Goal: Task Accomplishment & Management: Manage account settings

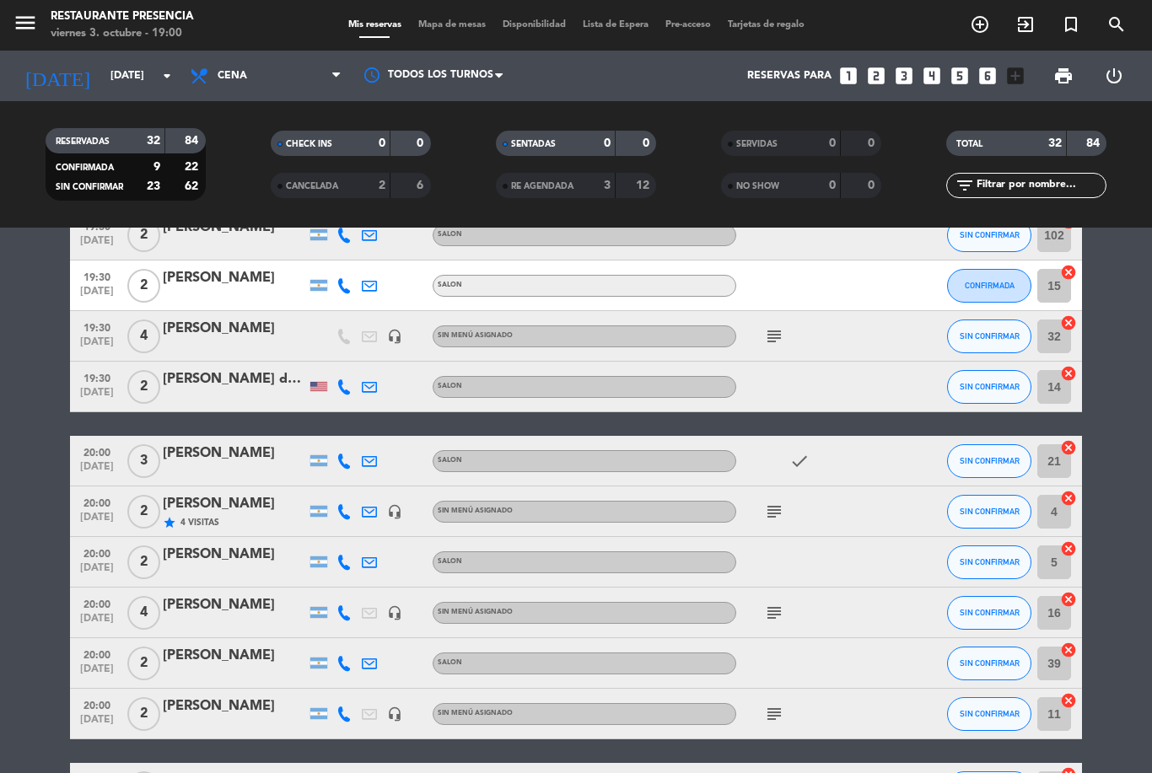
scroll to position [59, 0]
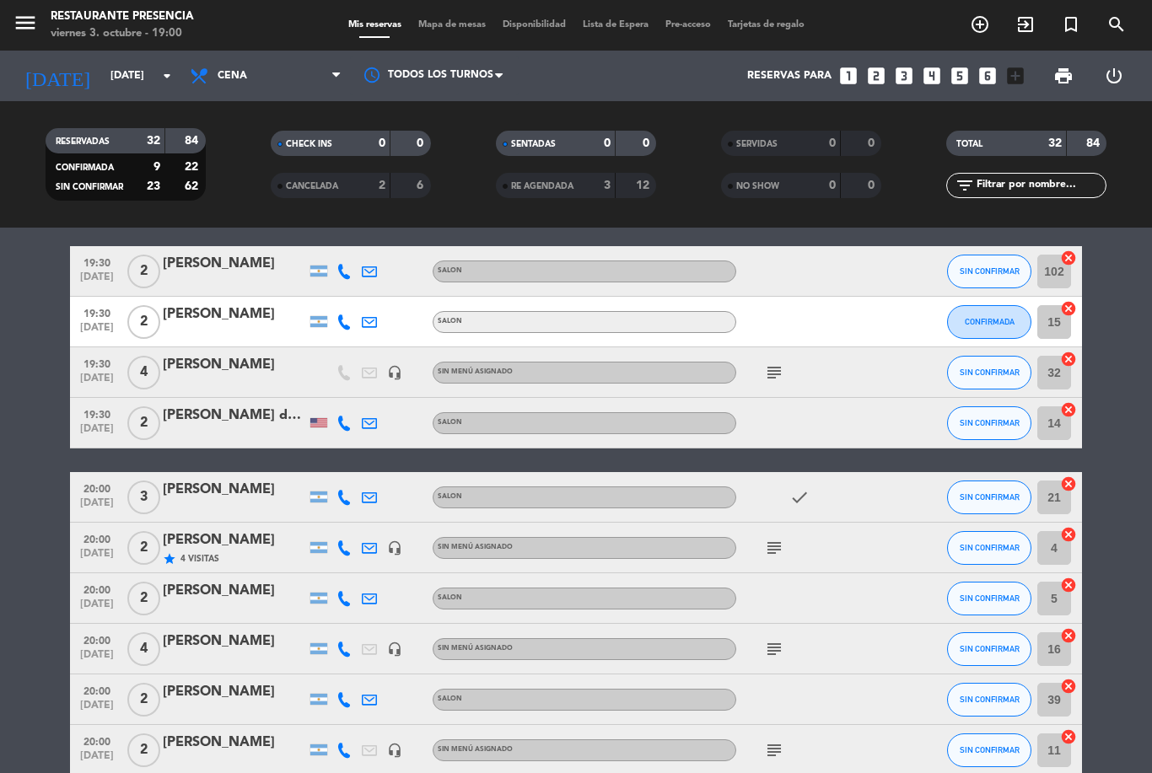
click at [773, 374] on icon "subject" at bounding box center [774, 373] width 20 height 20
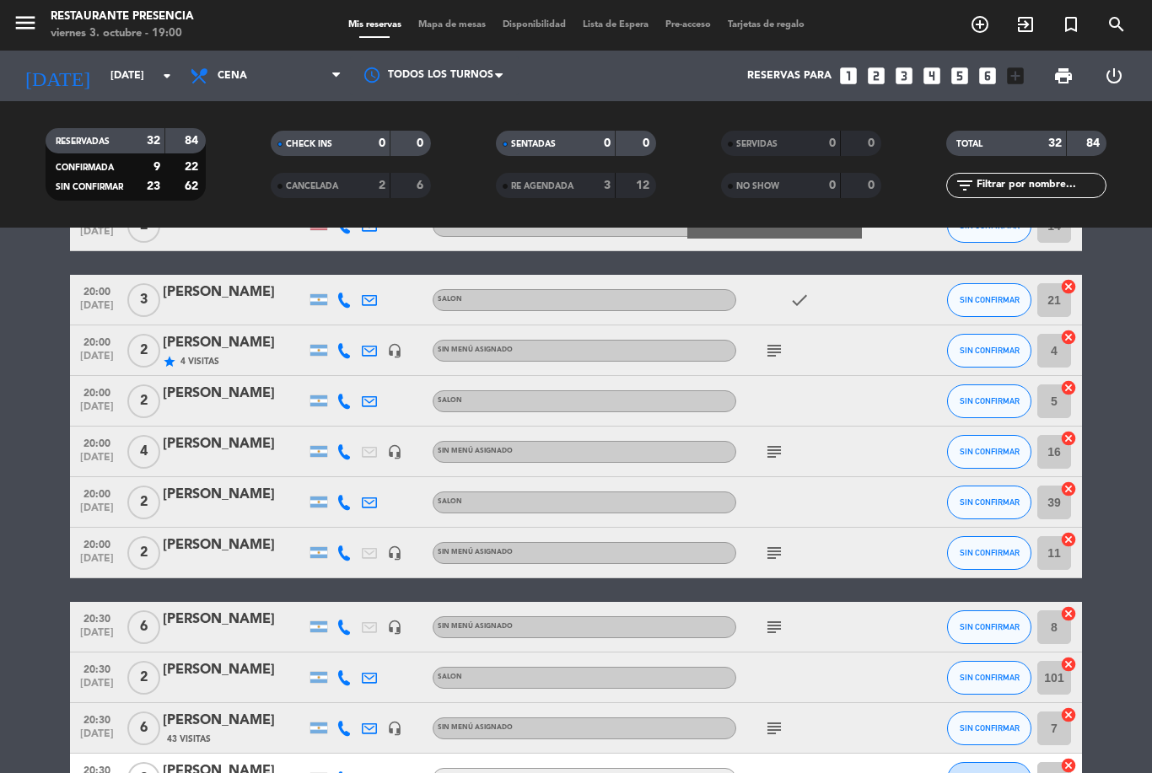
scroll to position [259, 0]
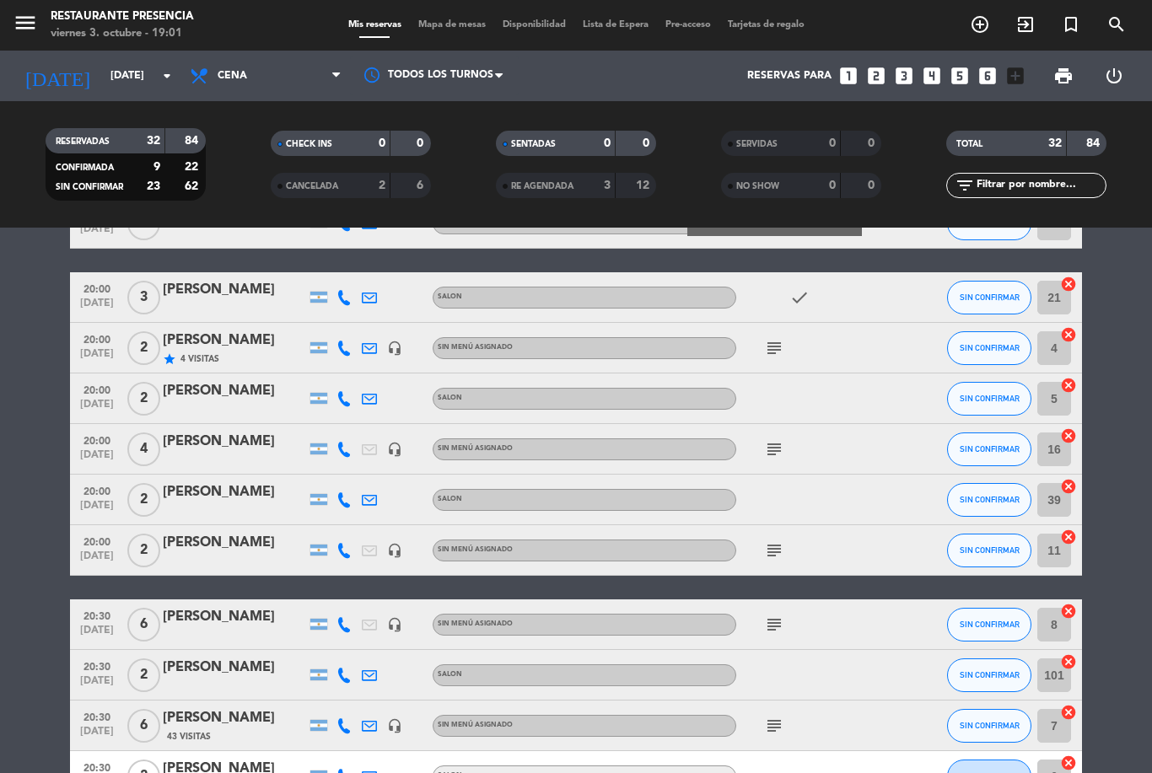
click at [774, 353] on icon "subject" at bounding box center [774, 348] width 20 height 20
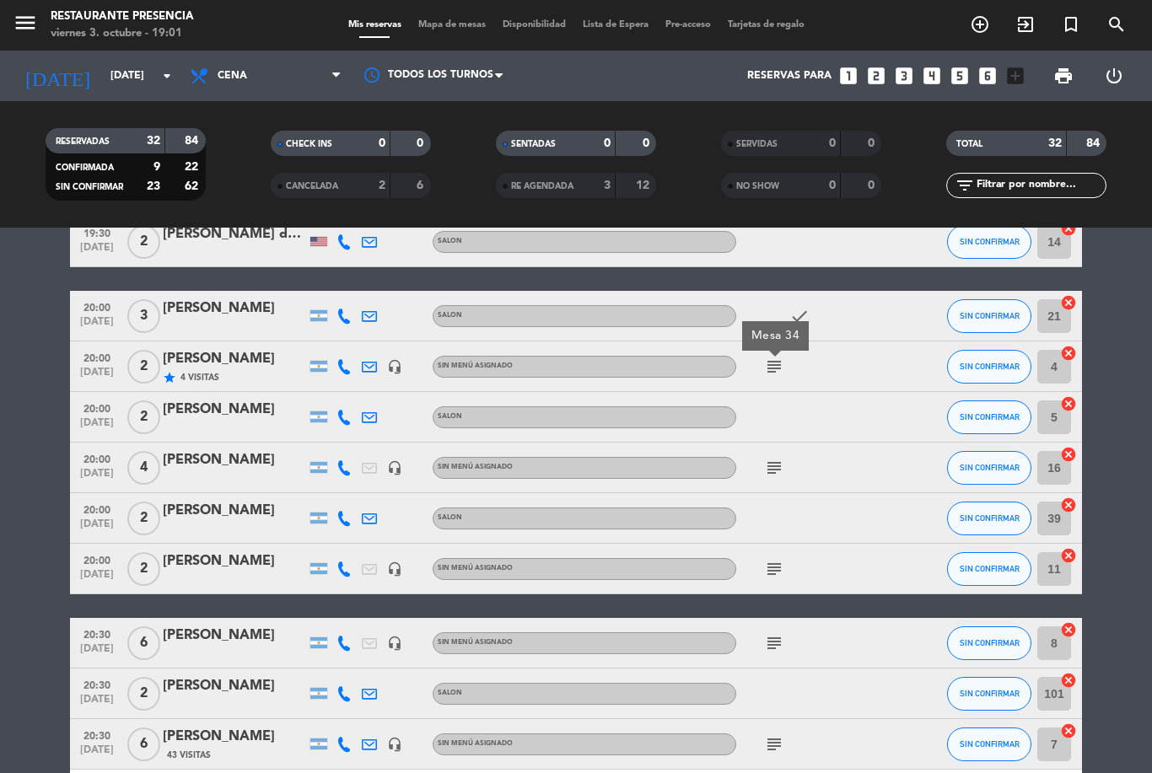
click at [783, 461] on icon "subject" at bounding box center [774, 468] width 20 height 20
click at [780, 567] on icon "subject" at bounding box center [774, 569] width 20 height 20
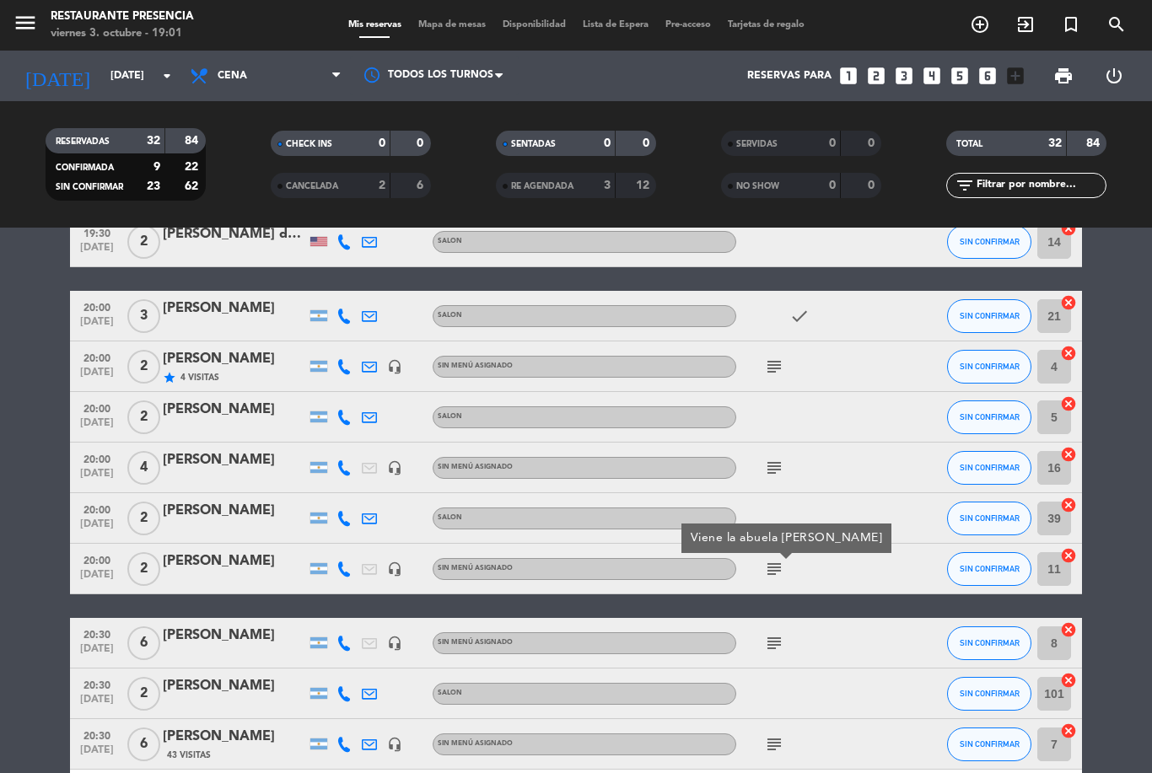
scroll to position [263, 0]
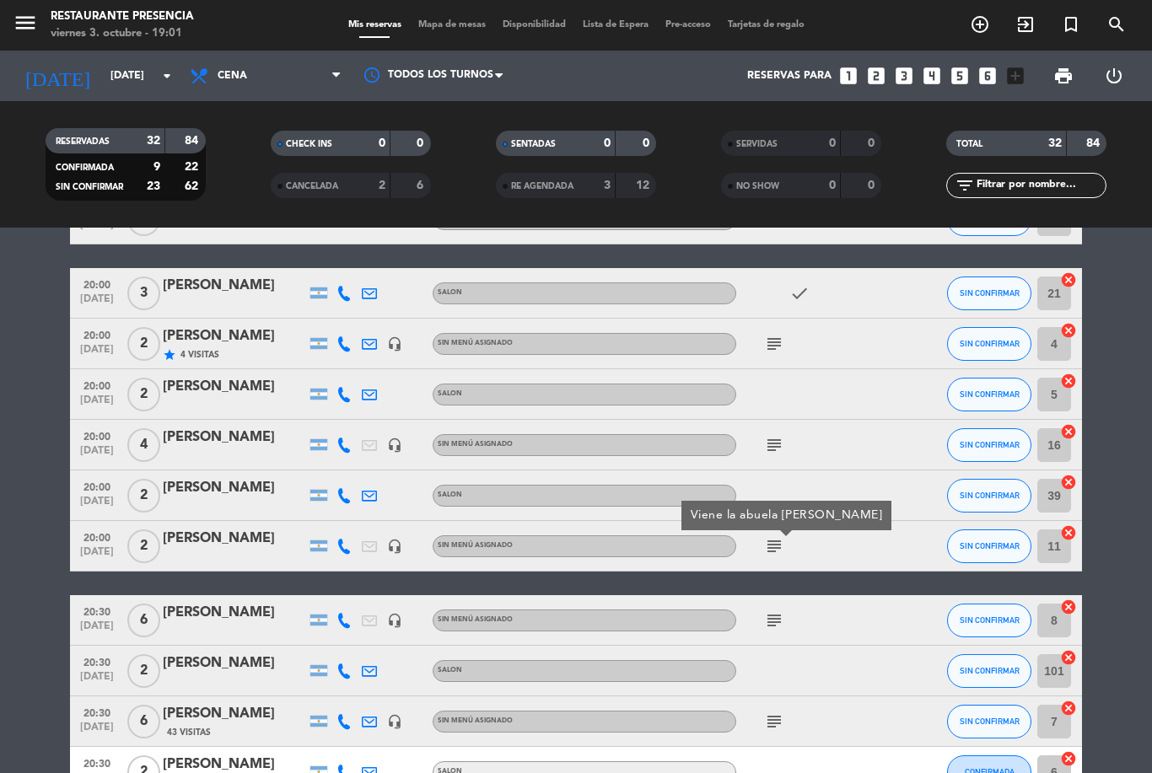
click at [779, 444] on icon "subject" at bounding box center [774, 445] width 20 height 20
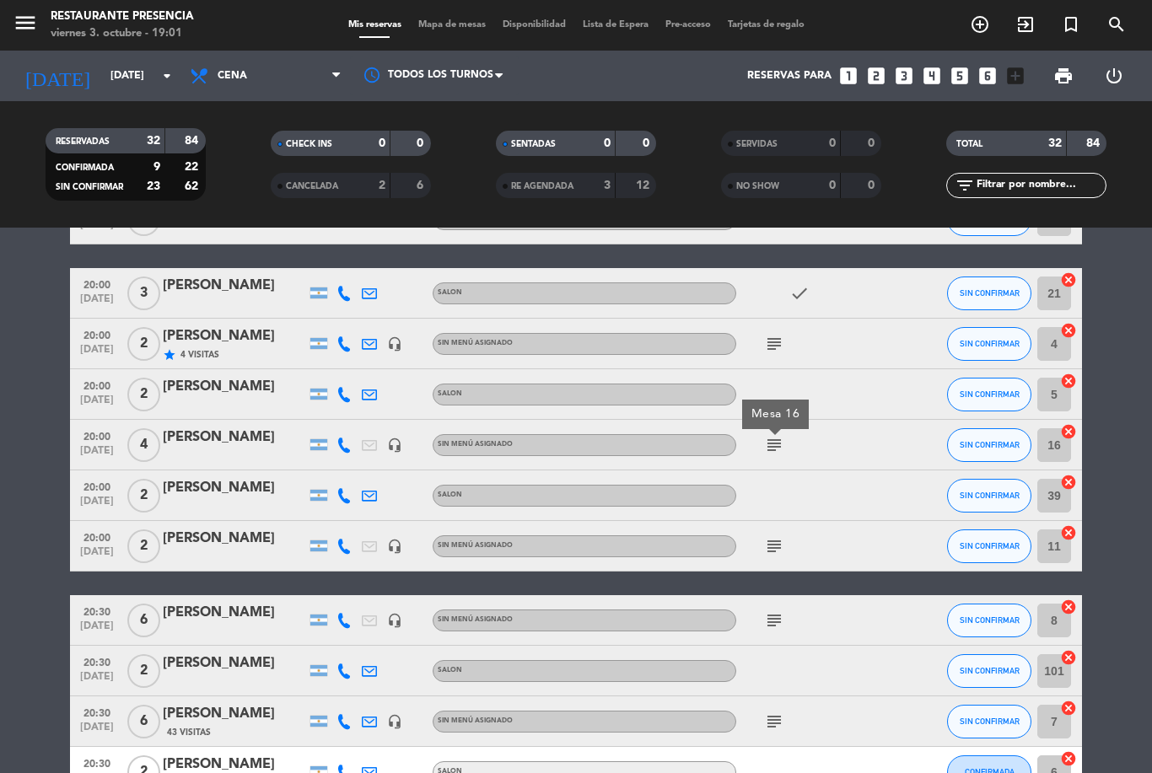
scroll to position [298, 0]
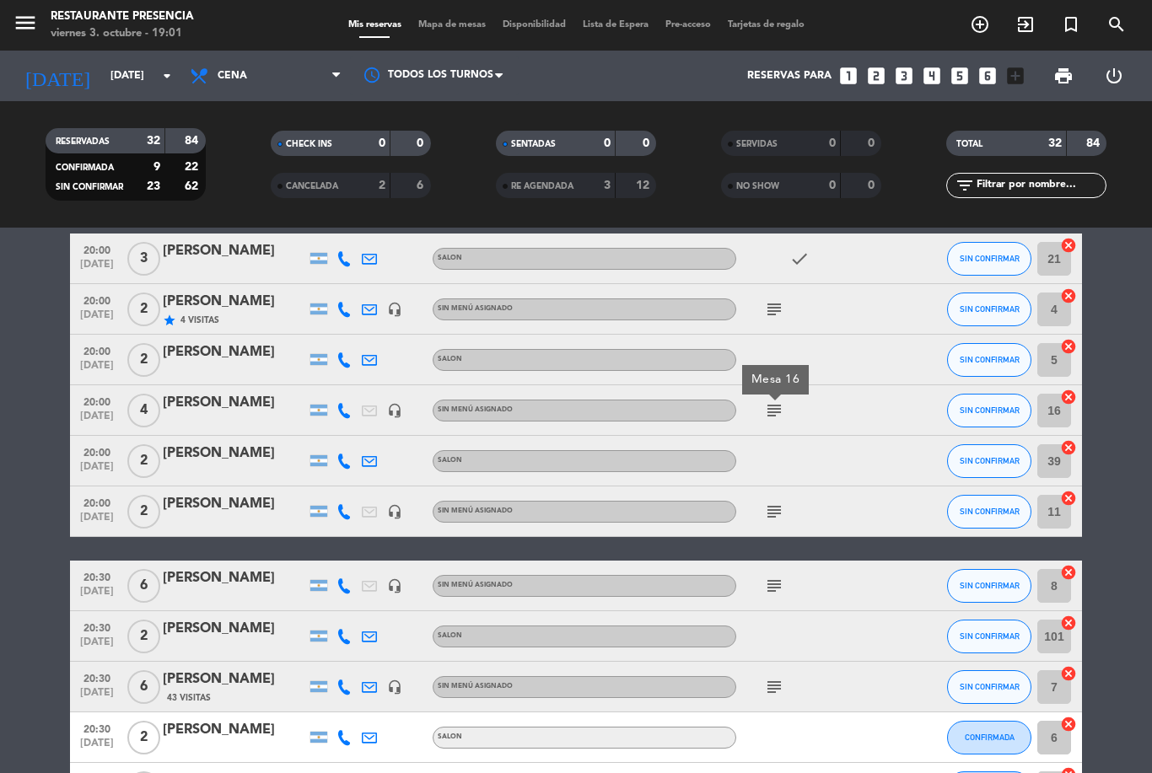
click at [774, 514] on icon "subject" at bounding box center [774, 512] width 20 height 20
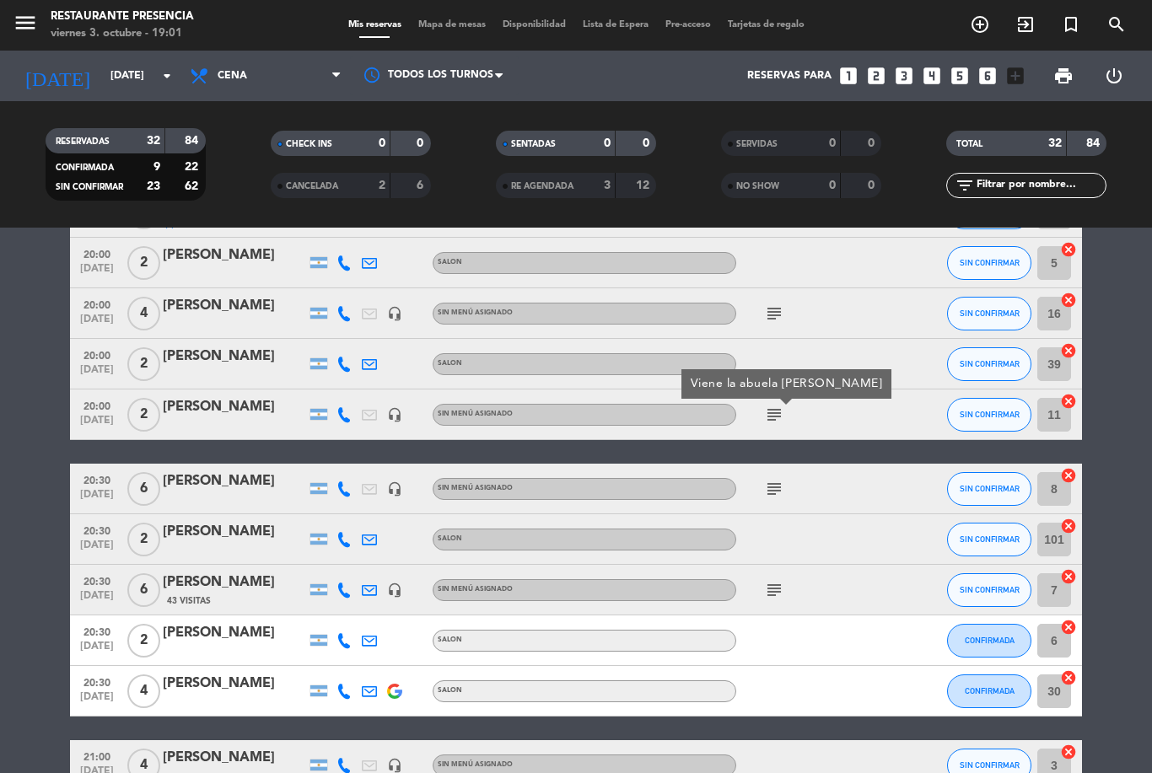
scroll to position [395, 0]
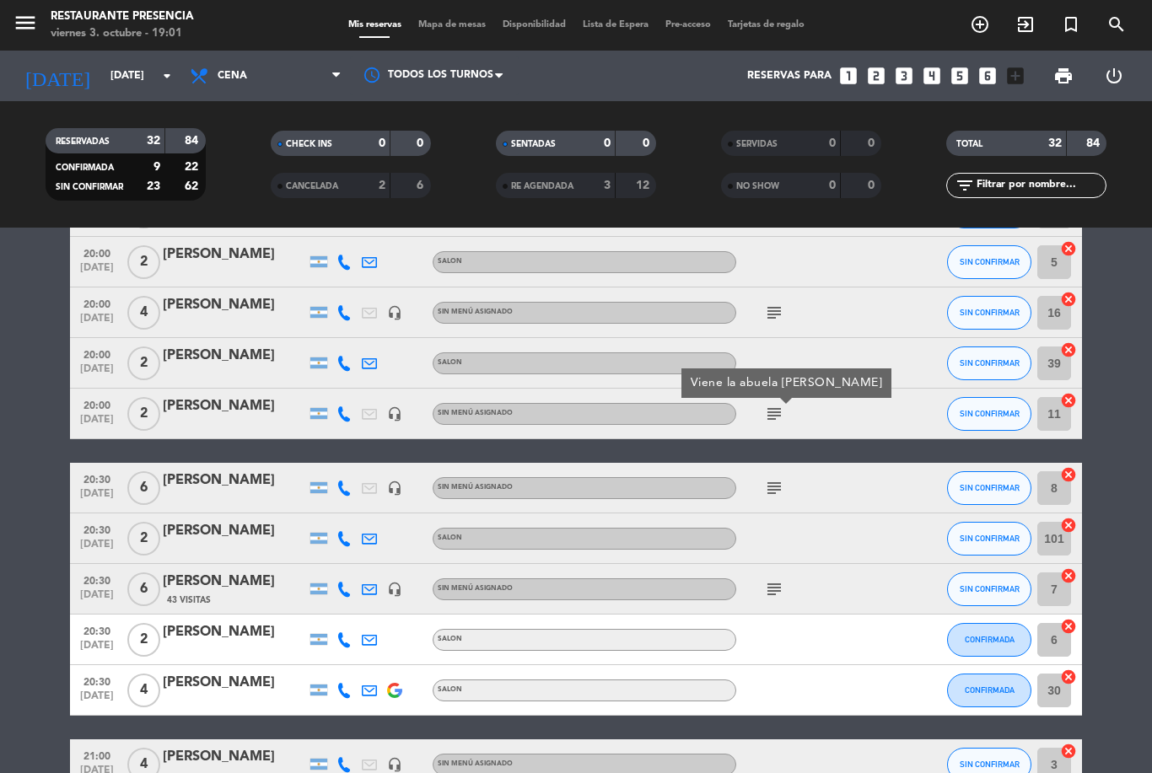
click at [774, 489] on icon "subject" at bounding box center [774, 488] width 20 height 20
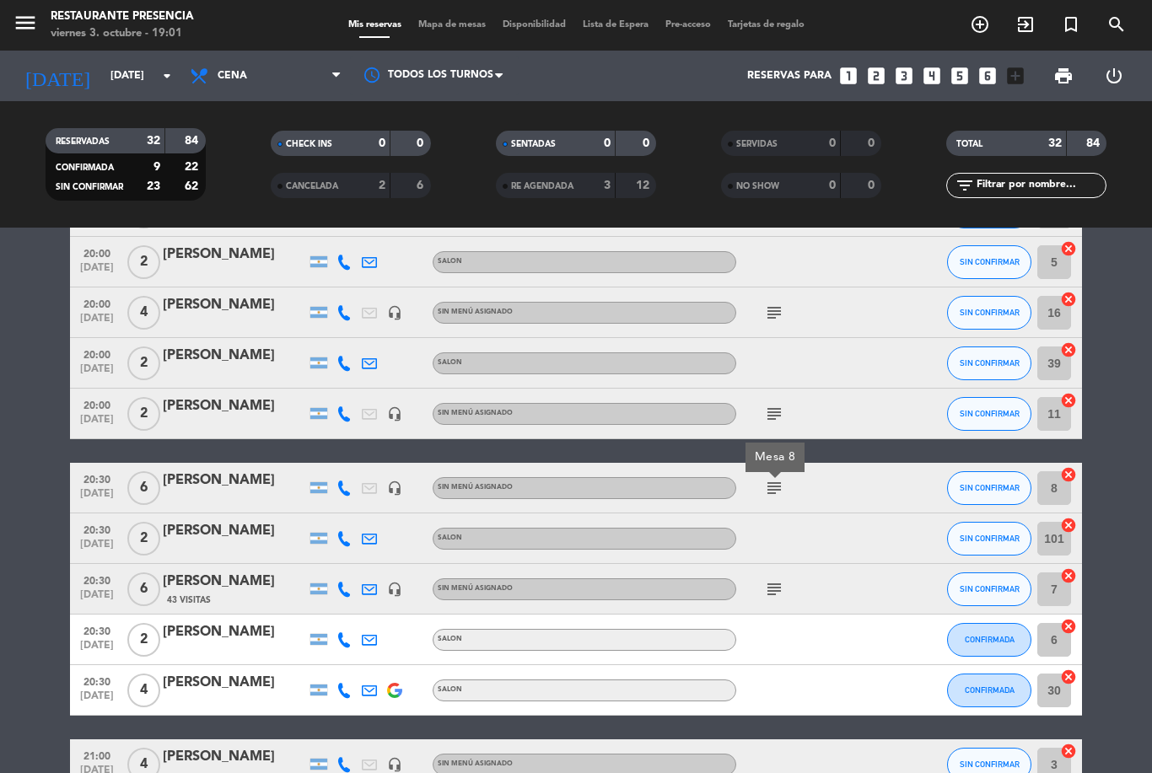
click at [771, 596] on icon "subject" at bounding box center [774, 589] width 20 height 20
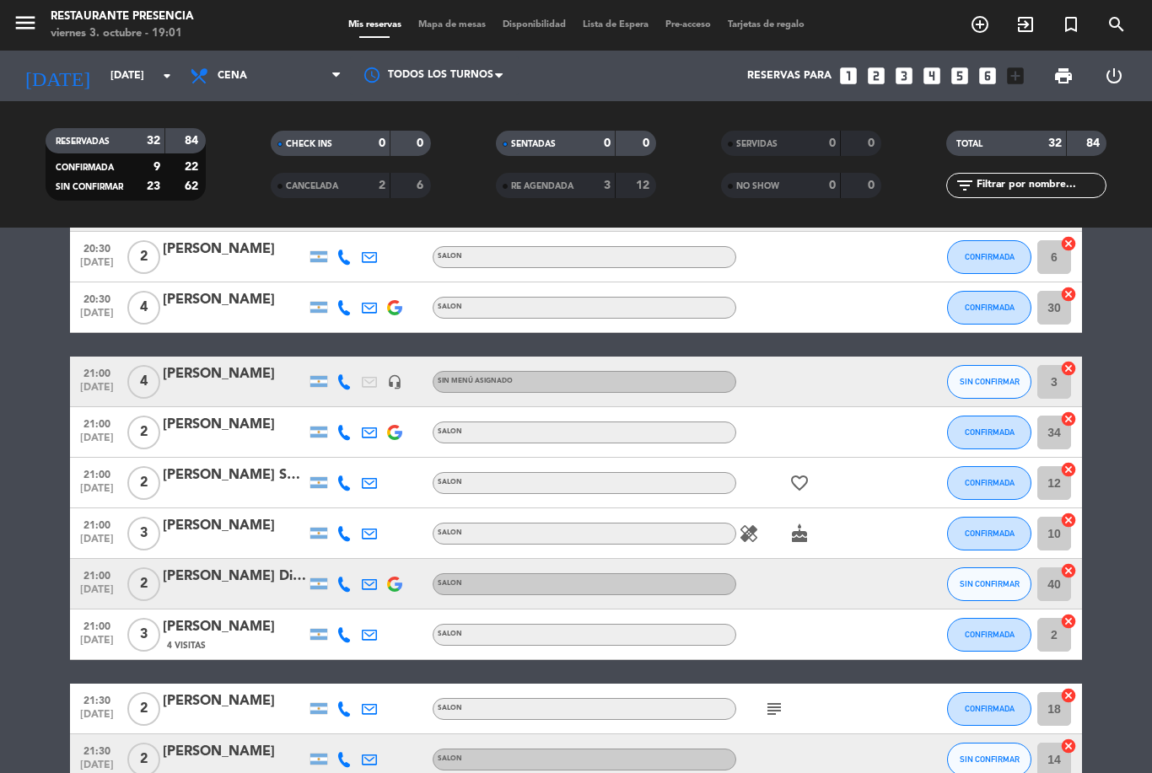
scroll to position [826, 0]
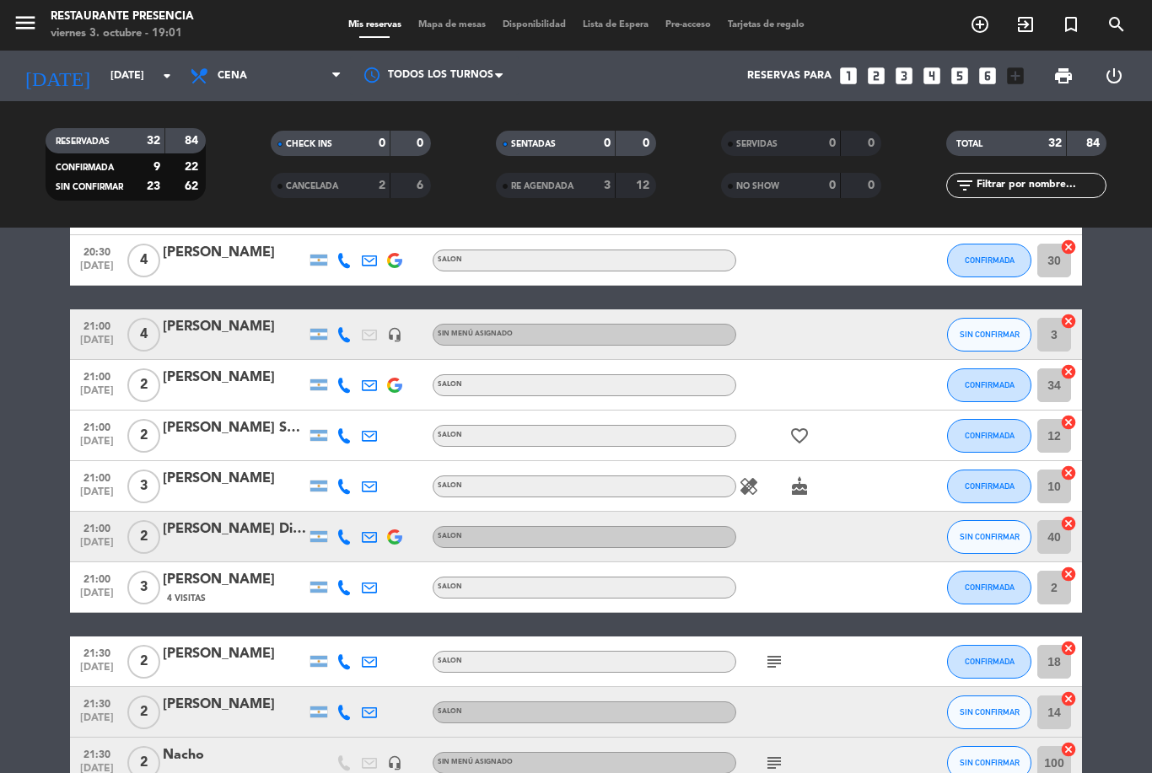
click at [807, 477] on icon "cake" at bounding box center [799, 486] width 20 height 20
click at [788, 444] on div "CUMPLEAÑOS" at bounding box center [801, 456] width 104 height 30
click at [801, 439] on icon "favorite_border" at bounding box center [799, 436] width 20 height 20
click at [801, 495] on icon "cake" at bounding box center [799, 486] width 20 height 20
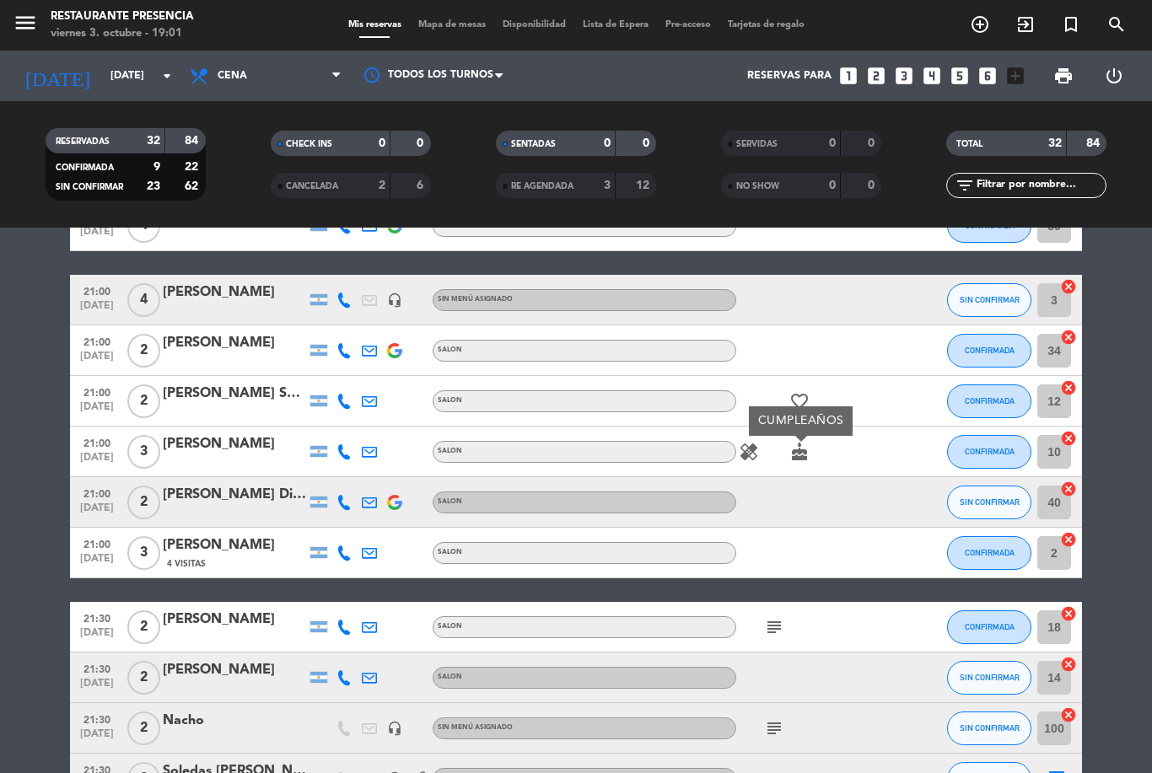
scroll to position [861, 0]
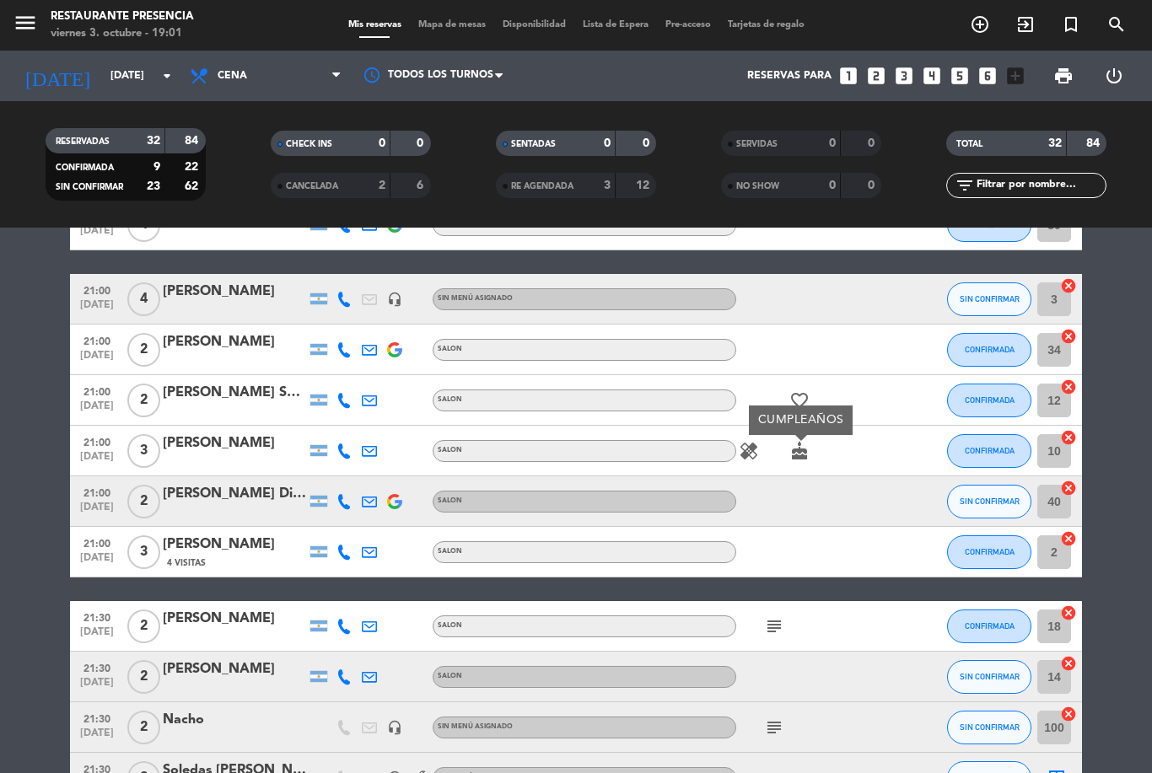
click at [756, 446] on icon "healing" at bounding box center [749, 451] width 20 height 20
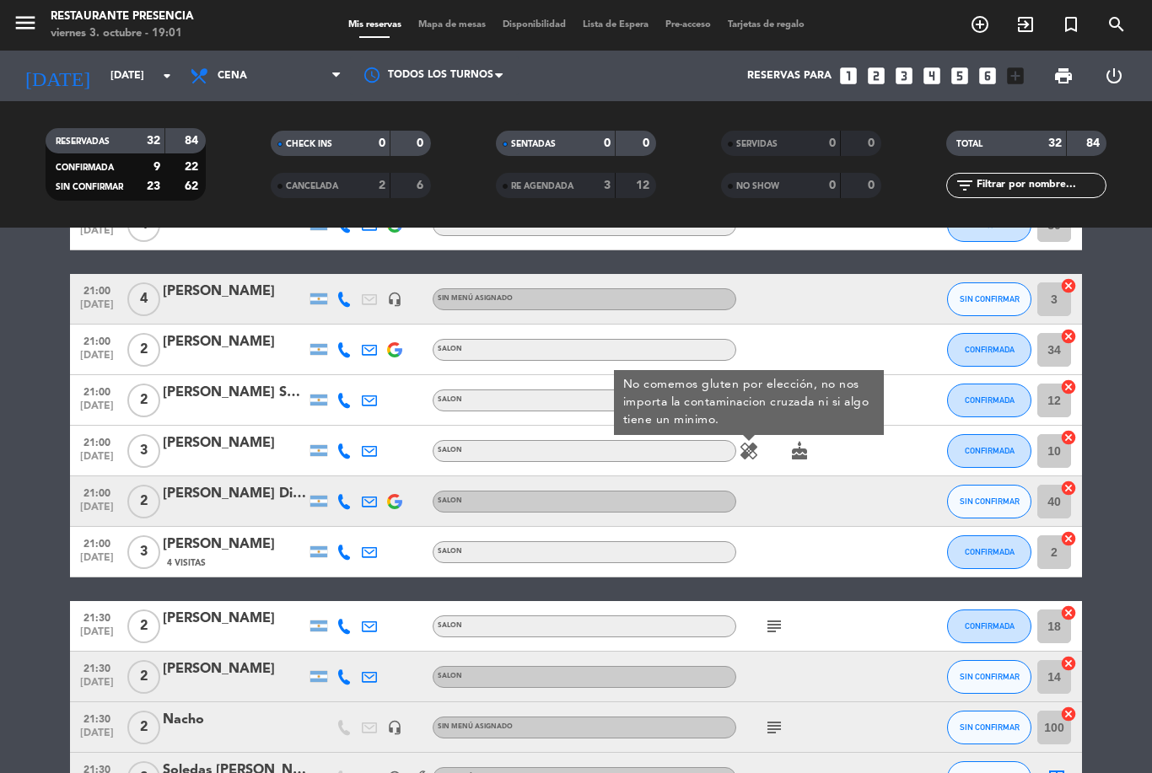
click at [859, 503] on div at bounding box center [812, 501] width 152 height 50
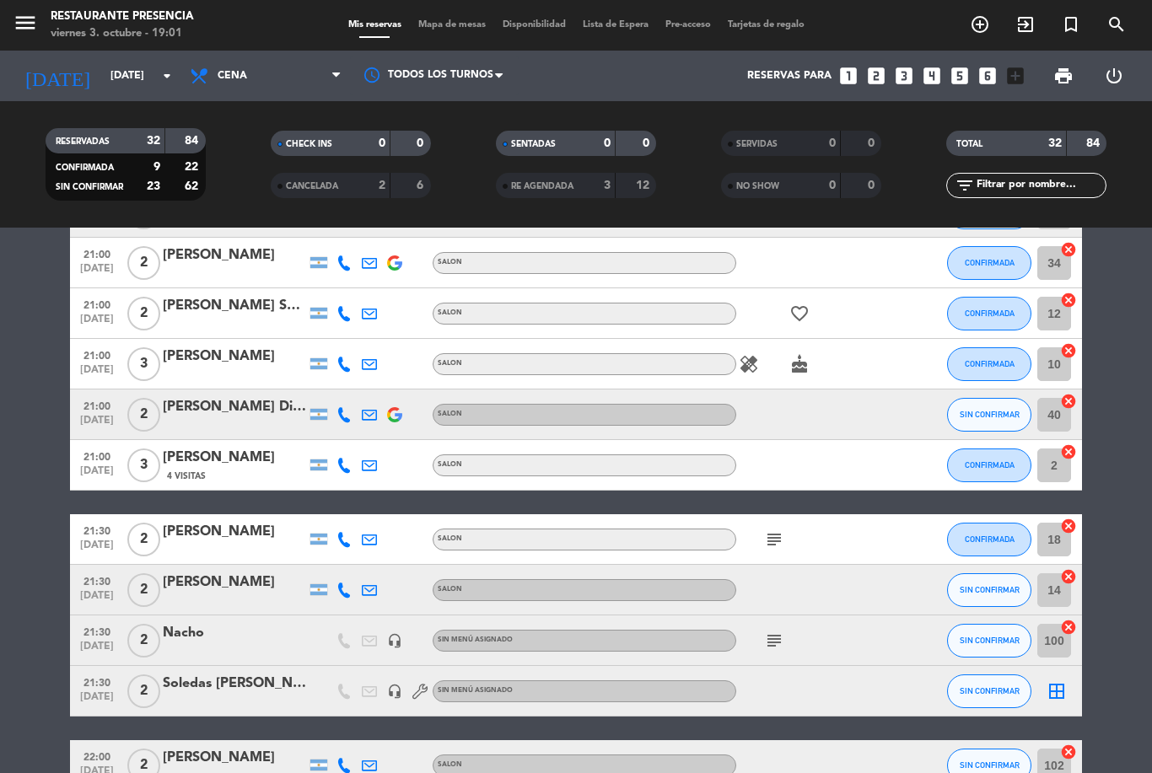
scroll to position [954, 0]
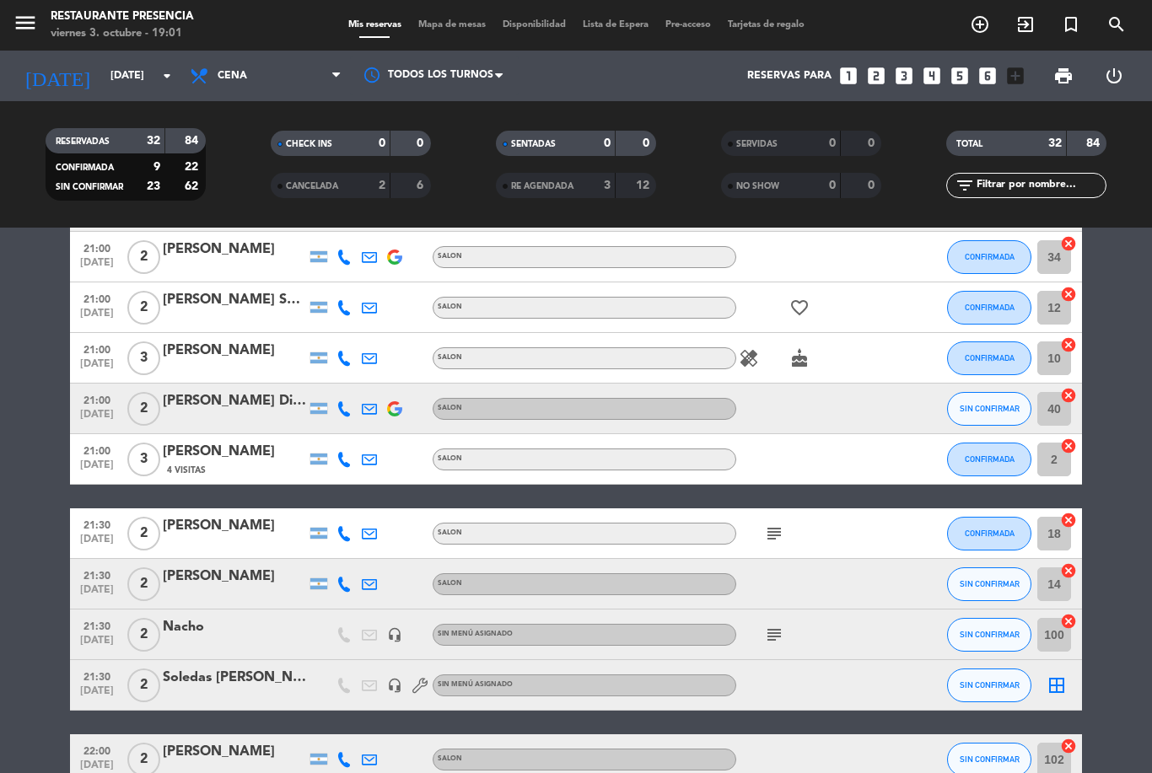
click at [779, 530] on icon "subject" at bounding box center [774, 534] width 20 height 20
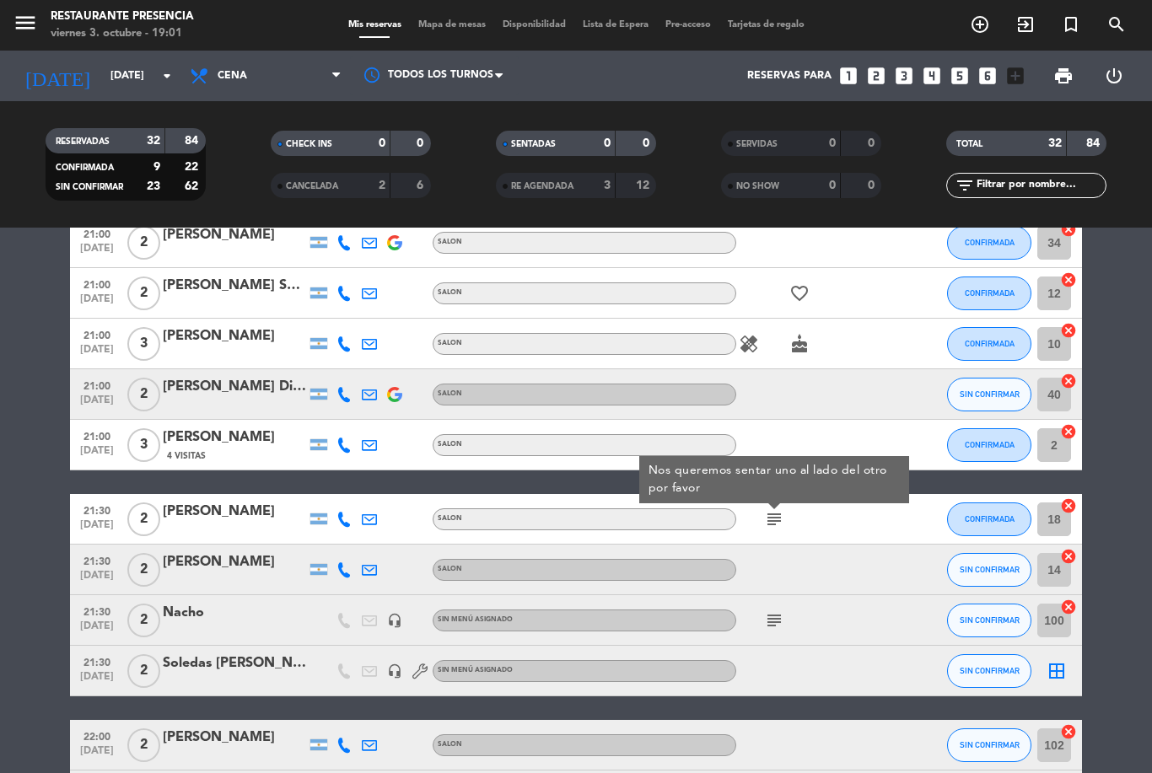
scroll to position [949, 0]
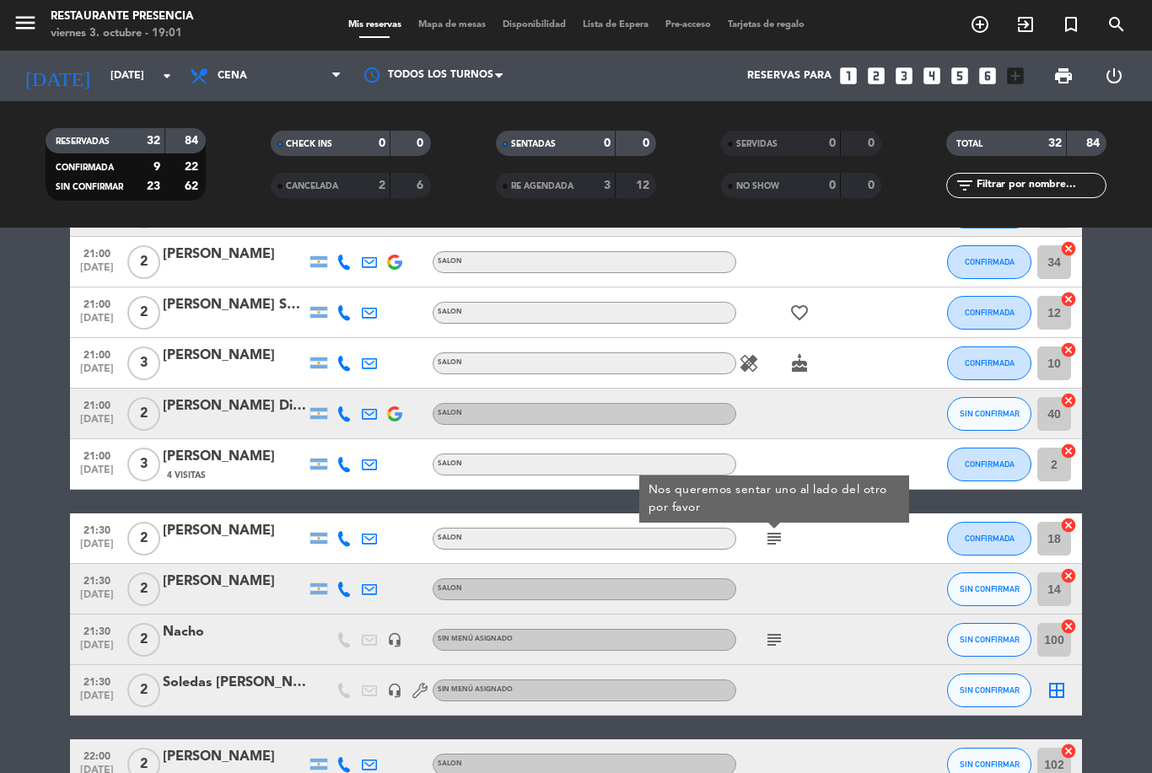
click at [456, 14] on div "menu Restaurante Presencia [DATE] 3. octubre - 19:01 Mis reservas Mapa de mesas…" at bounding box center [576, 25] width 1152 height 51
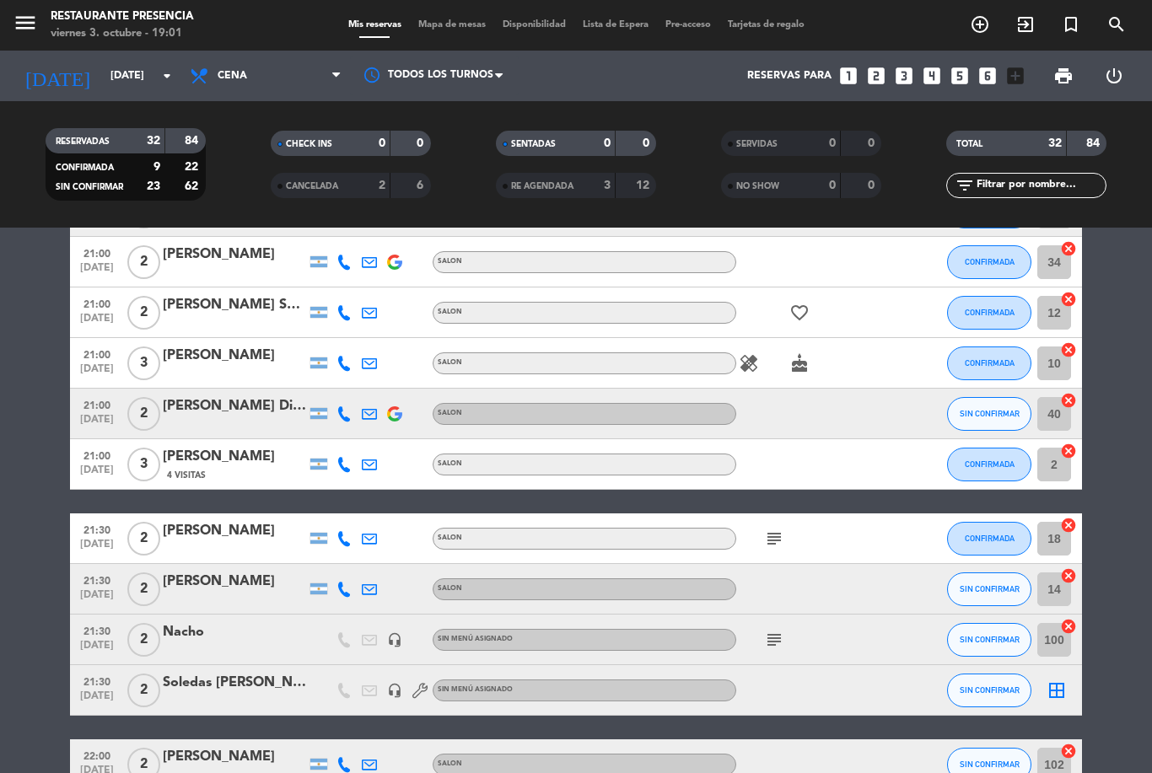
click at [444, 30] on span "Mapa de mesas" at bounding box center [452, 24] width 84 height 9
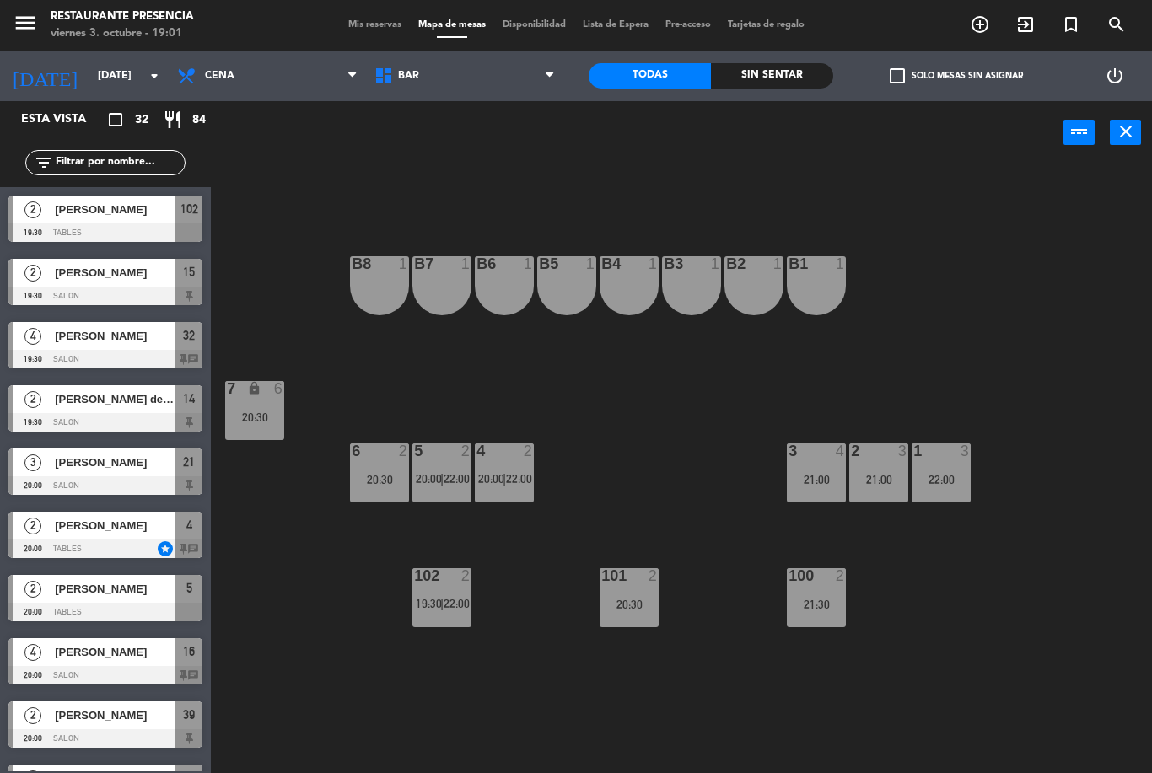
click at [521, 80] on span "BAR" at bounding box center [464, 75] width 197 height 37
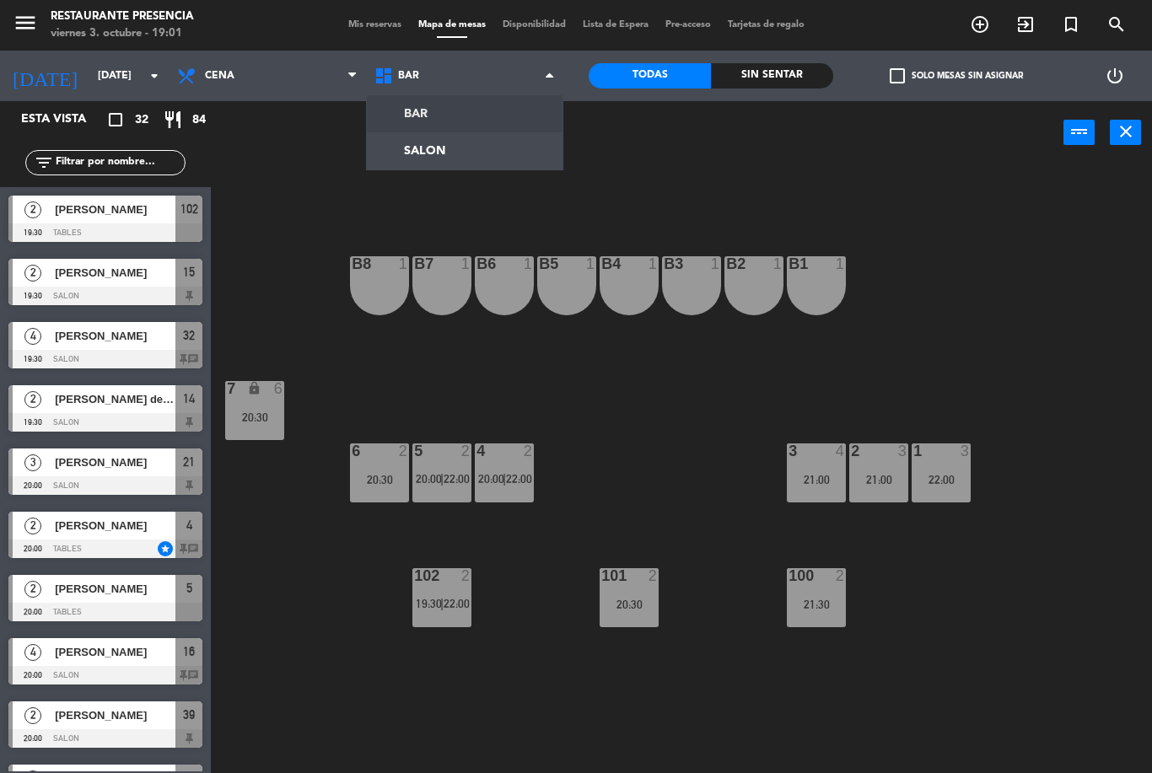
click at [503, 150] on ng-component "menu Restaurante Presencia [DATE] 3. octubre - 19:01 Mis reservas Mapa de mesas…" at bounding box center [576, 386] width 1152 height 773
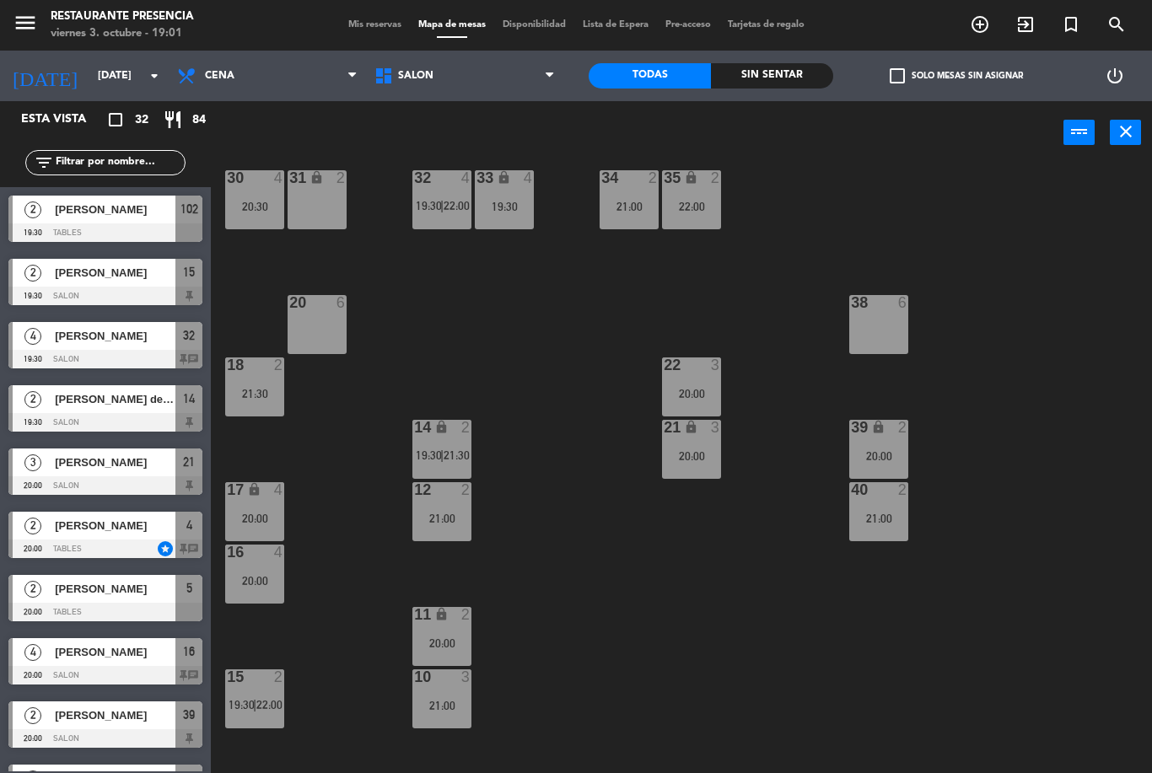
scroll to position [12, 0]
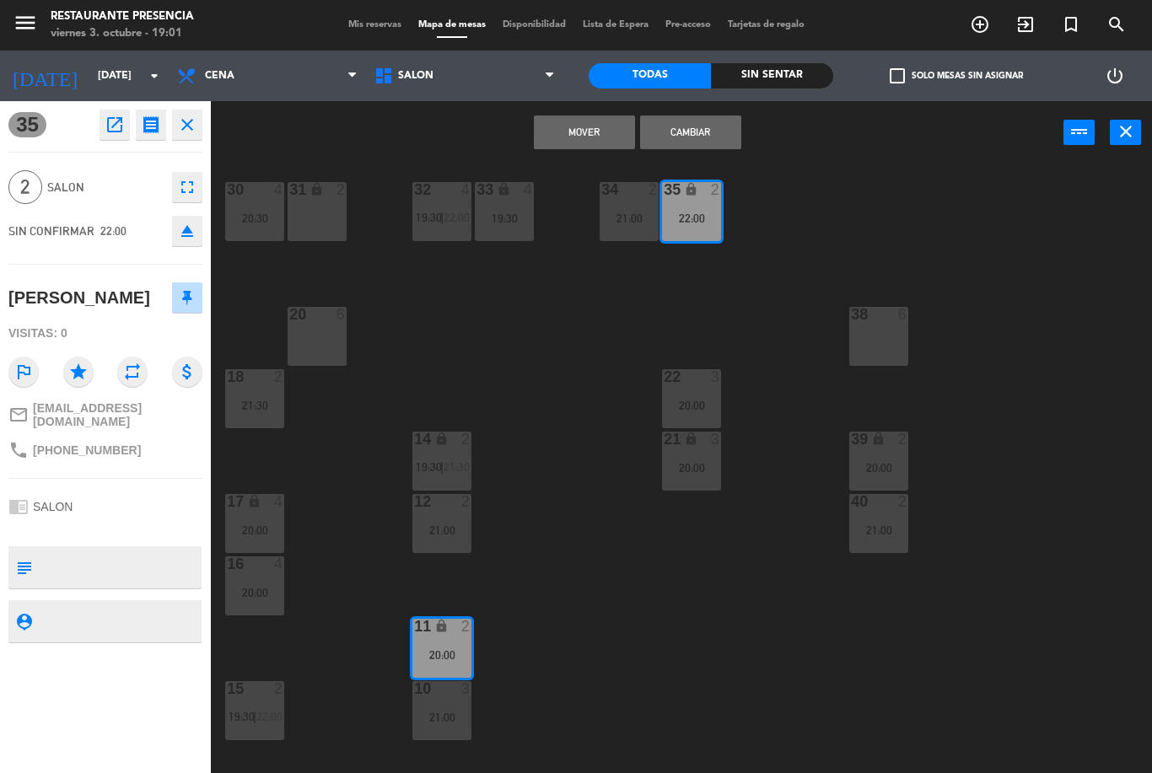
click at [588, 144] on button "Mover" at bounding box center [584, 133] width 101 height 34
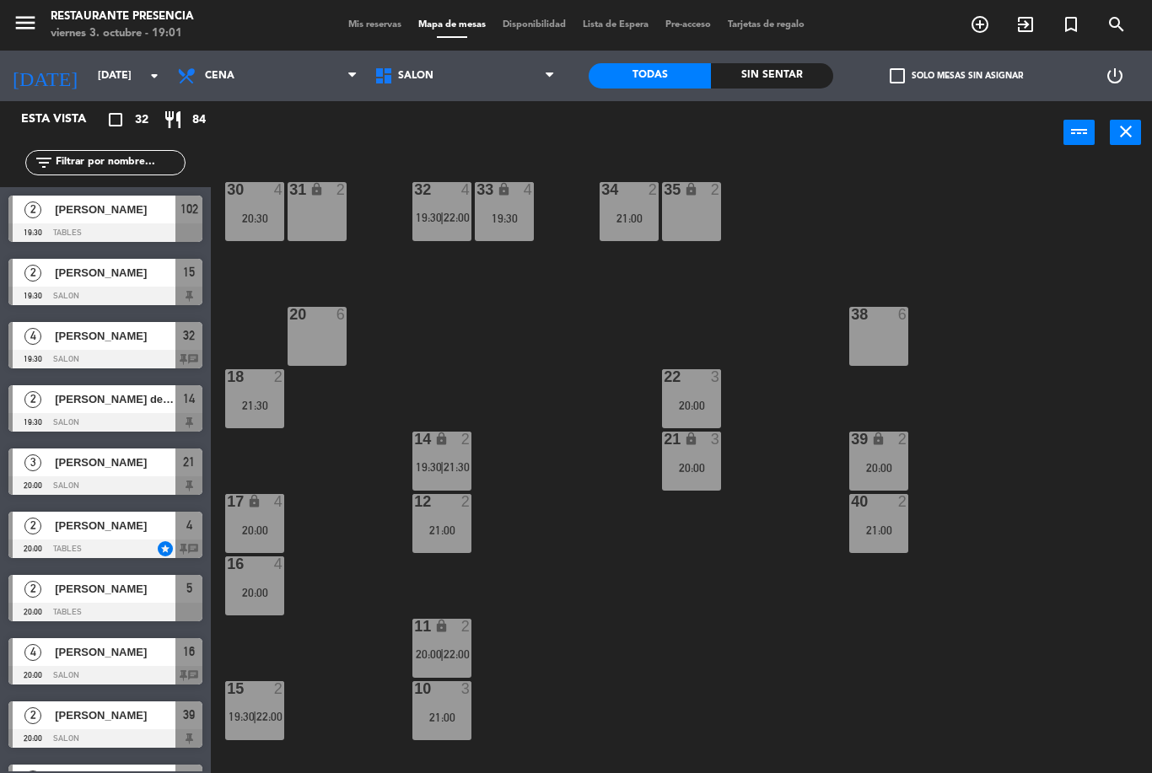
scroll to position [400, 0]
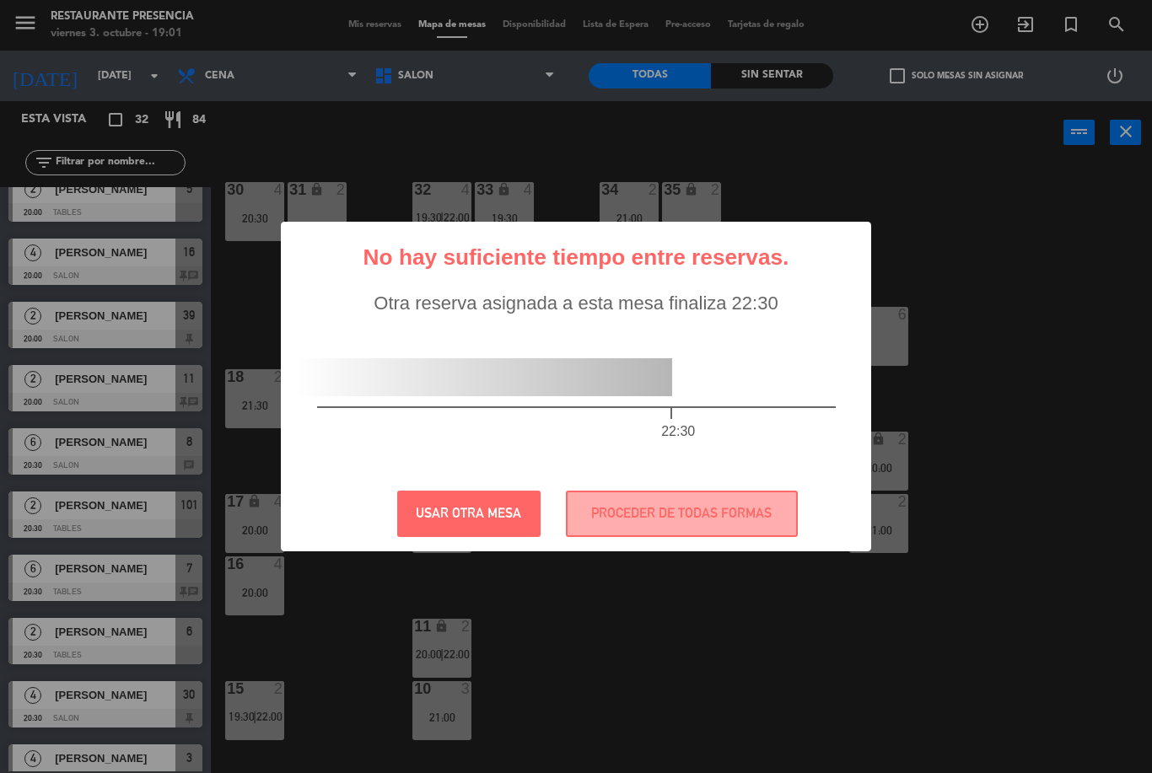
click at [681, 536] on button "PROCEDER DE TODAS FORMAS" at bounding box center [682, 514] width 232 height 46
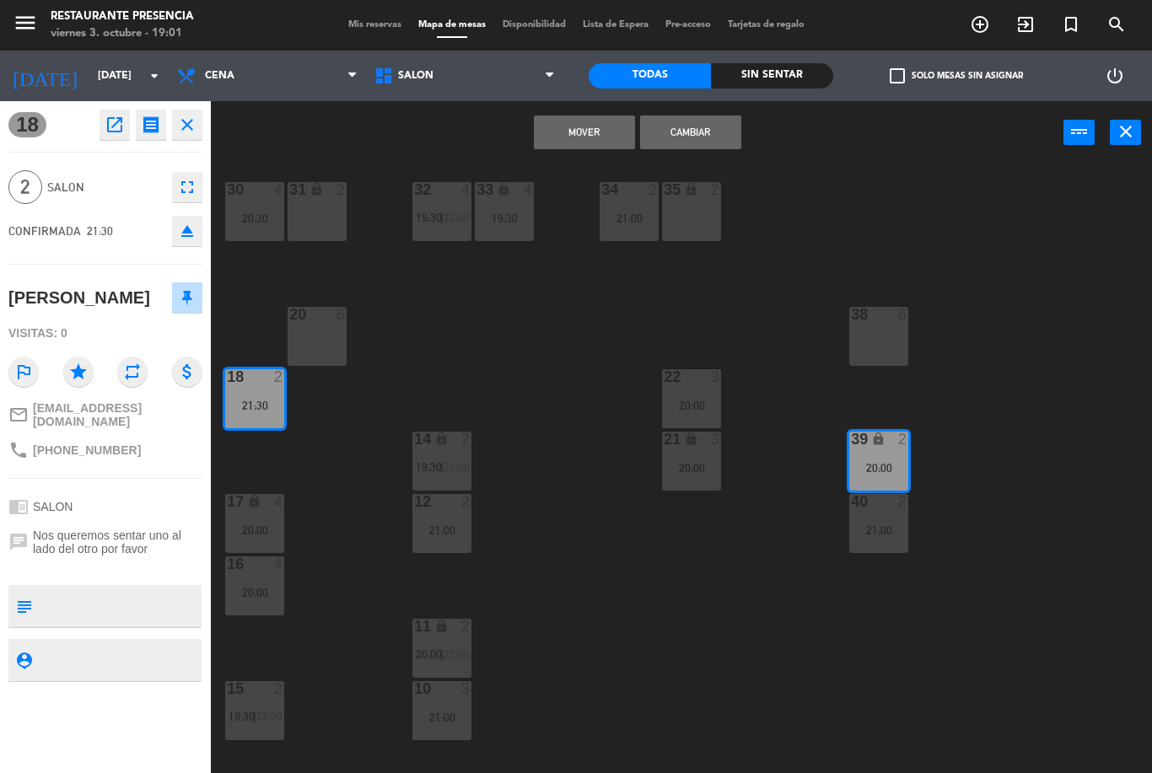
click at [710, 126] on button "Cambiar" at bounding box center [690, 133] width 101 height 34
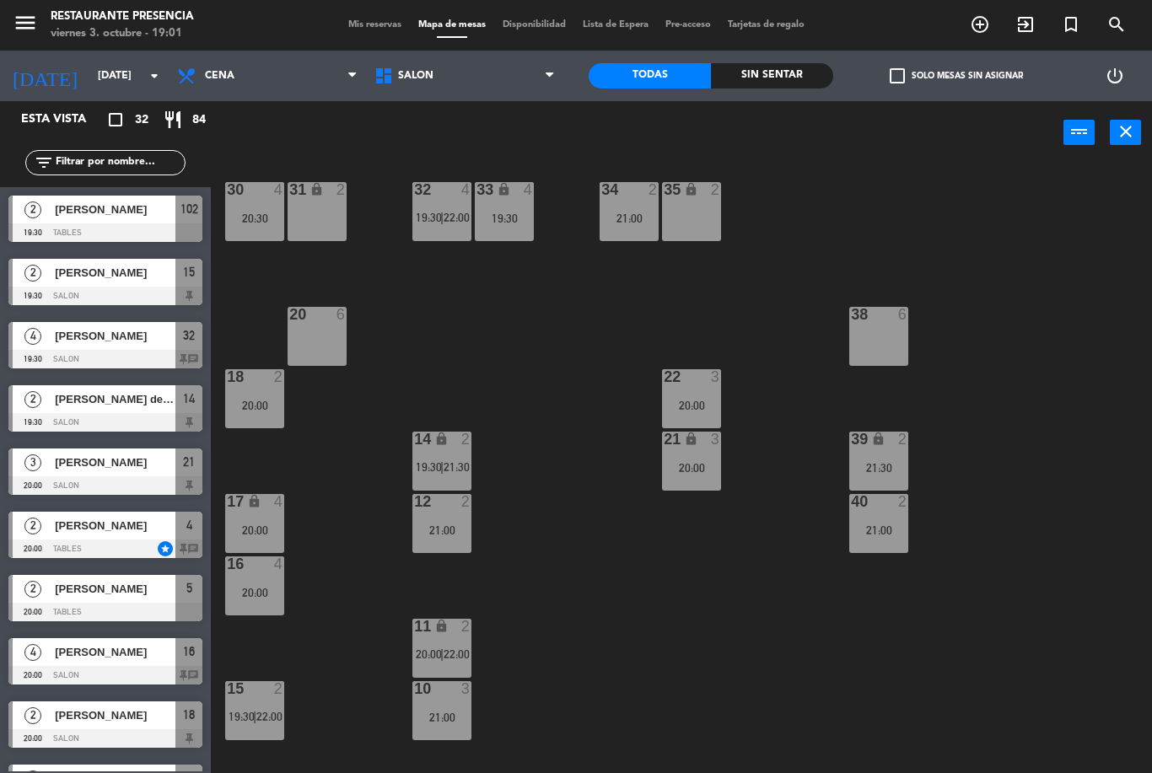
scroll to position [20, 0]
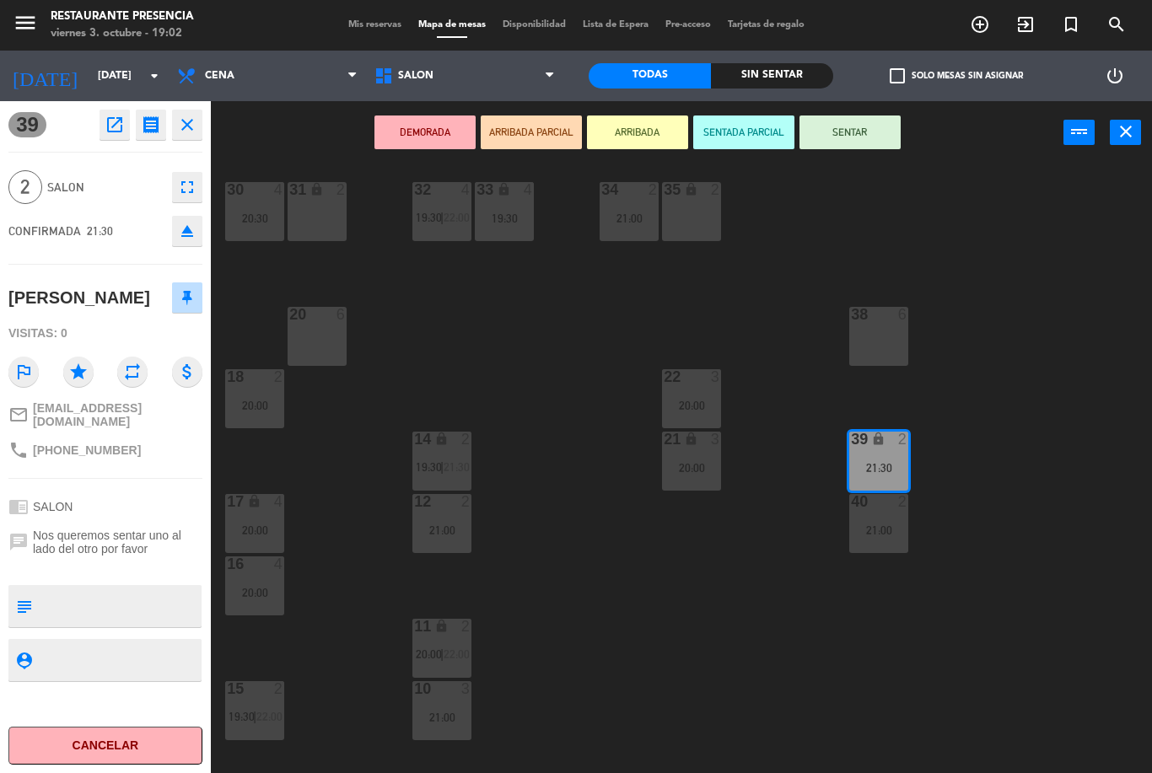
click at [902, 435] on div "2" at bounding box center [903, 439] width 10 height 15
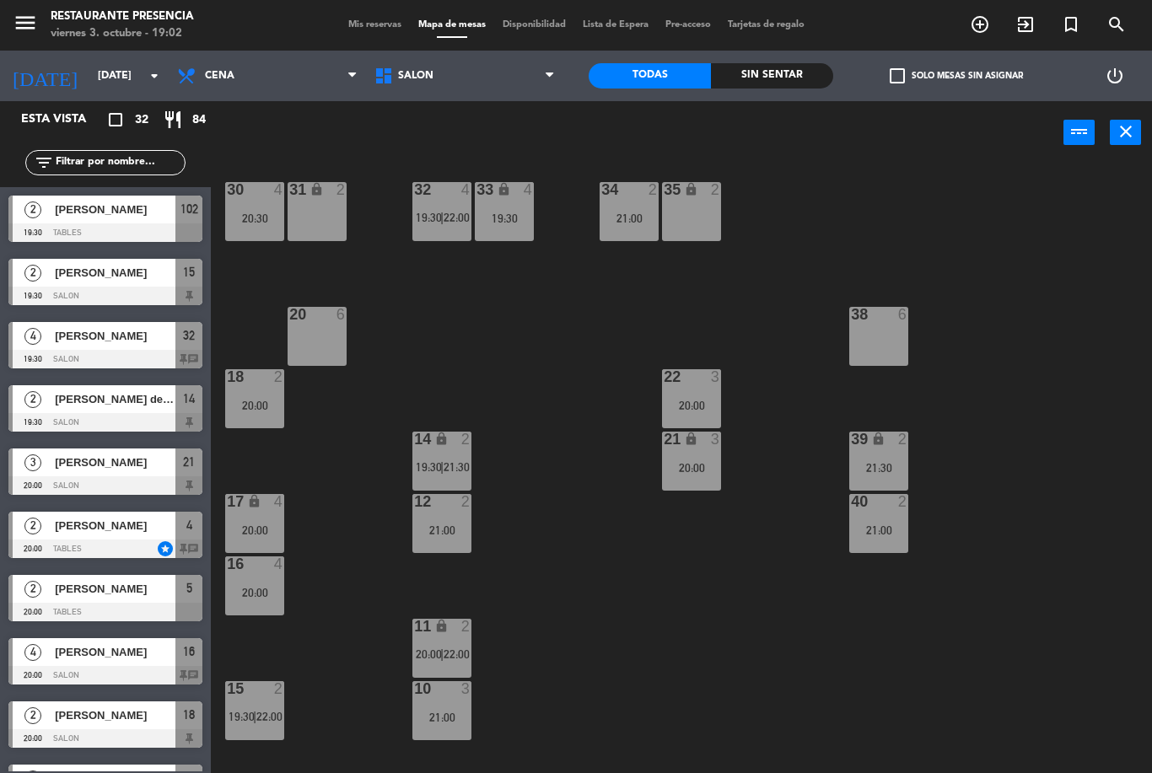
click at [896, 425] on div "30 4 20:30 31 lock 2 32 4 19:30 | 22:00 33 lock 4 19:30 34 2 21:00 35 lock 2 38…" at bounding box center [687, 468] width 929 height 609
click at [887, 455] on div "39 lock 2 21:30" at bounding box center [878, 461] width 59 height 59
click at [965, 412] on div "30 4 20:30 31 lock 2 32 4 19:30 | 22:00 33 lock 4 19:30 34 2 21:00 35 lock 2 38…" at bounding box center [687, 468] width 929 height 609
click at [621, 241] on div "34 2 21:00" at bounding box center [629, 211] width 59 height 59
click at [572, 377] on div "30 4 20:30 31 lock 2 32 4 19:30 | 22:00 33 lock 4 19:30 34 2 21:00 35 lock 2 38…" at bounding box center [687, 468] width 929 height 609
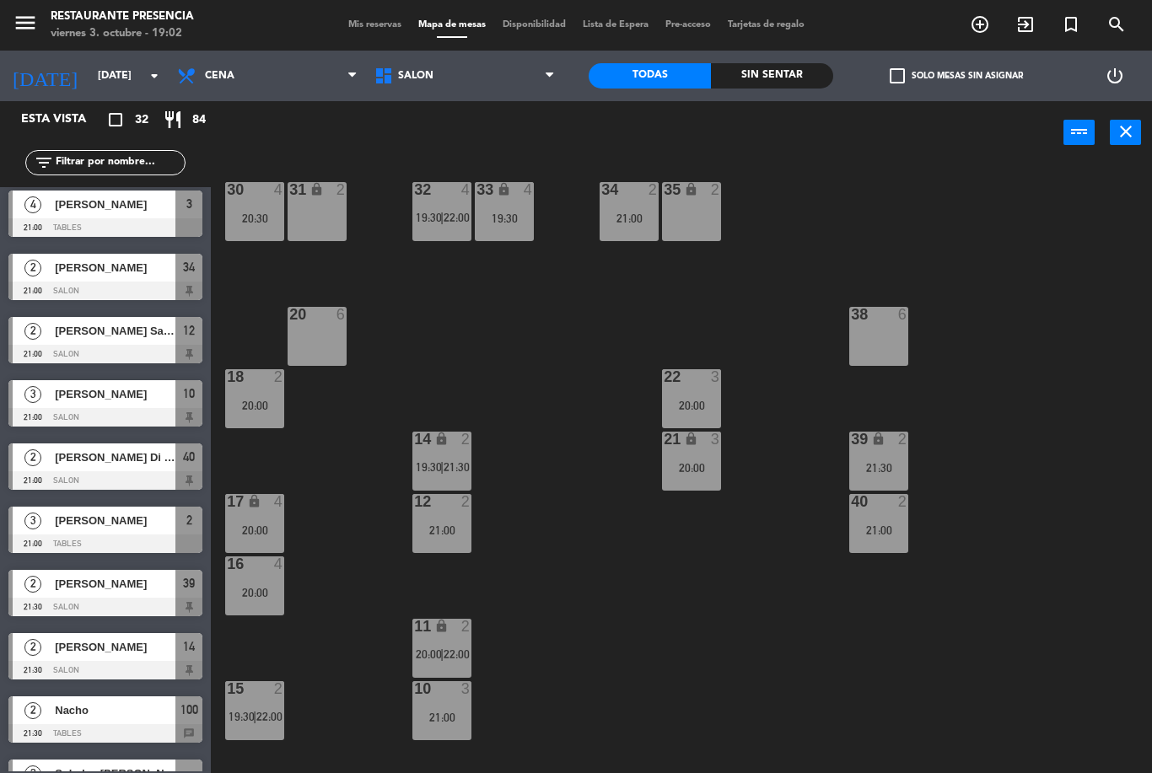
scroll to position [969, 0]
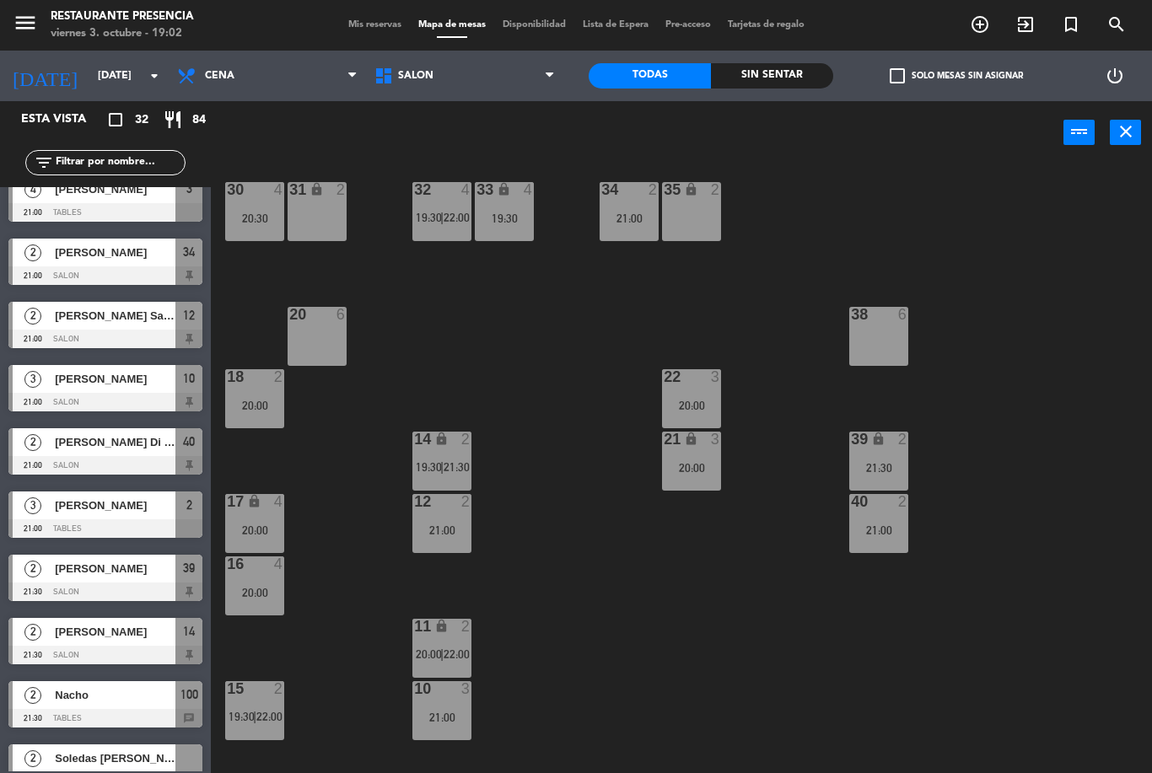
click at [235, 729] on div "15 2 19:30 | 22:00" at bounding box center [254, 710] width 59 height 59
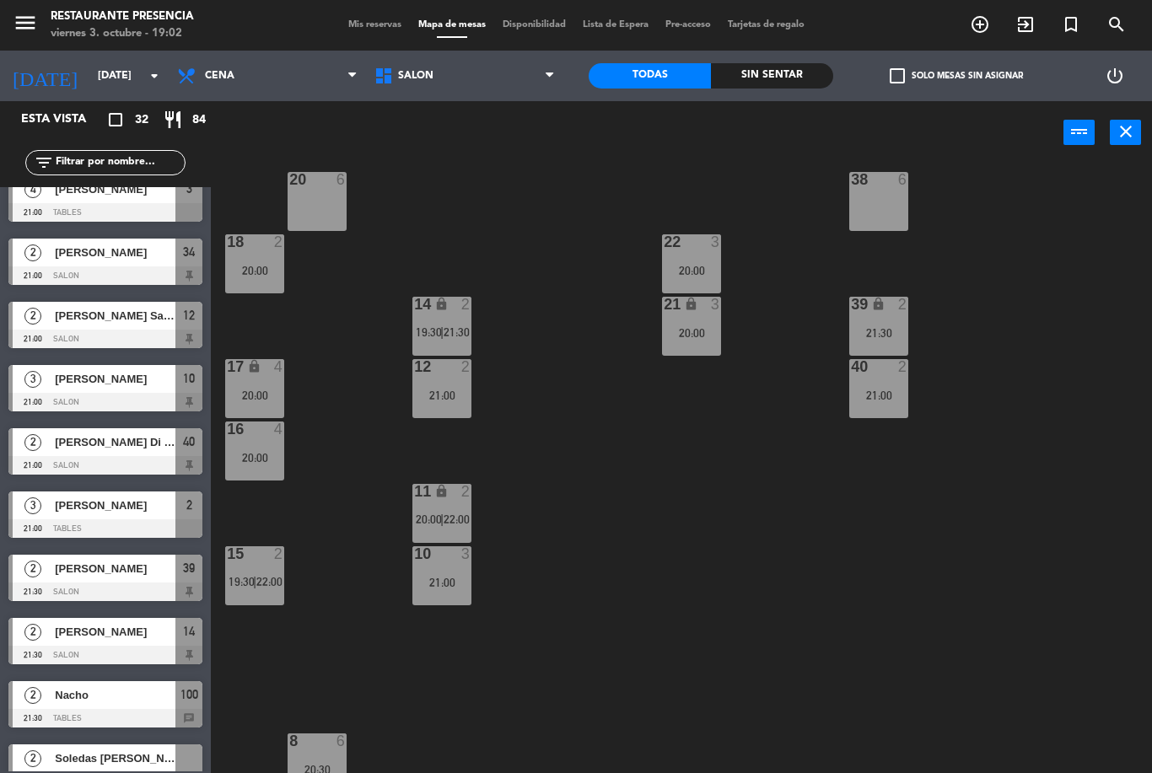
scroll to position [152, 0]
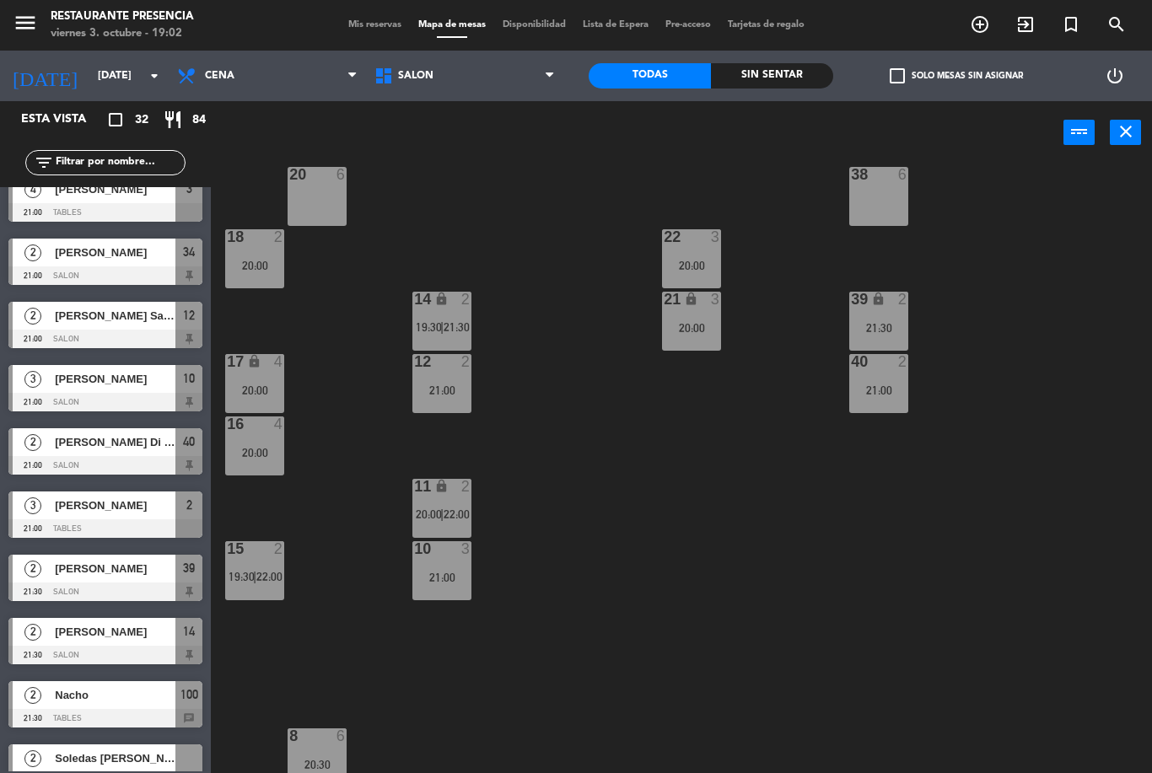
click at [259, 580] on span "22:00" at bounding box center [269, 576] width 26 height 13
click at [345, 497] on div "30 4 20:30 31 lock 2 32 4 19:30 | 22:00 33 lock 4 19:30 34 2 21:00 35 lock 2 38…" at bounding box center [687, 468] width 929 height 609
click at [271, 256] on div "18 2 20:00" at bounding box center [254, 258] width 59 height 59
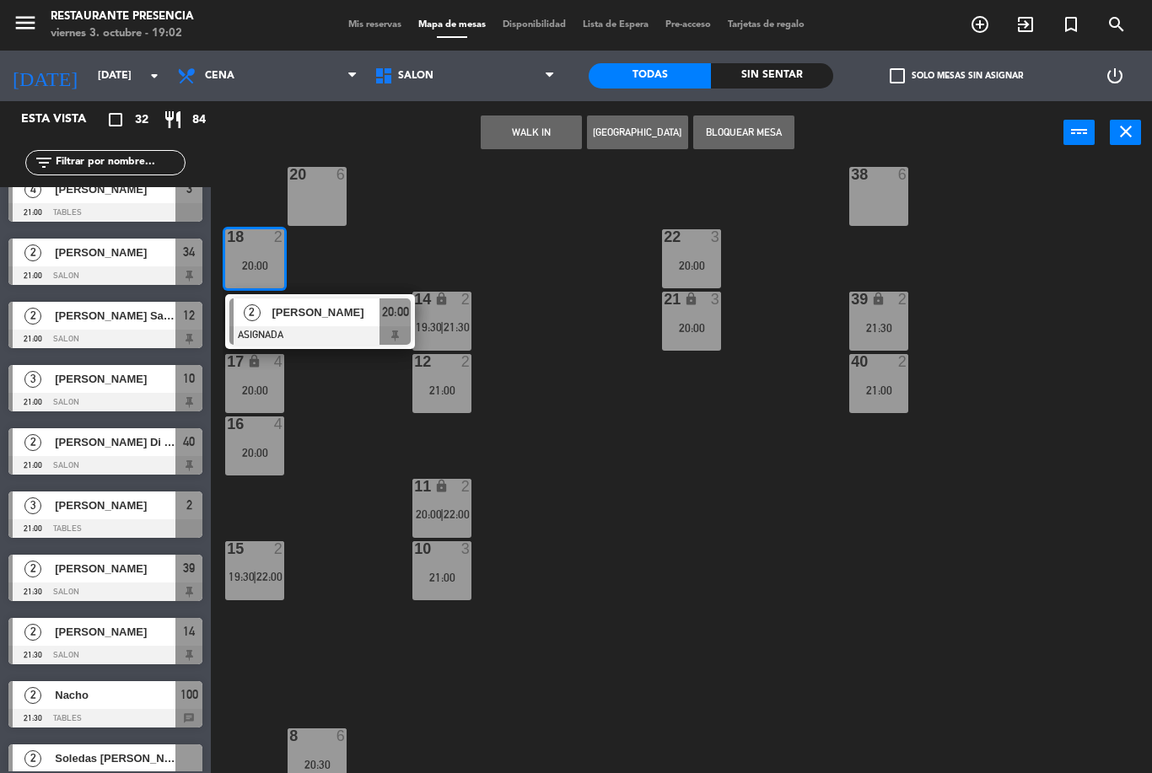
click at [359, 404] on div "30 4 20:30 31 lock 2 32 4 19:30 | 22:00 33 lock 4 19:30 34 2 21:00 35 lock 2 38…" at bounding box center [687, 468] width 929 height 609
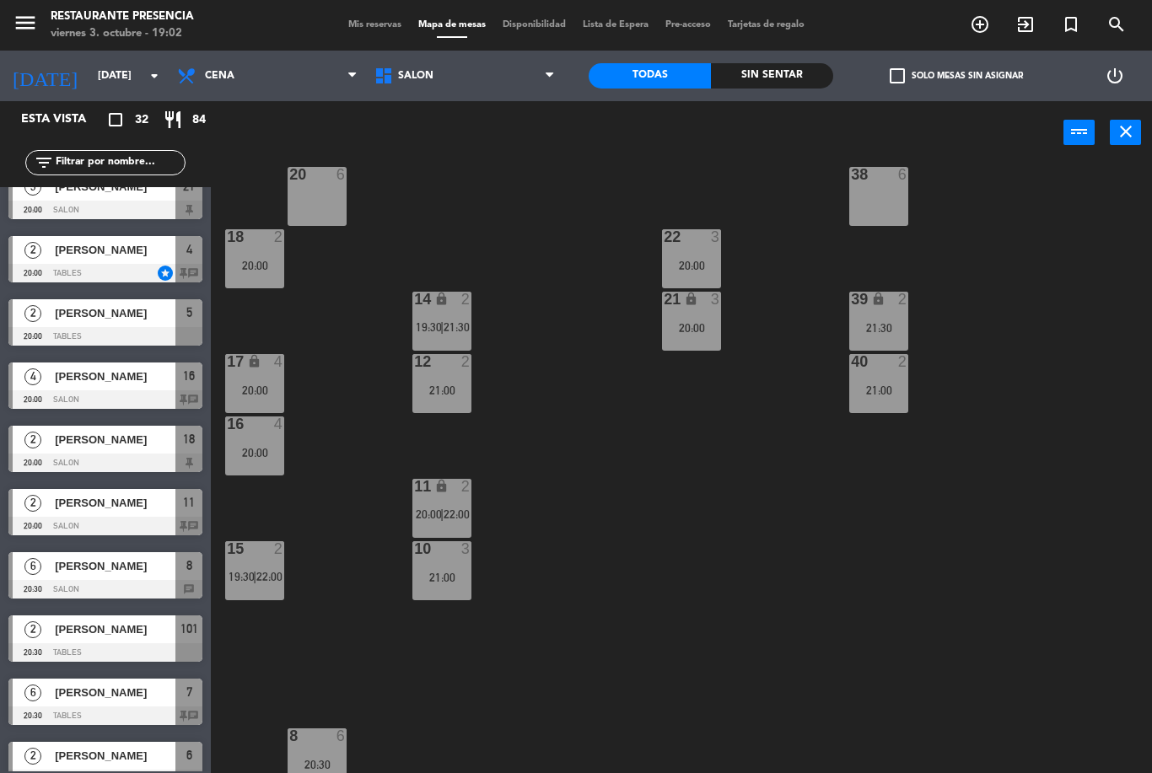
scroll to position [275, 0]
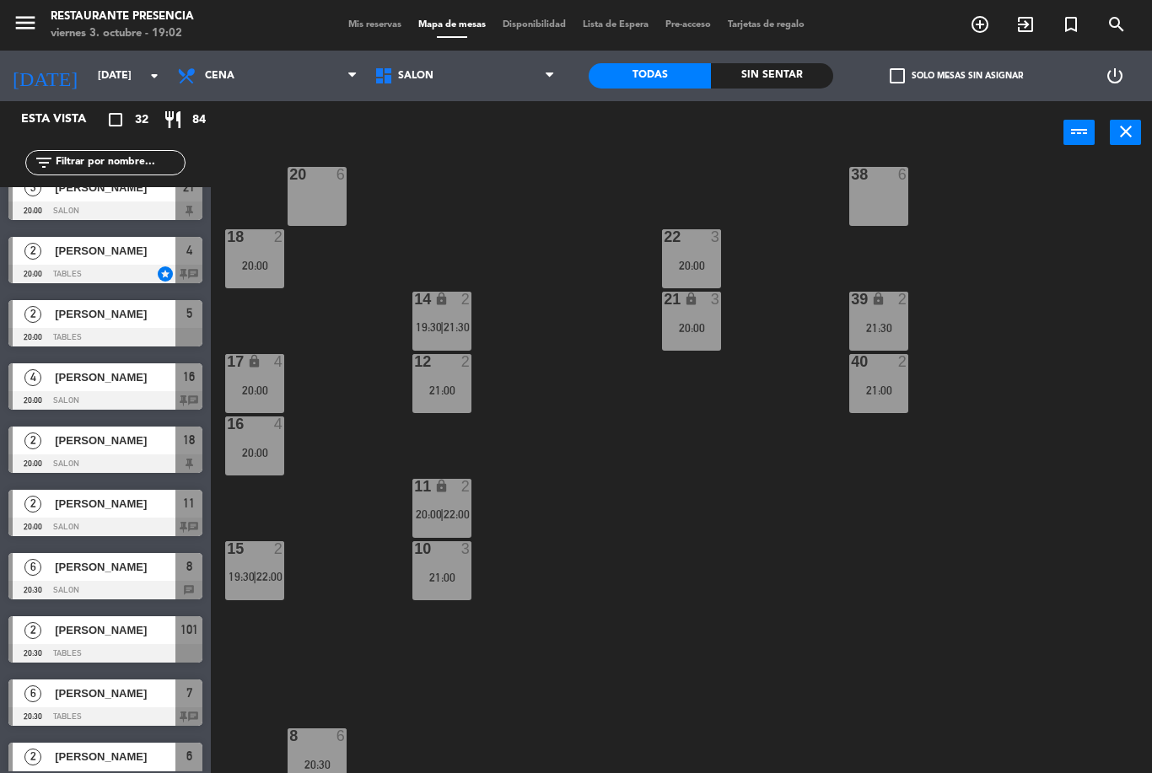
click at [455, 497] on div "11 lock 2 20:00 | 22:00" at bounding box center [441, 508] width 59 height 59
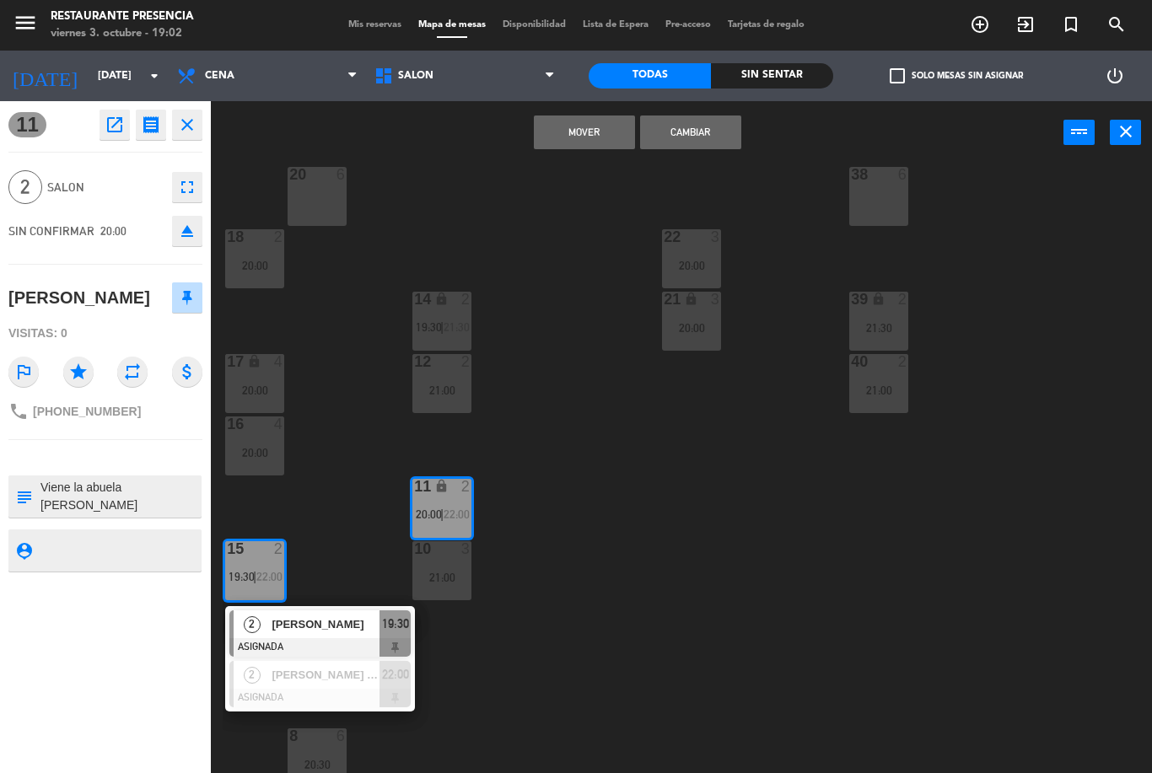
click at [717, 119] on button "Cambiar" at bounding box center [690, 133] width 101 height 34
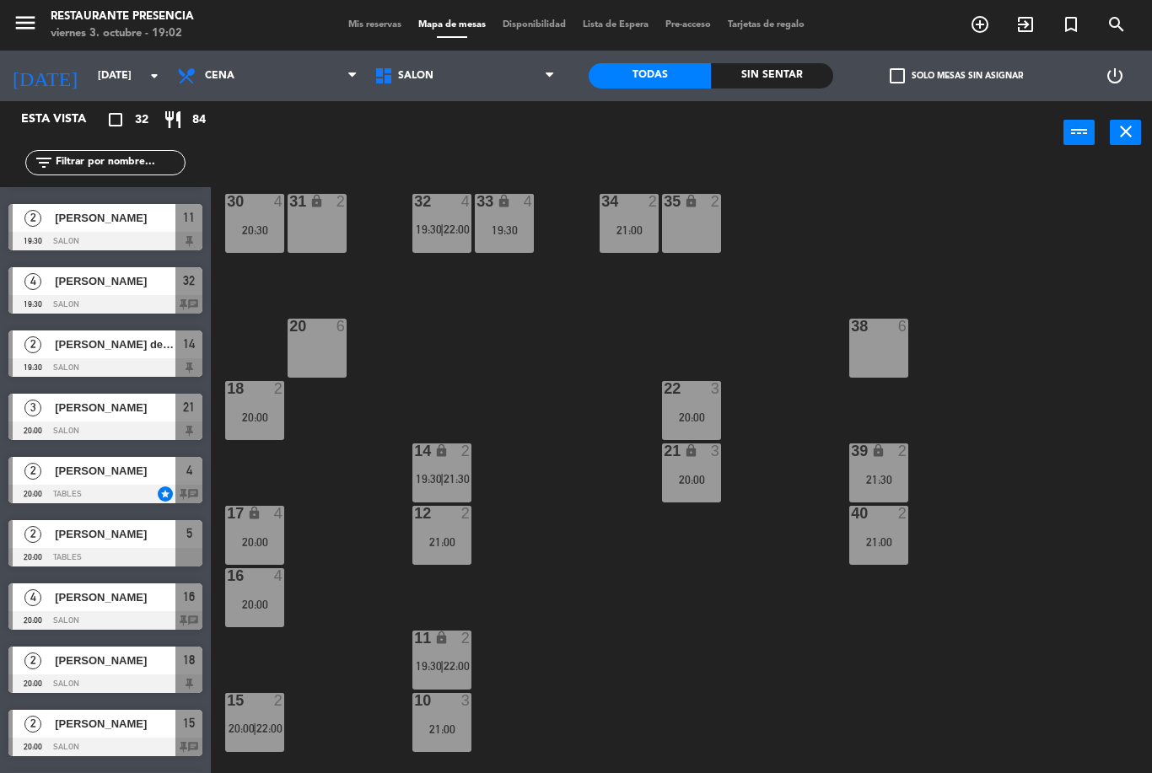
scroll to position [0, 0]
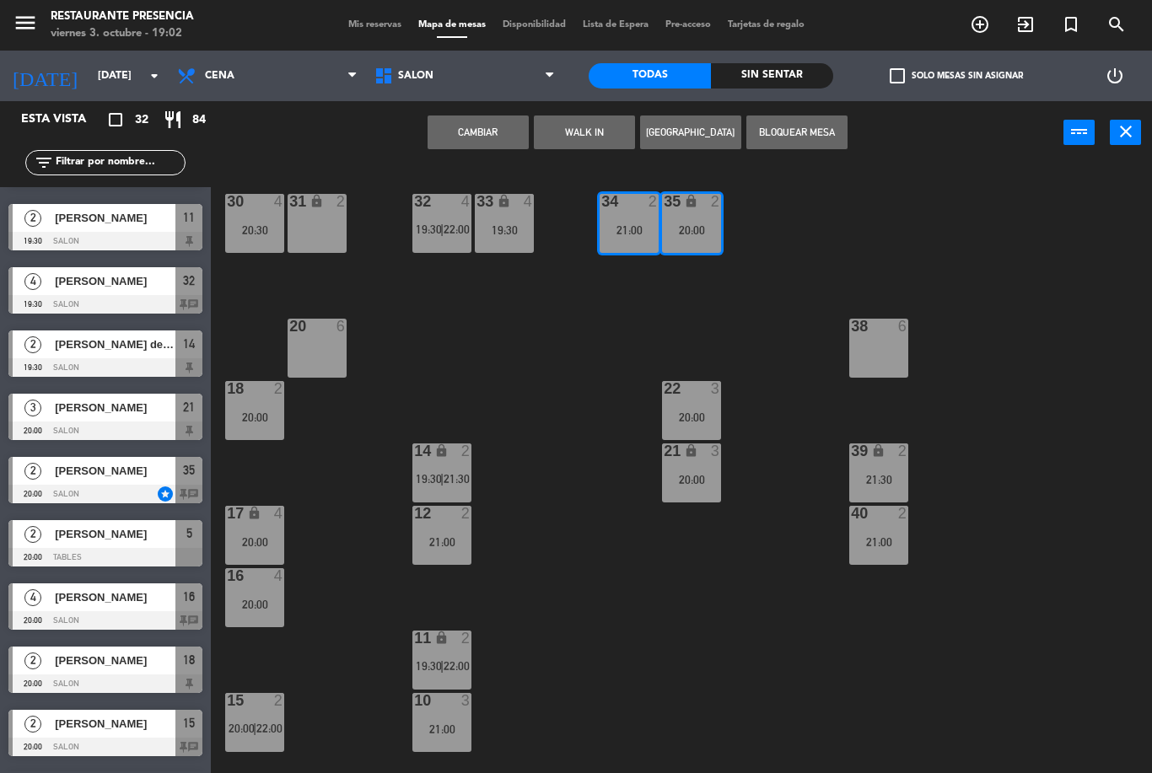
click at [491, 139] on button "Cambiar" at bounding box center [478, 133] width 101 height 34
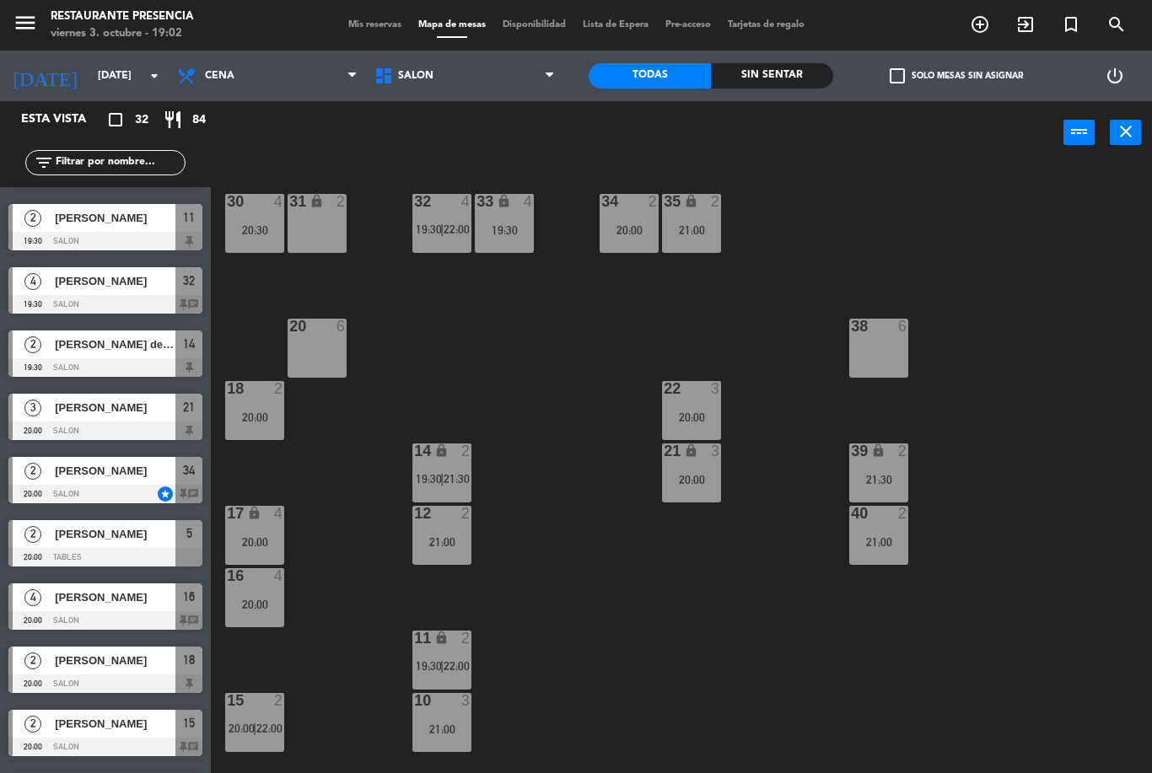
click at [352, 30] on span "Mis reservas" at bounding box center [375, 24] width 70 height 9
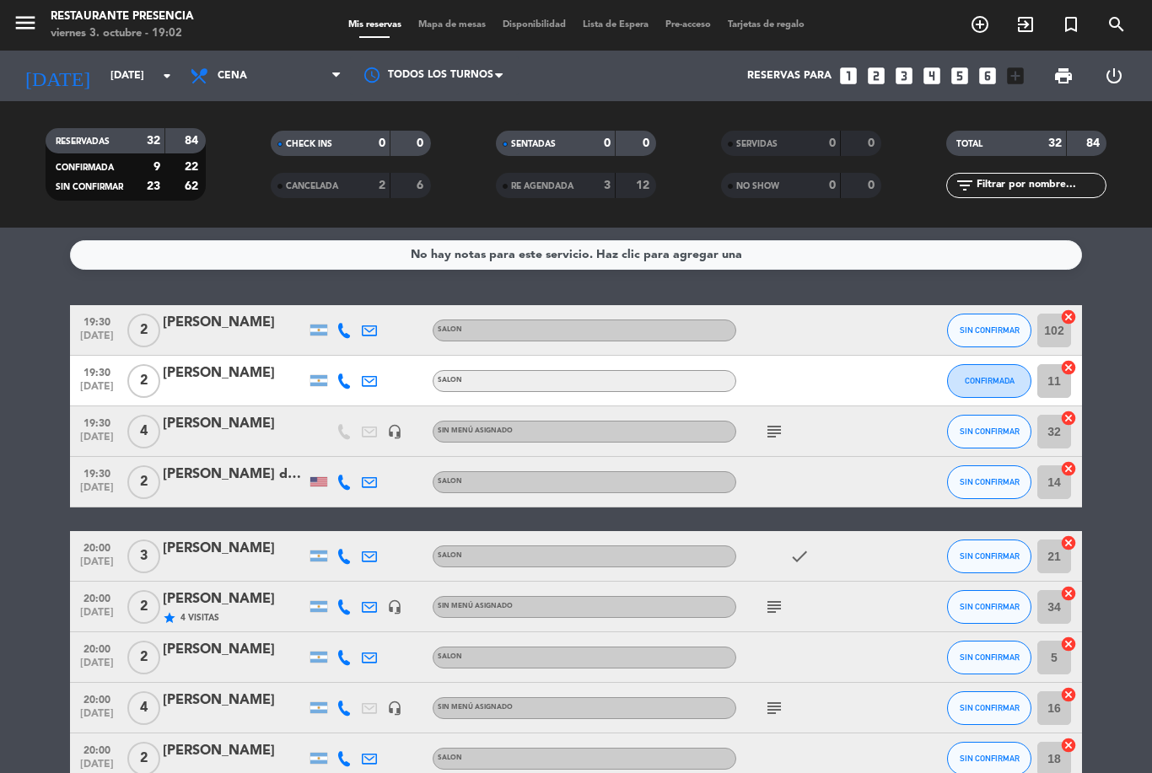
click at [997, 427] on span "SIN CONFIRMAR" at bounding box center [990, 431] width 60 height 9
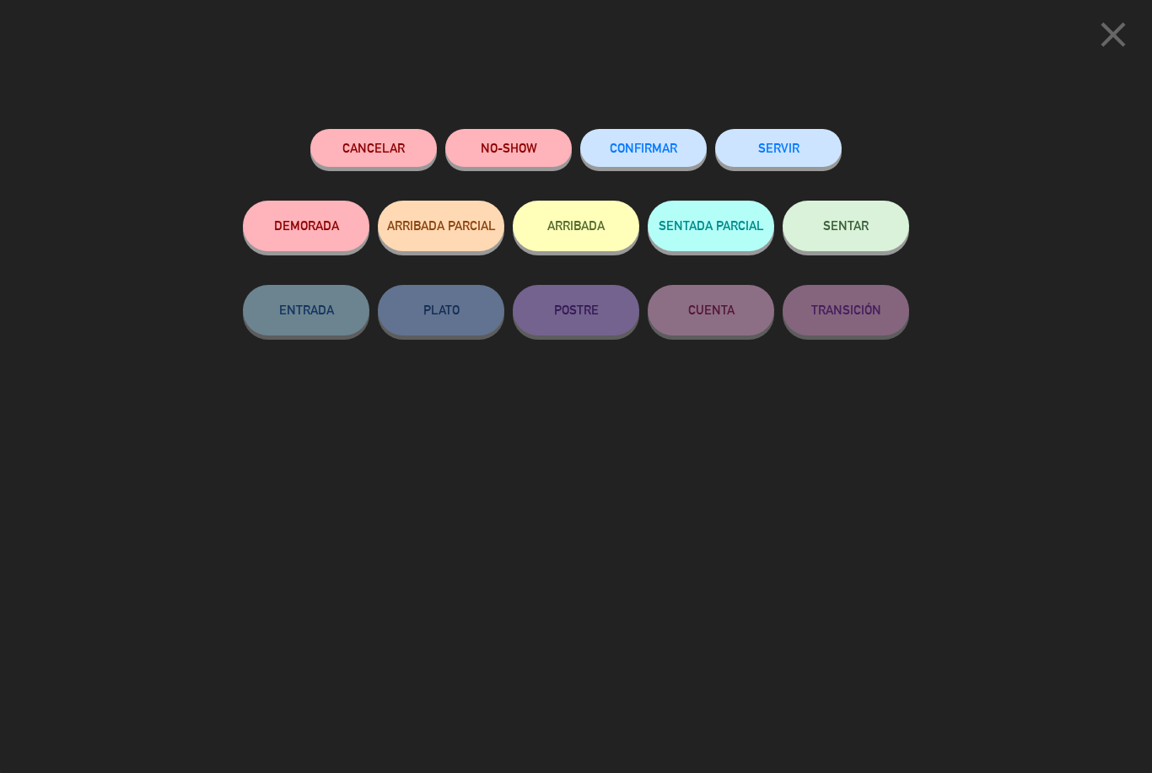
click at [514, 157] on button "NO-SHOW" at bounding box center [508, 148] width 126 height 38
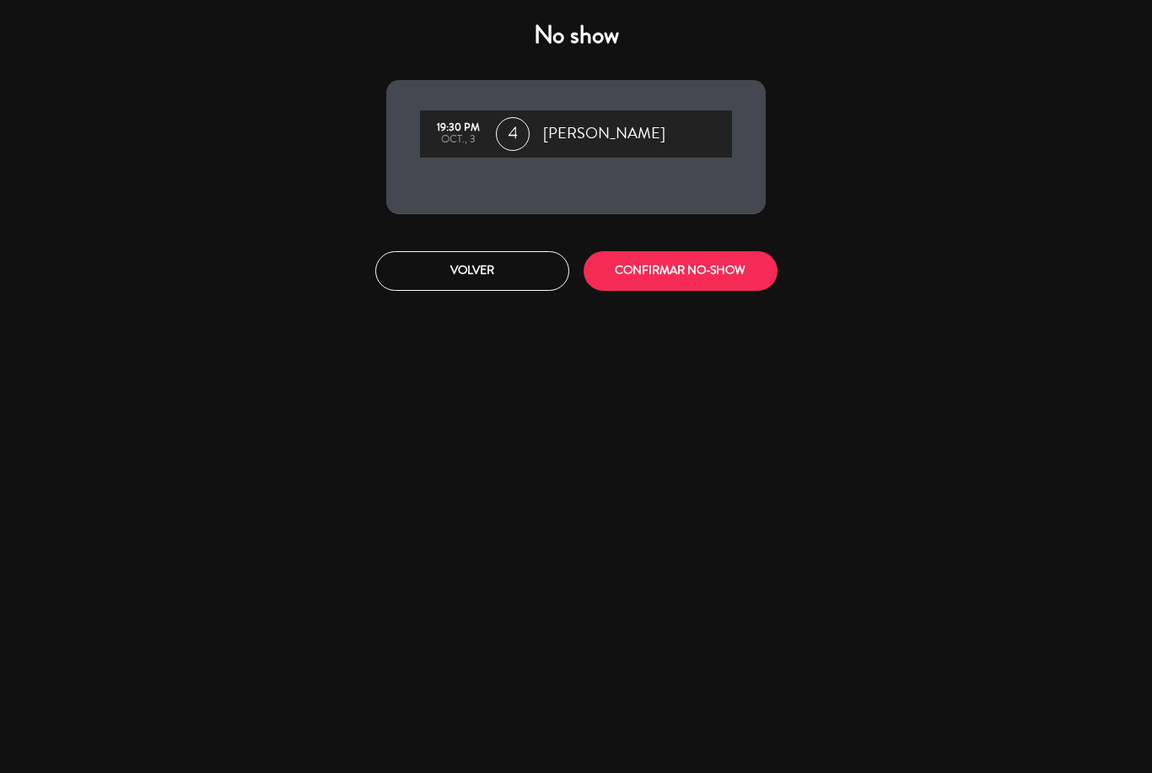
click at [495, 263] on button "Volver" at bounding box center [472, 271] width 194 height 40
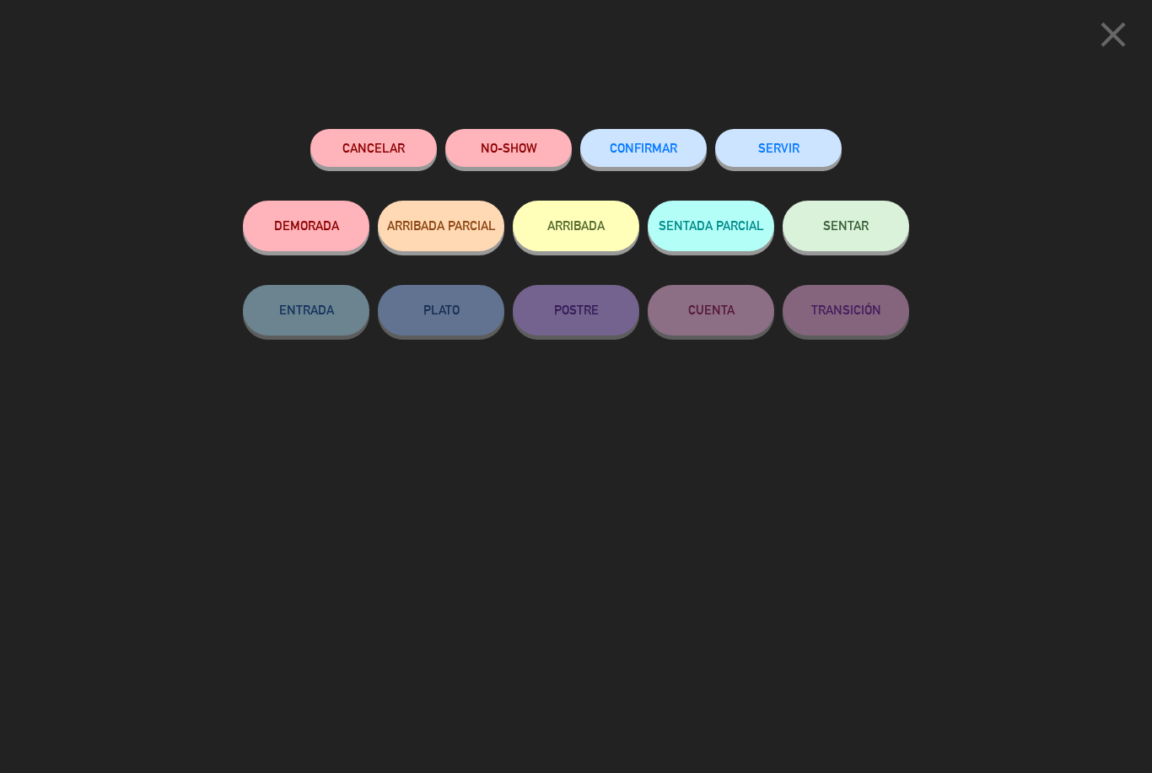
click at [398, 133] on button "Cancelar" at bounding box center [373, 148] width 126 height 38
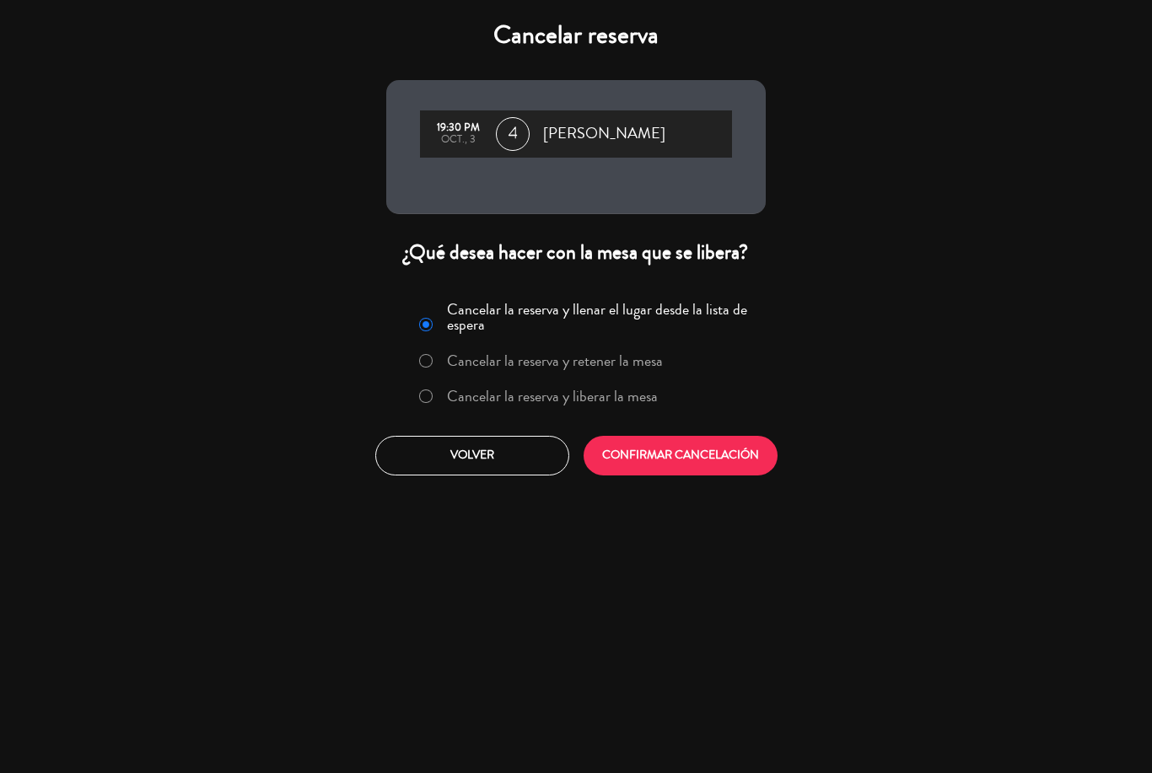
click at [686, 465] on button "CONFIRMAR CANCELACIÓN" at bounding box center [681, 456] width 194 height 40
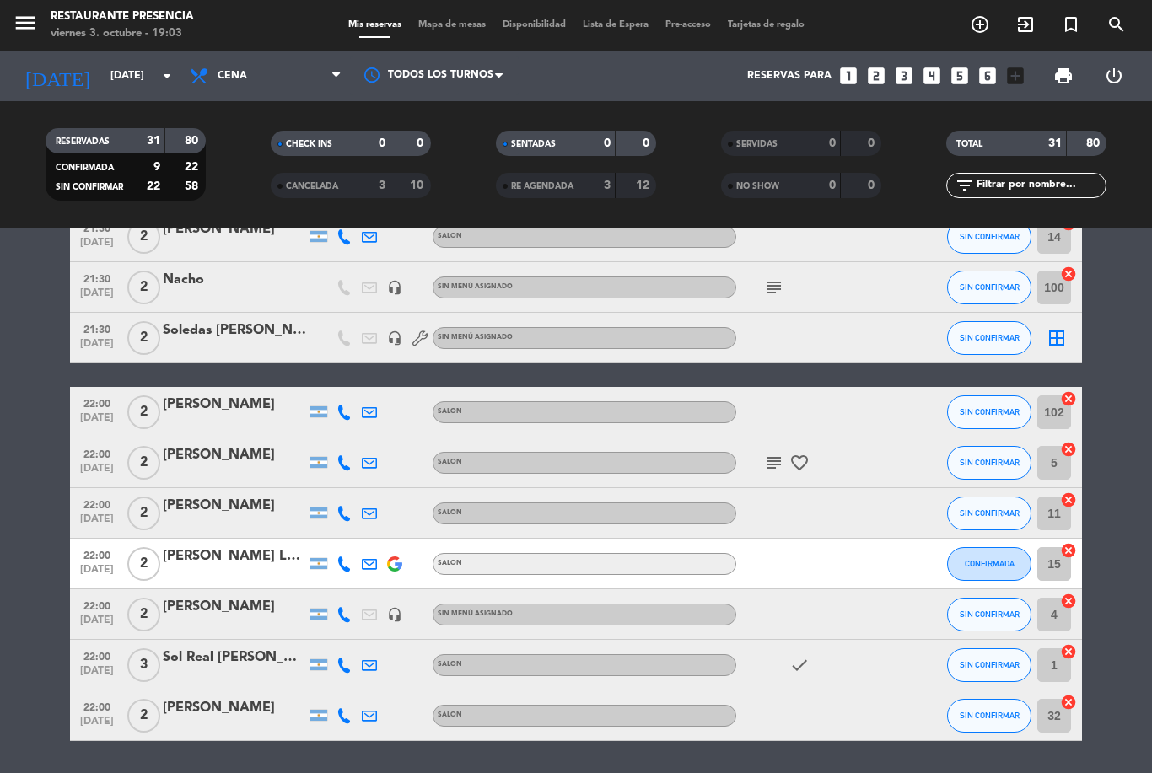
scroll to position [1249, 0]
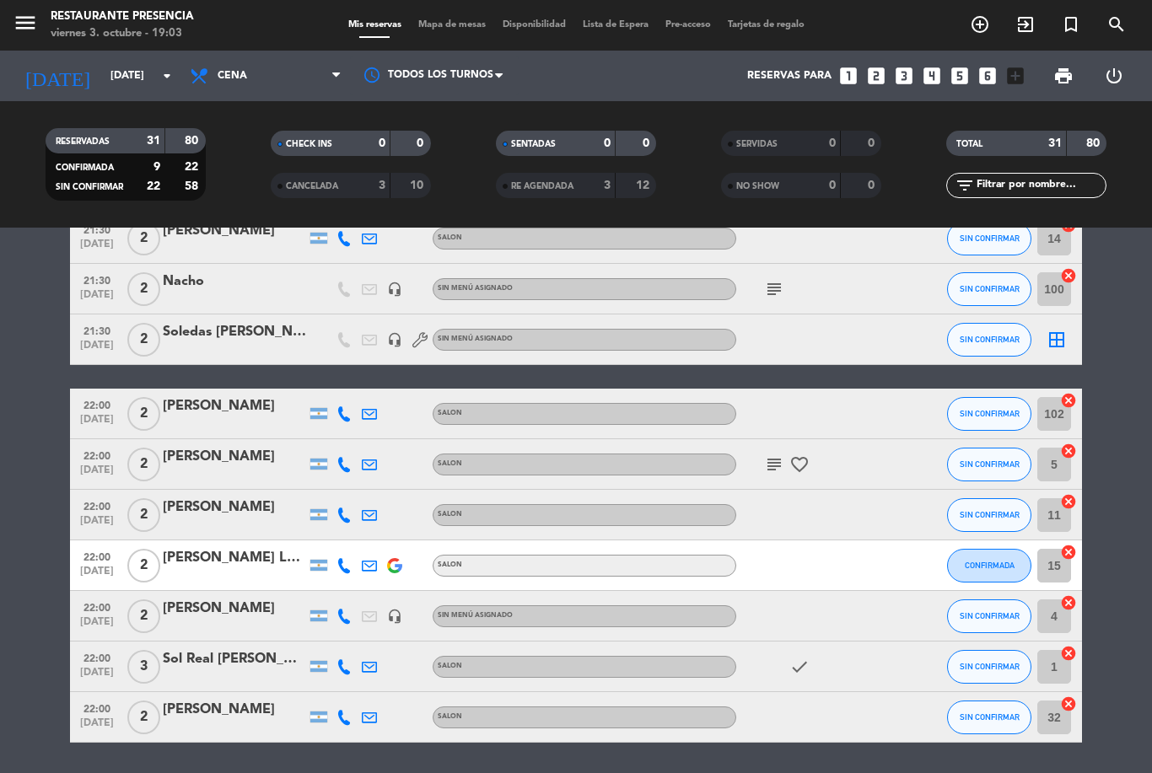
click at [779, 456] on icon "subject" at bounding box center [774, 465] width 20 height 20
click at [820, 545] on div at bounding box center [812, 566] width 152 height 50
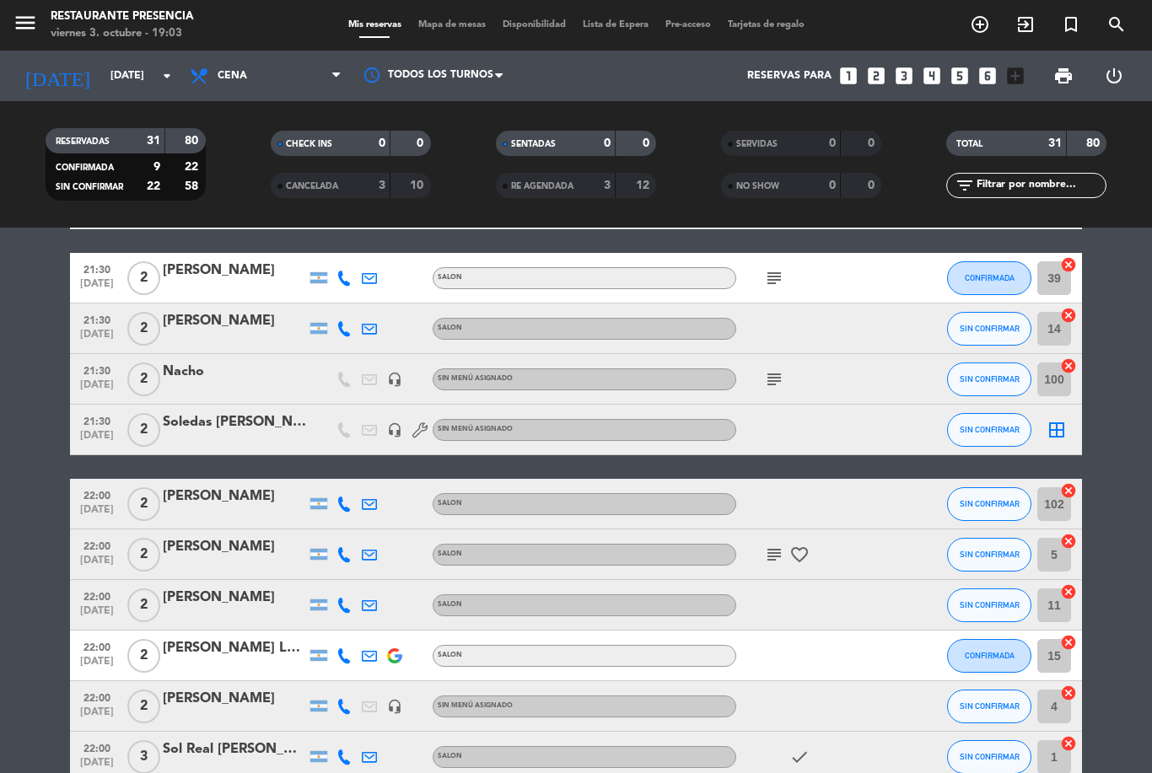
scroll to position [1153, 0]
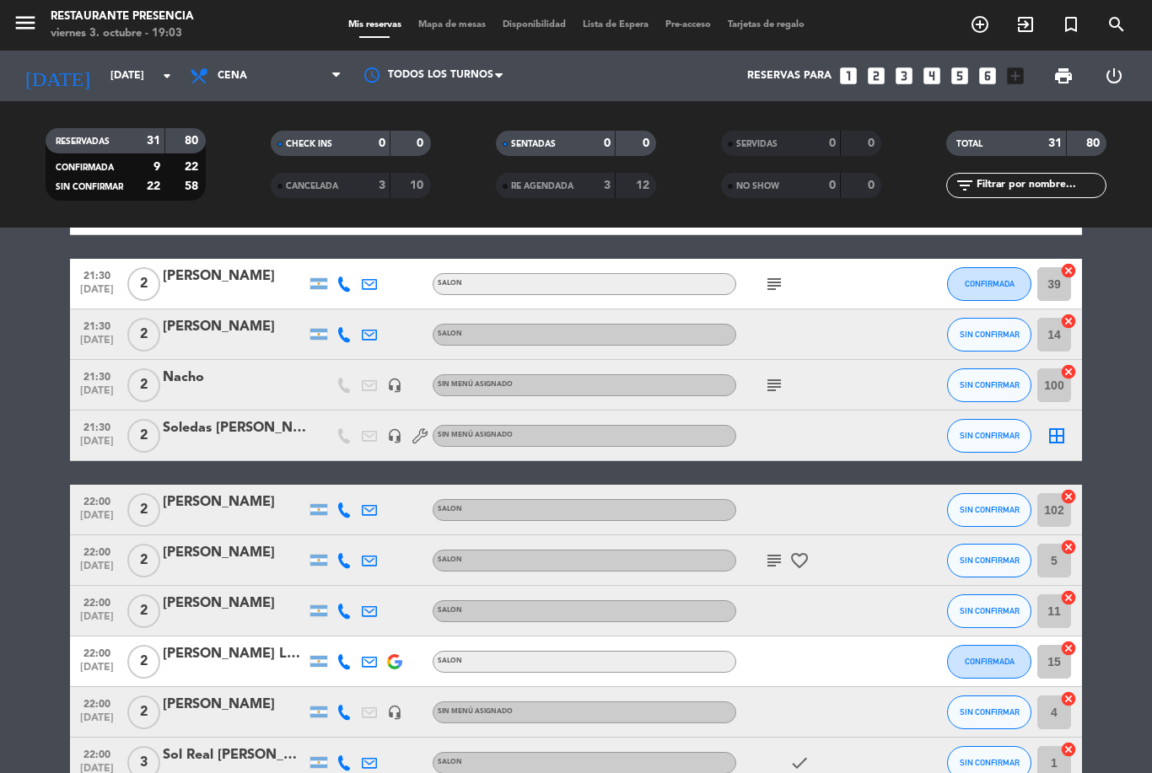
click at [1052, 439] on icon "border_all" at bounding box center [1057, 436] width 20 height 20
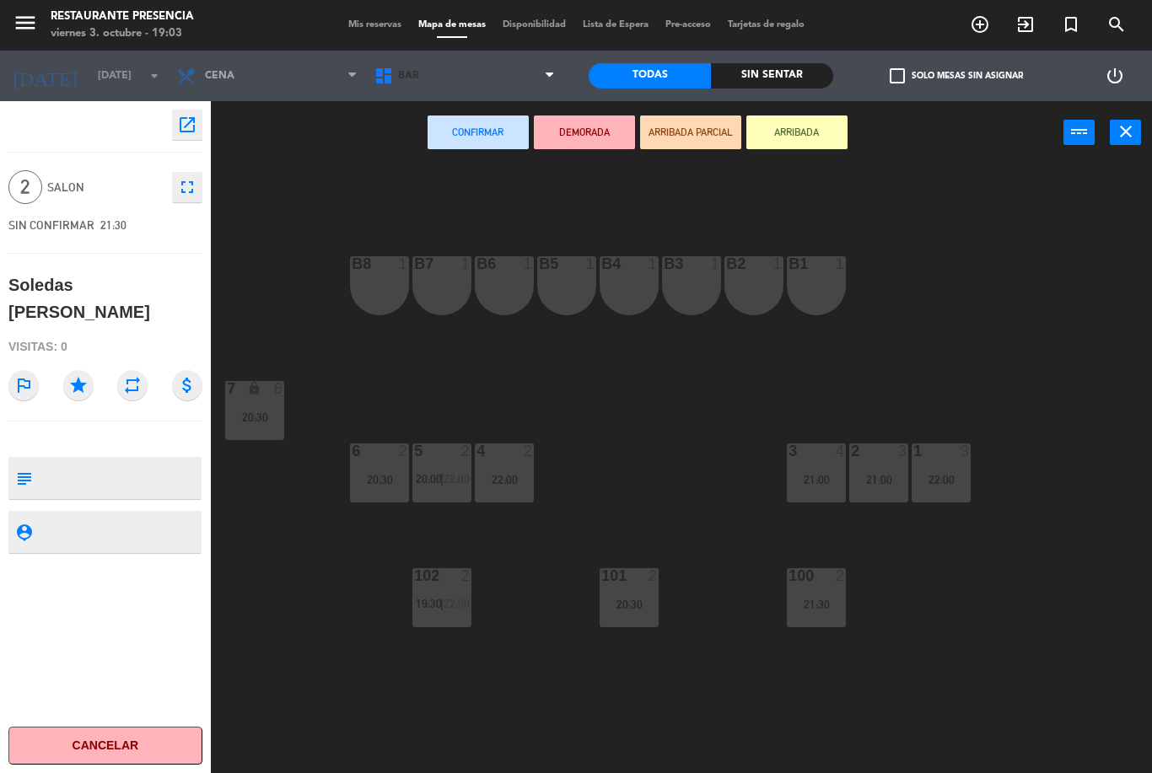
click at [492, 78] on span "BAR" at bounding box center [464, 75] width 197 height 37
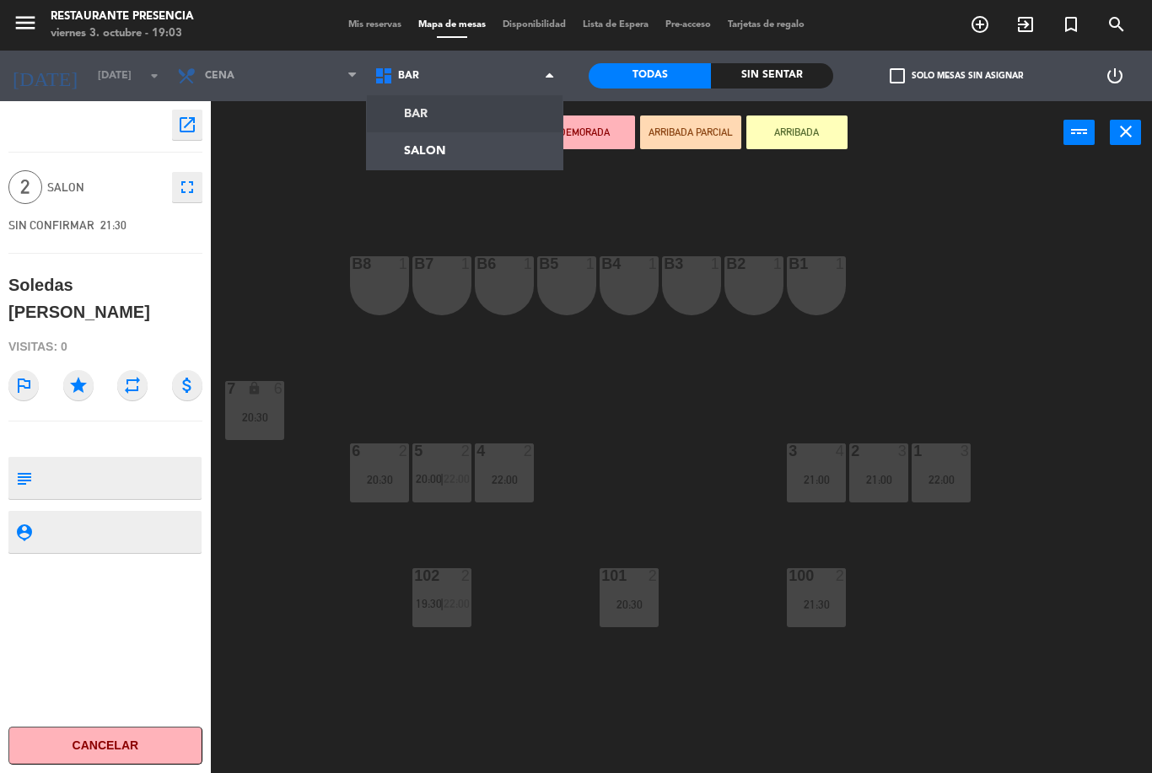
click at [481, 153] on ng-component "menu Restaurante Presencia [DATE] 3. octubre - 19:03 Mis reservas Mapa de mesas…" at bounding box center [576, 386] width 1152 height 773
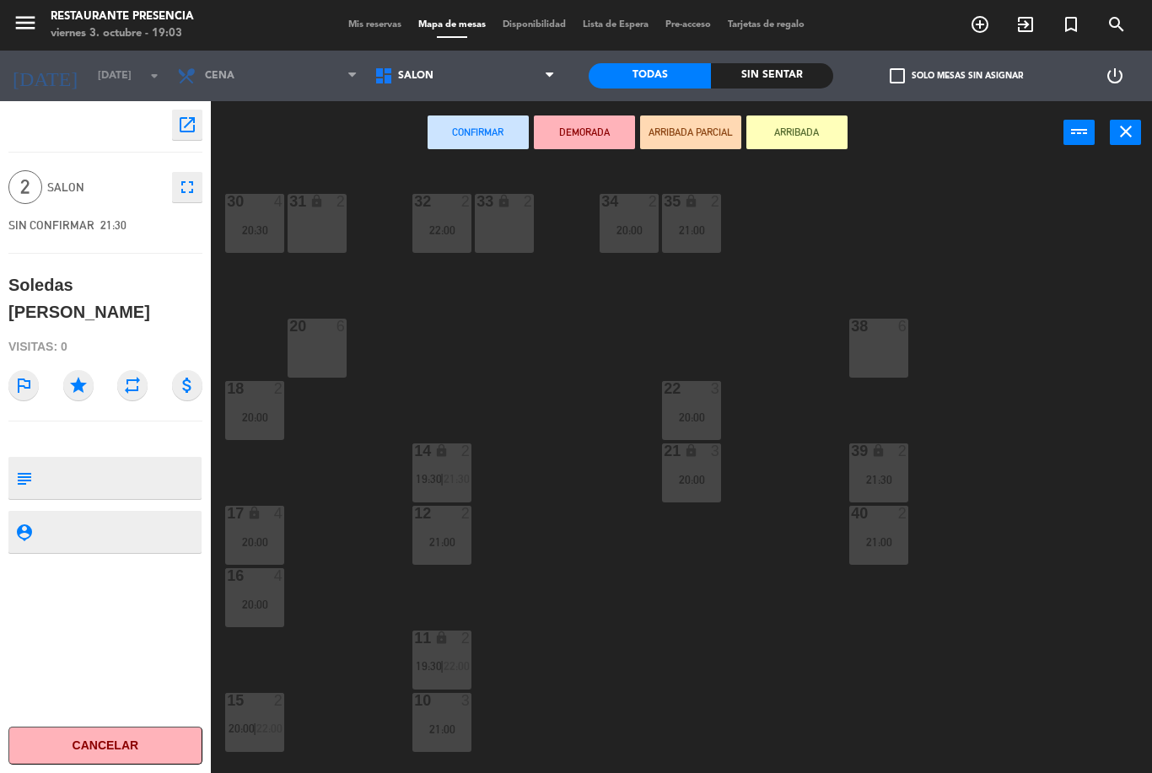
click at [507, 76] on span "SALON" at bounding box center [464, 75] width 197 height 37
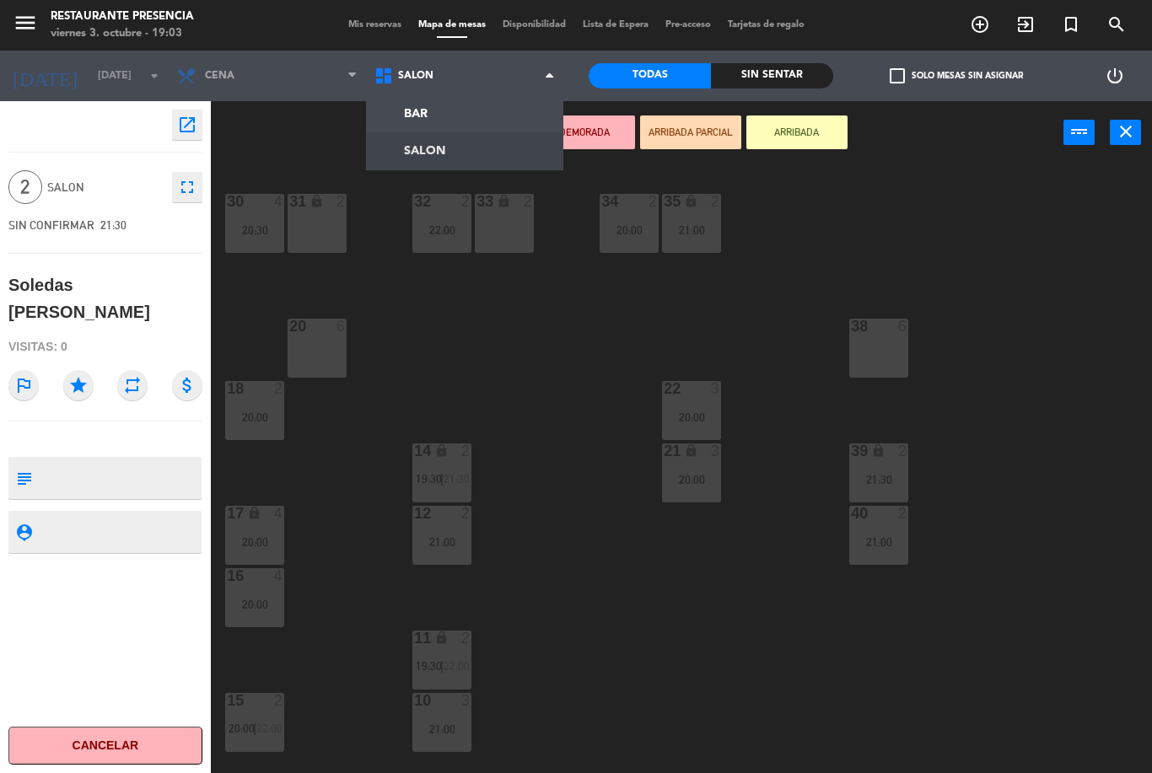
click at [505, 105] on ng-component "menu Restaurante Presencia [DATE] 3. octubre - 19:03 Mis reservas Mapa de mesas…" at bounding box center [576, 386] width 1152 height 773
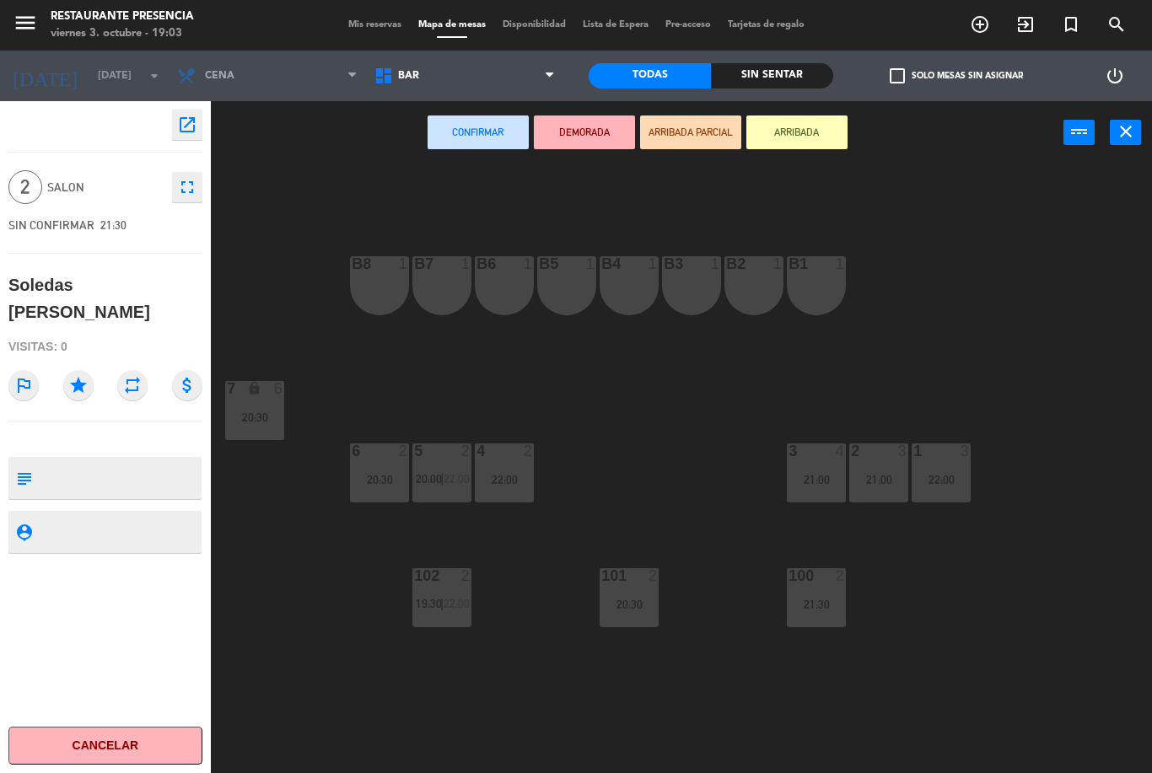
click at [455, 57] on span "BAR" at bounding box center [464, 75] width 197 height 37
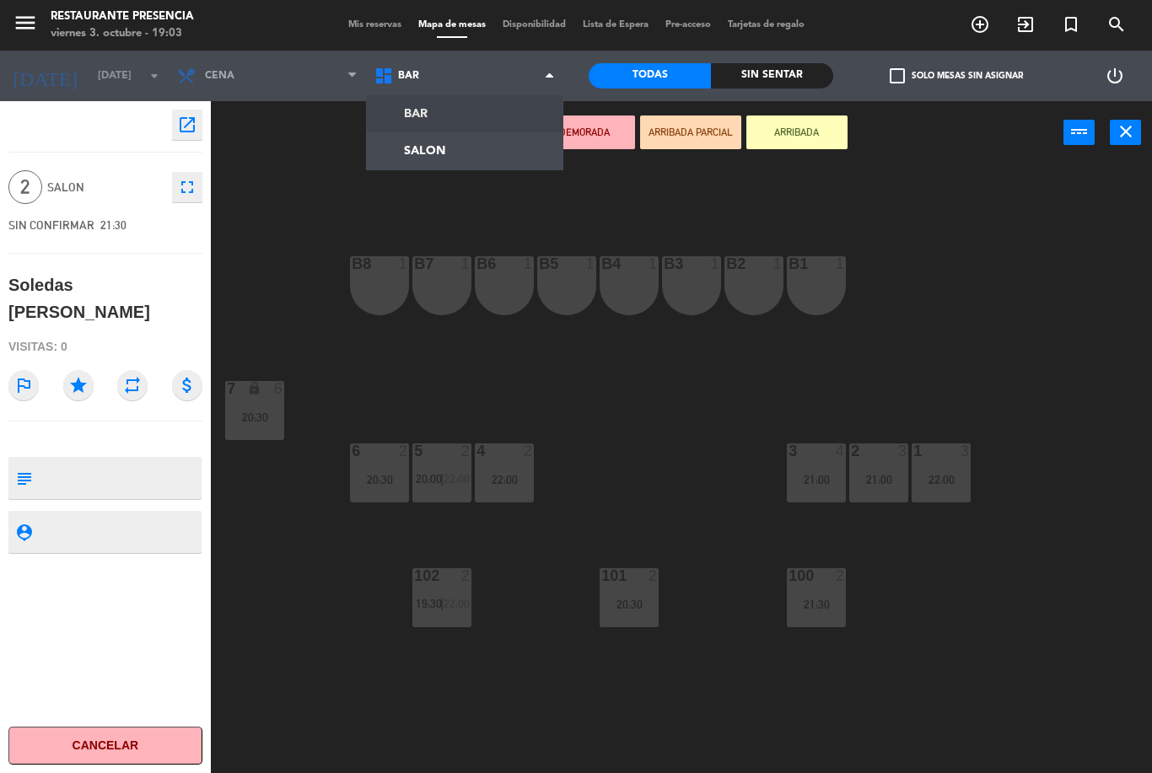
click at [460, 142] on ng-component "menu Restaurante Presencia [DATE] 3. octubre - 19:03 Mis reservas Mapa de mesas…" at bounding box center [576, 386] width 1152 height 773
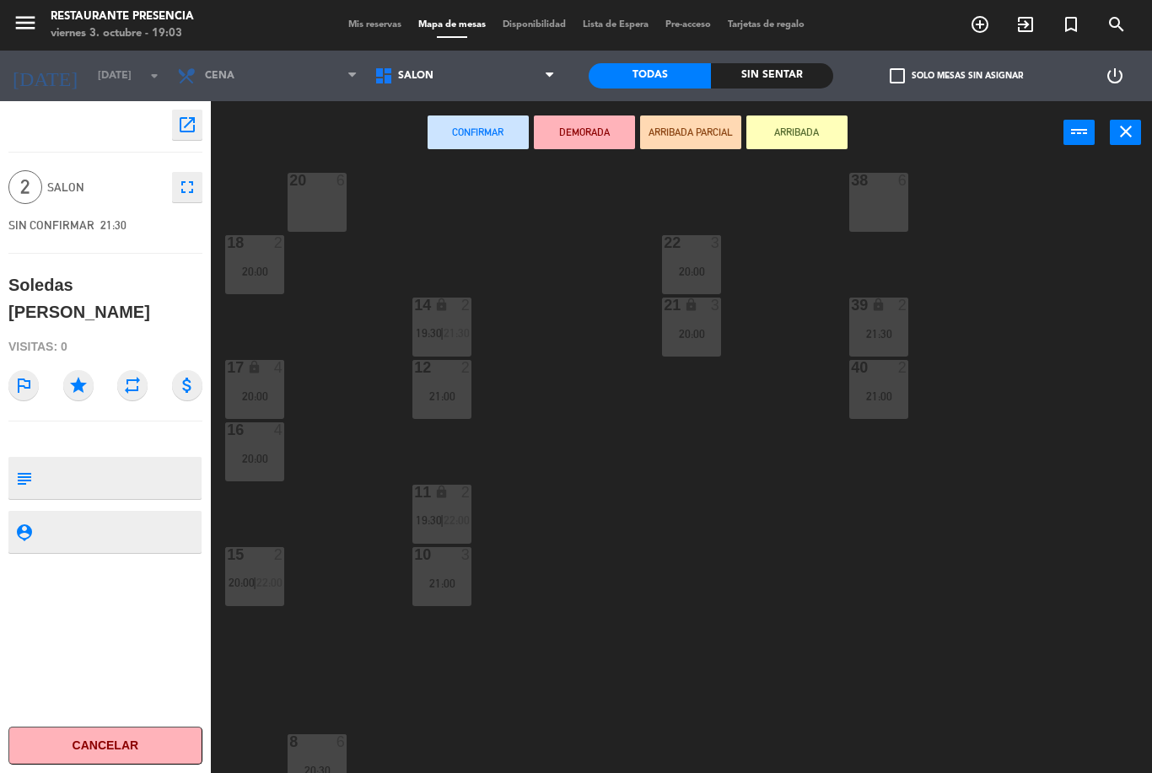
scroll to position [148, 0]
click at [268, 259] on div "18 2 20:00" at bounding box center [254, 263] width 59 height 59
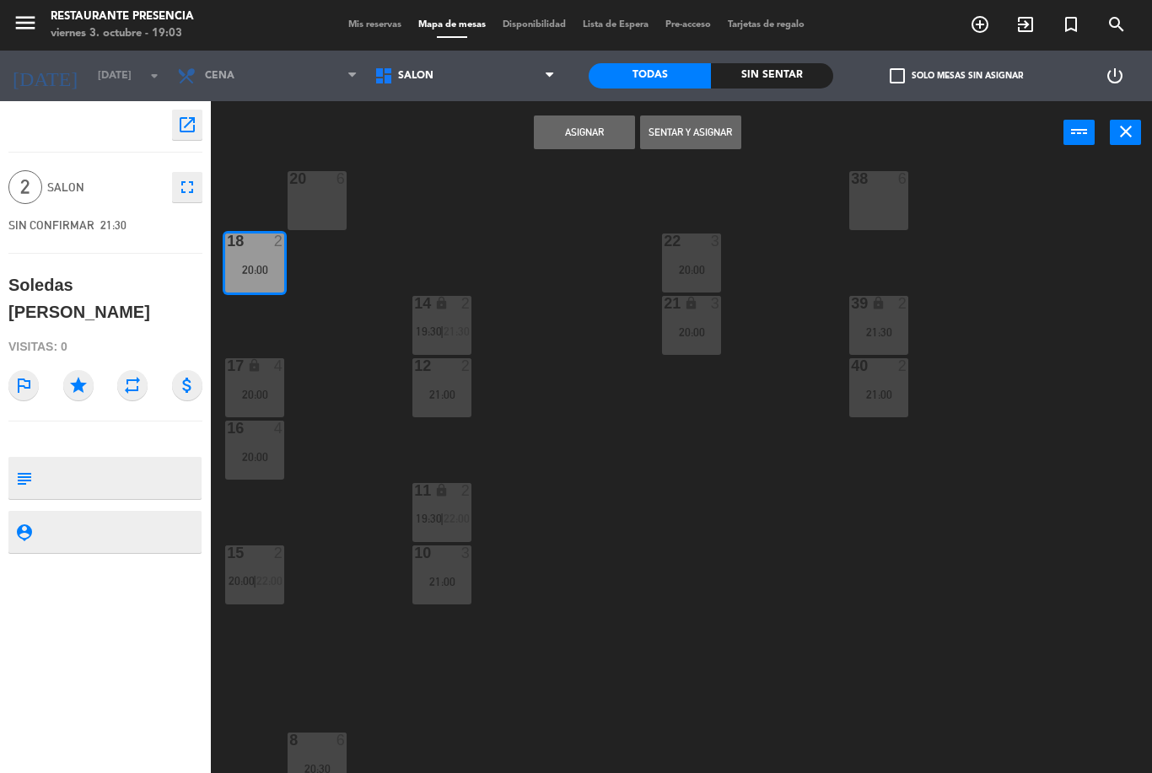
click at [582, 126] on button "Asignar" at bounding box center [584, 133] width 101 height 34
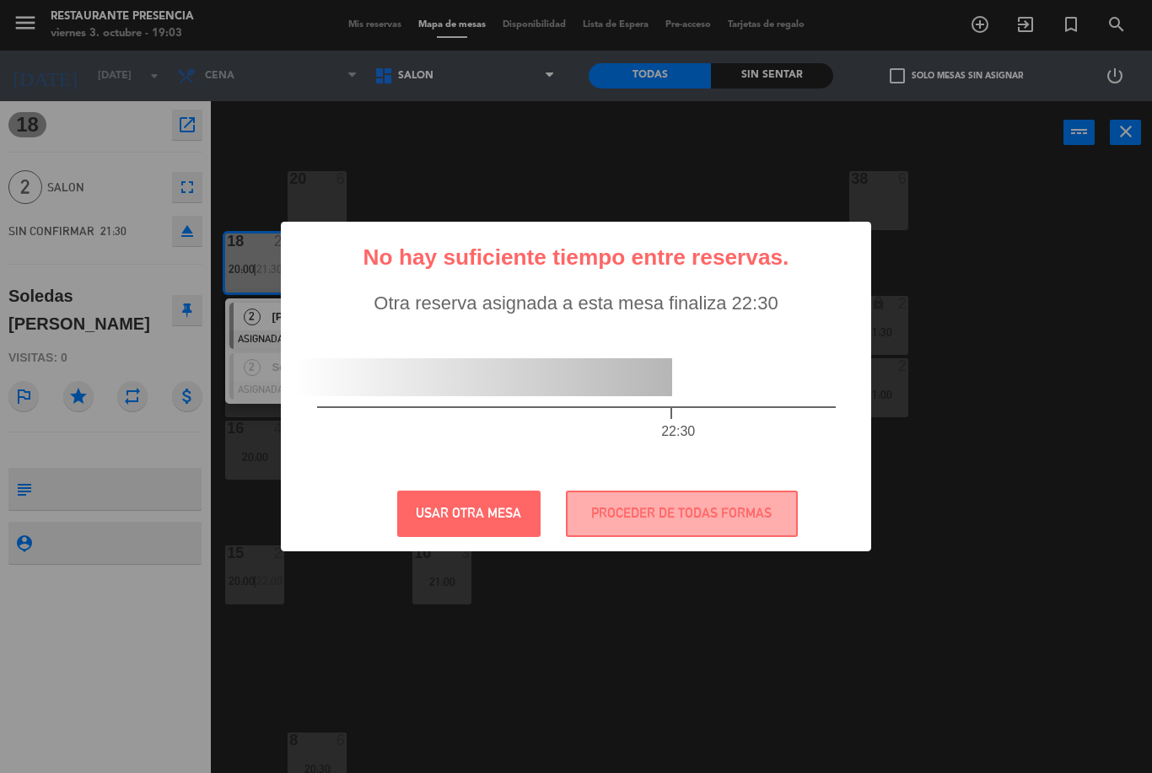
click at [673, 509] on button "PROCEDER DE TODAS FORMAS" at bounding box center [682, 514] width 232 height 46
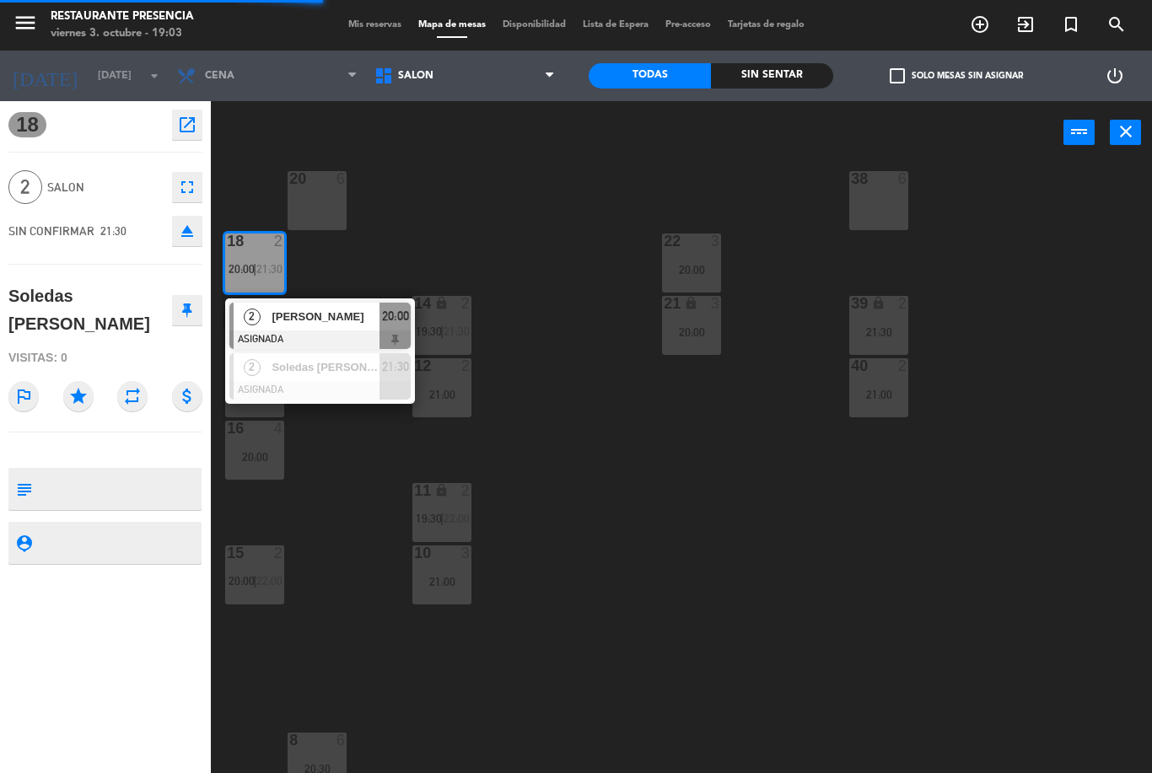
click at [622, 546] on div "30 4 20:30 31 lock 2 32 2 22:00 33 lock 2 34 2 20:00 35 lock 2 21:00 38 6 20 6 …" at bounding box center [687, 468] width 929 height 609
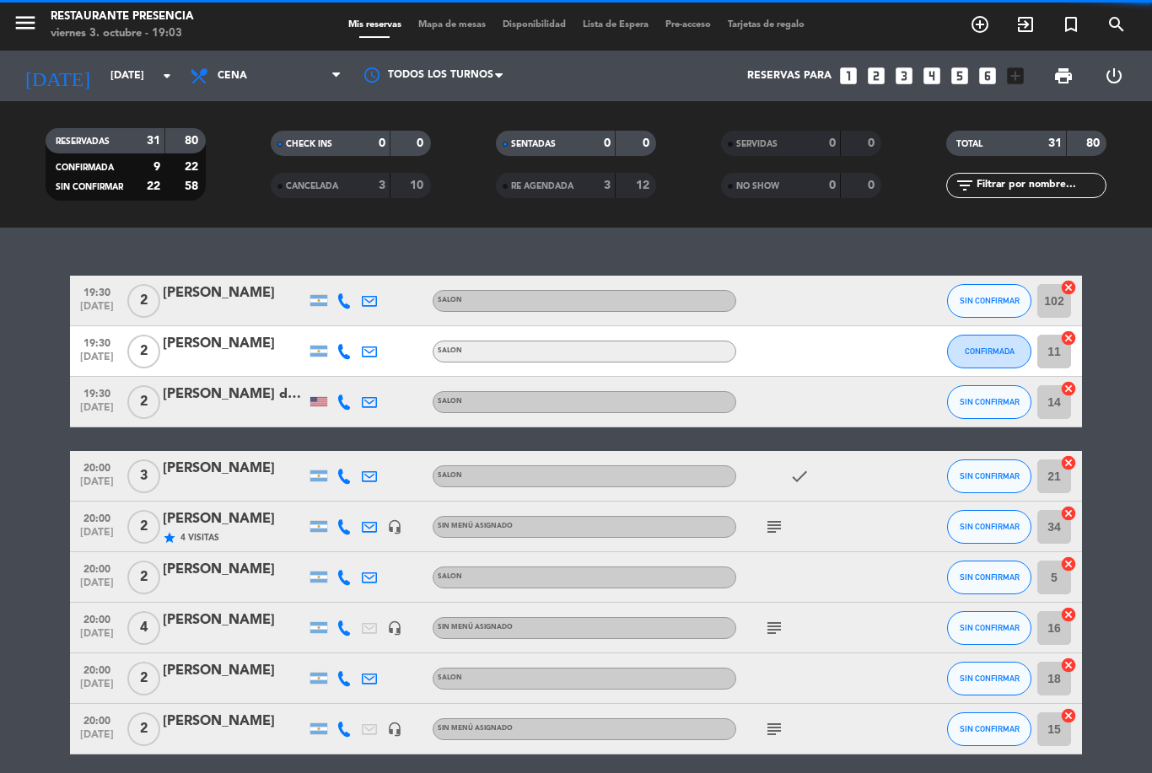
click at [450, 21] on span "Mapa de mesas" at bounding box center [452, 24] width 84 height 9
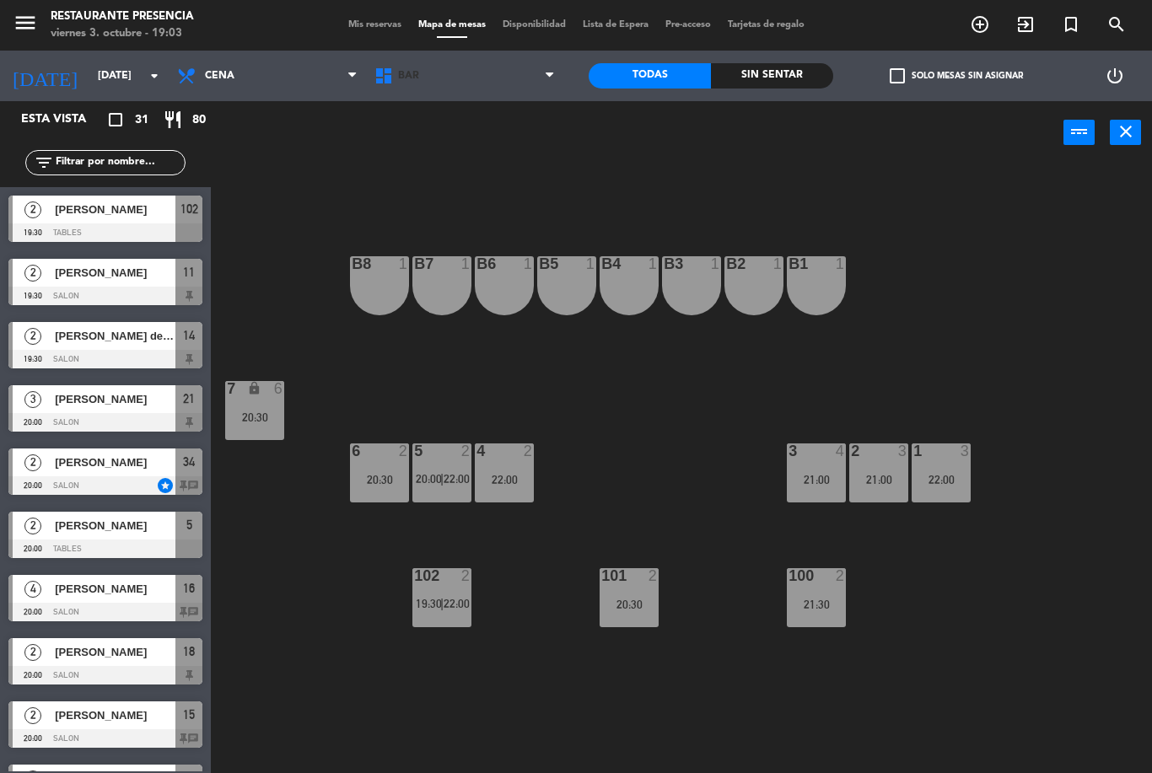
click at [491, 91] on span "BAR" at bounding box center [464, 75] width 197 height 37
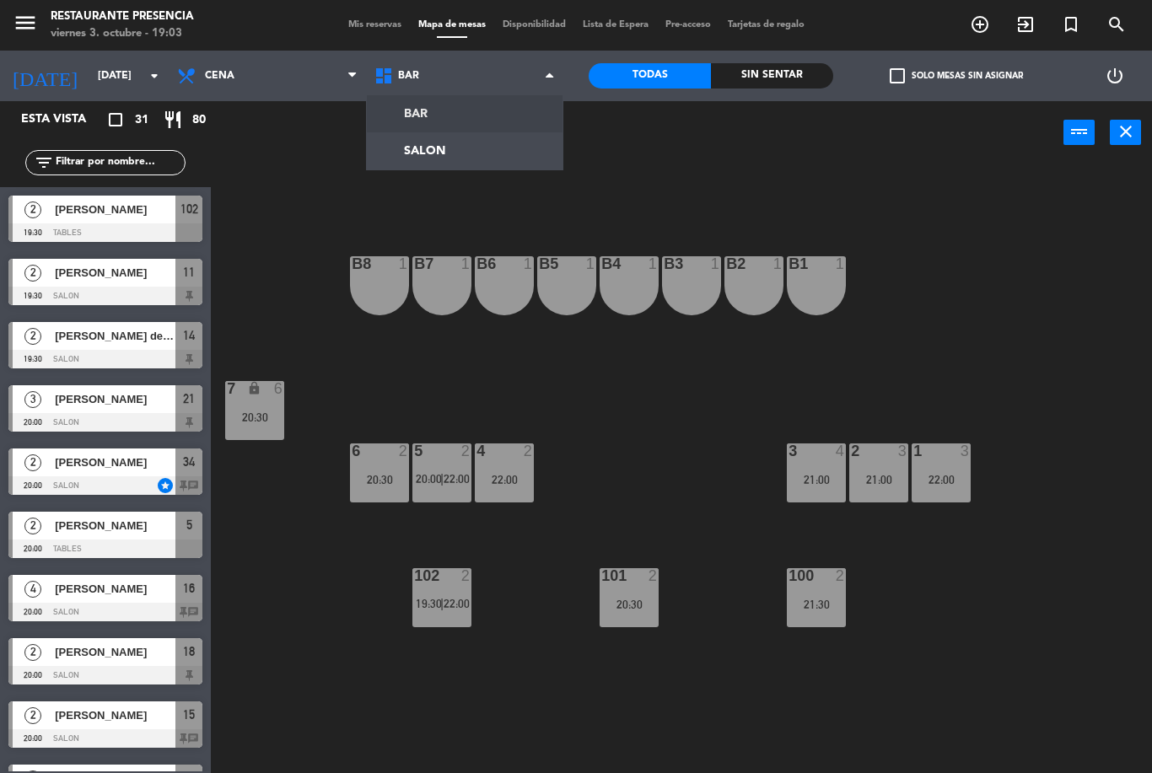
click at [494, 144] on ng-component "menu Restaurante Presencia [DATE] 3. octubre - 19:03 Mis reservas Mapa de mesas…" at bounding box center [576, 386] width 1152 height 773
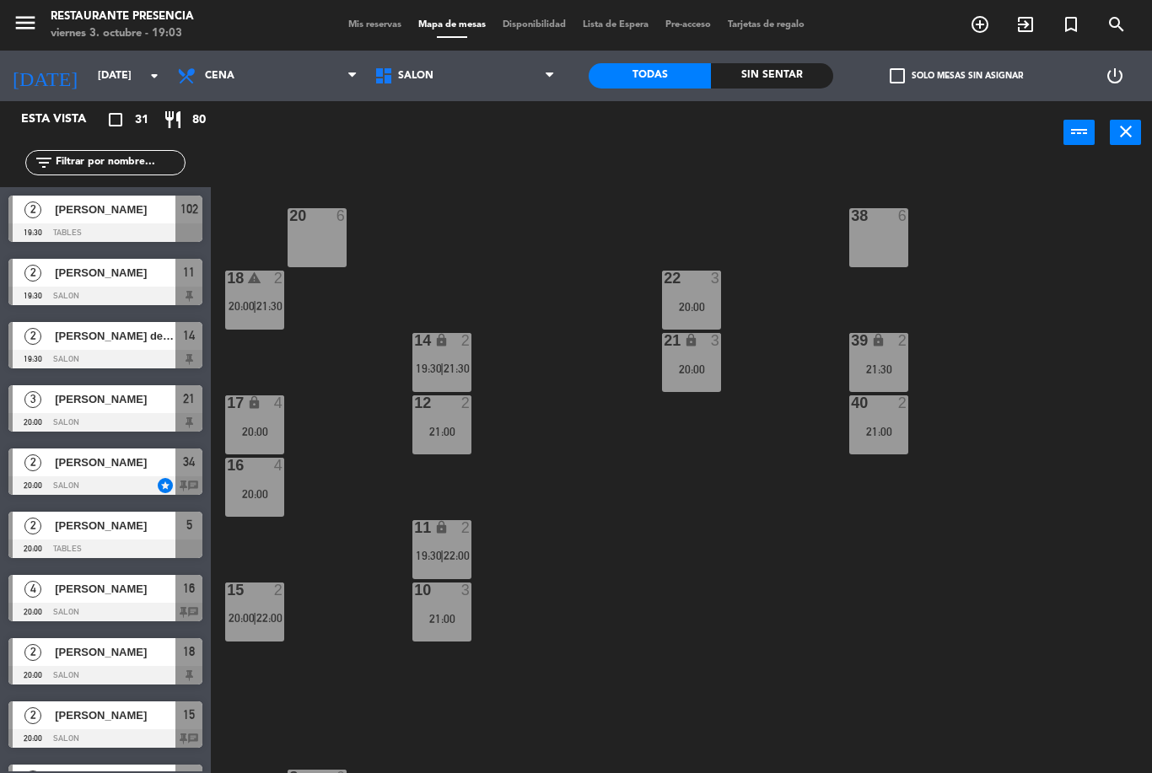
scroll to position [138, 0]
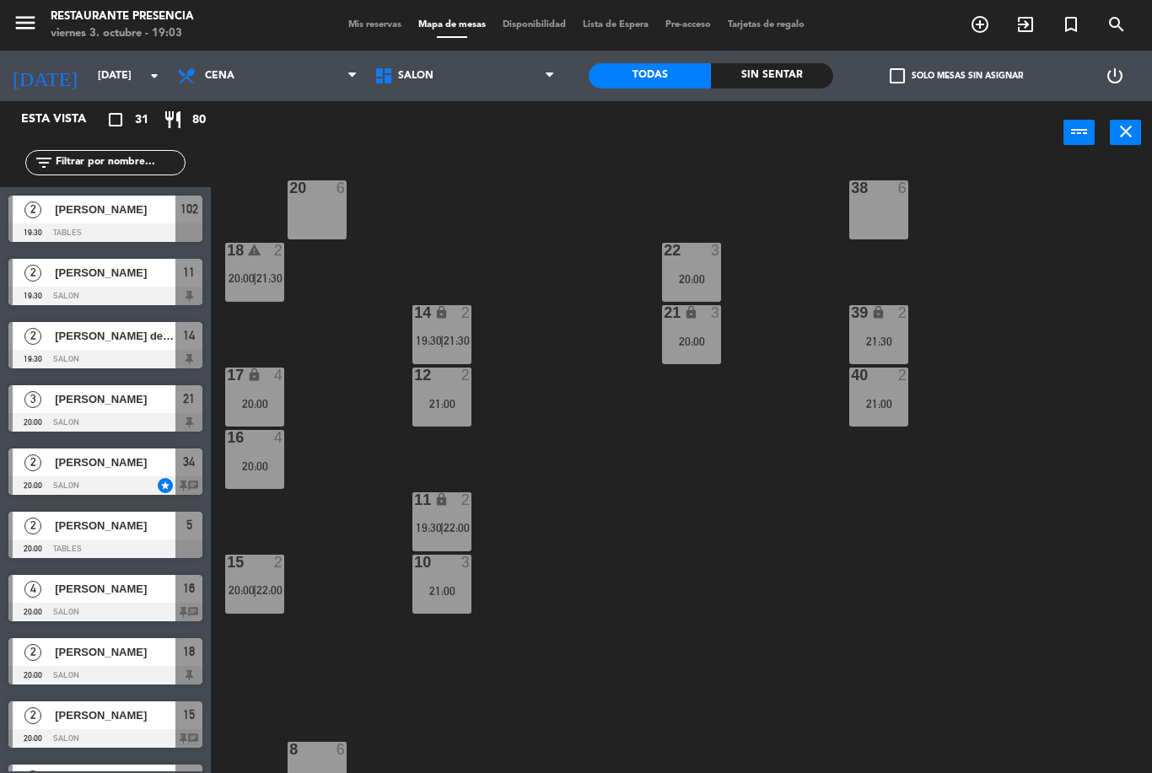
click at [439, 514] on div "11 lock 2 19:30 | 22:00" at bounding box center [441, 521] width 59 height 59
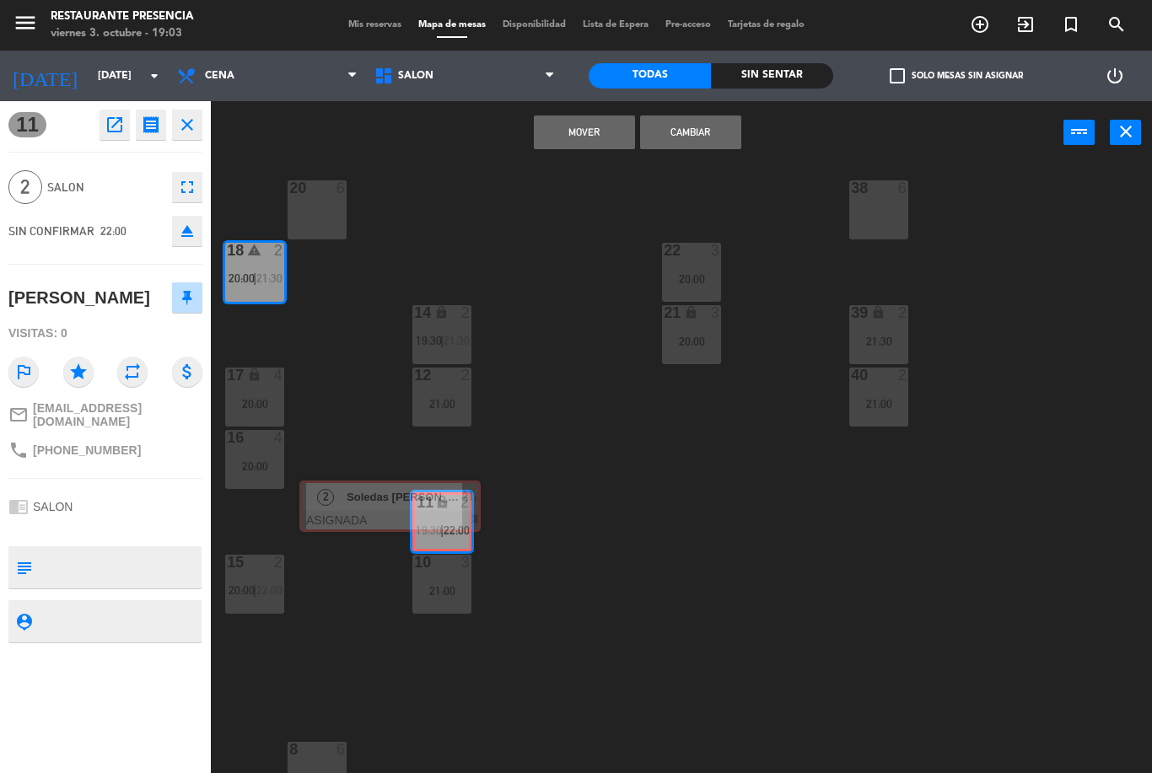
scroll to position [0, 13]
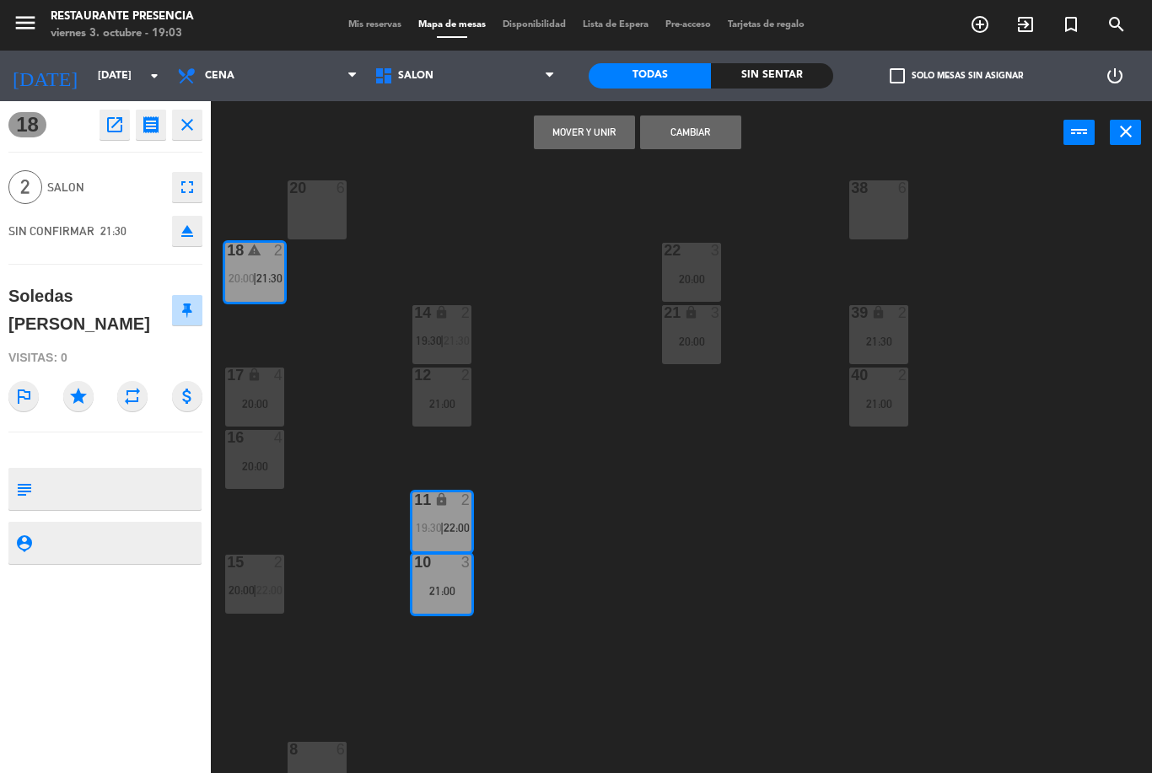
click at [462, 582] on div "10 3 21:00" at bounding box center [441, 584] width 59 height 59
click at [453, 509] on div "11 lock 2" at bounding box center [441, 500] width 59 height 17
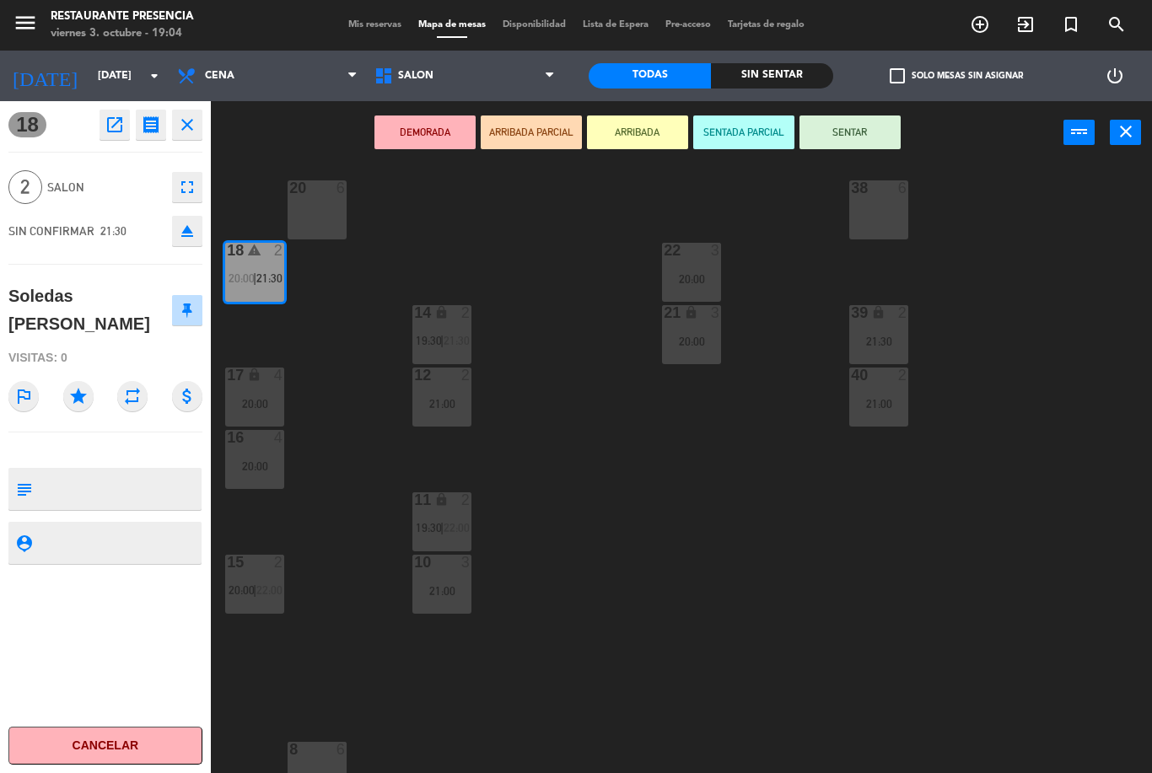
click at [448, 507] on icon "lock" at bounding box center [441, 499] width 14 height 14
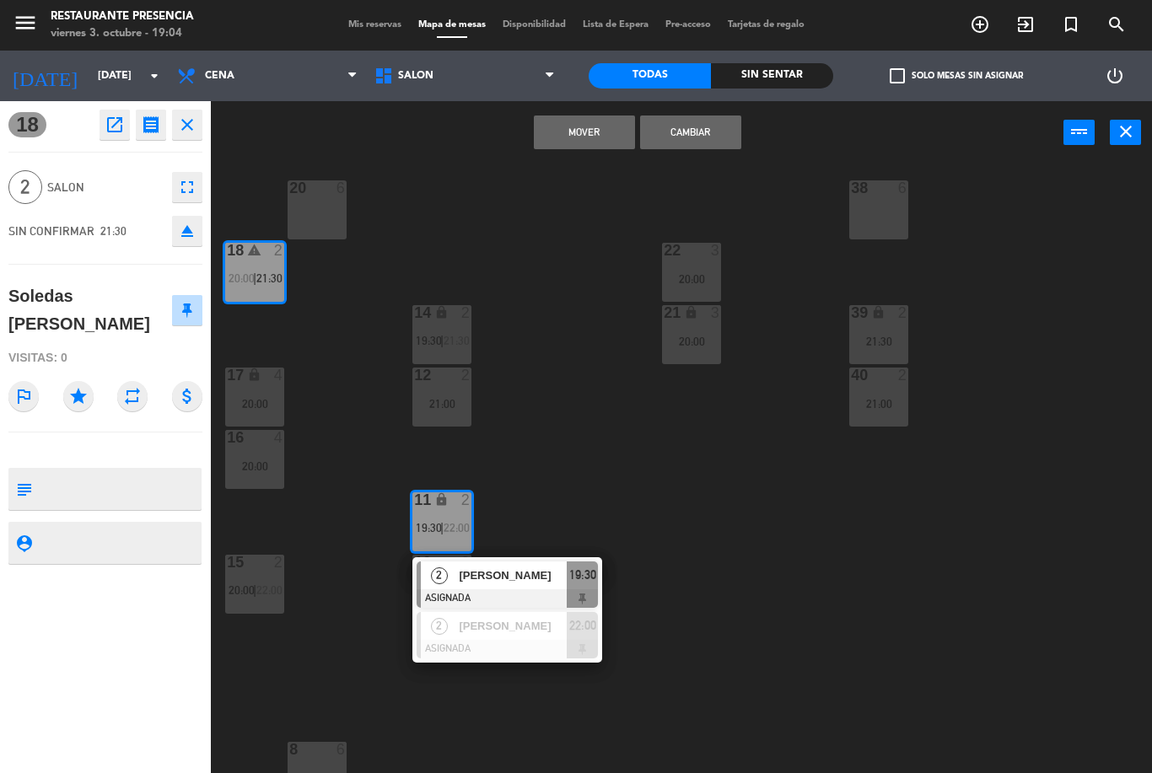
click at [595, 137] on button "Mover" at bounding box center [584, 133] width 101 height 34
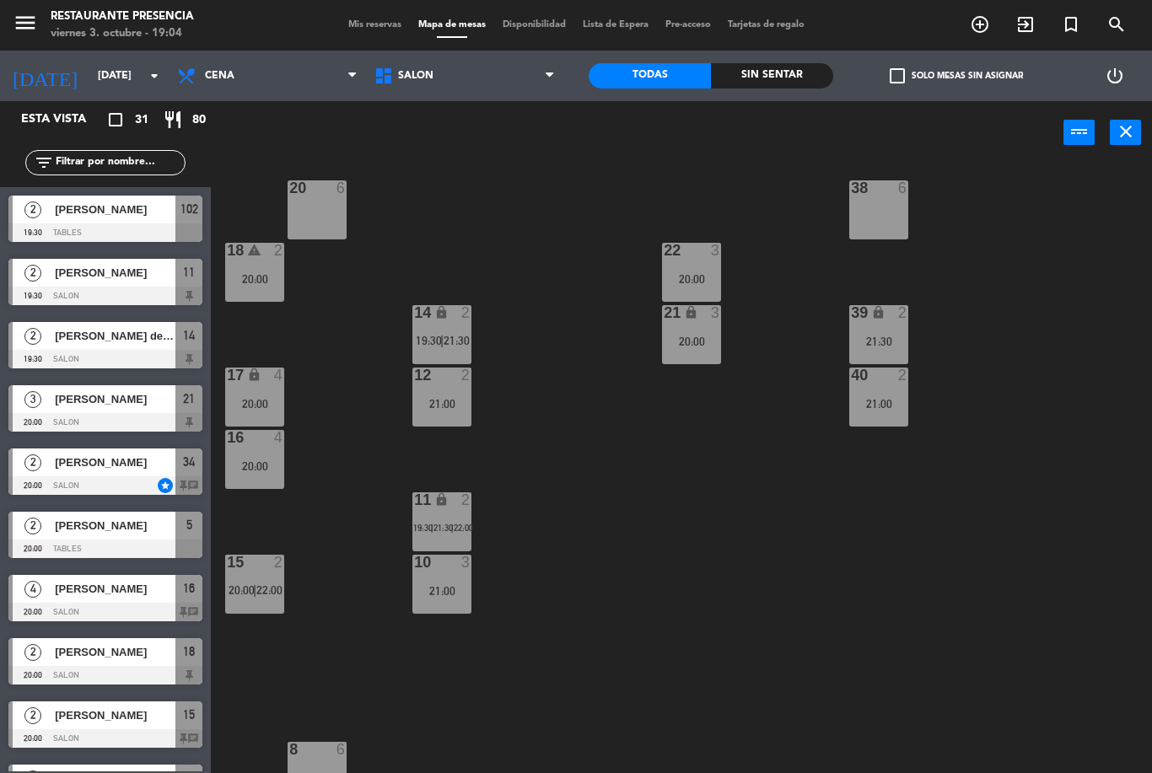
scroll to position [187, 0]
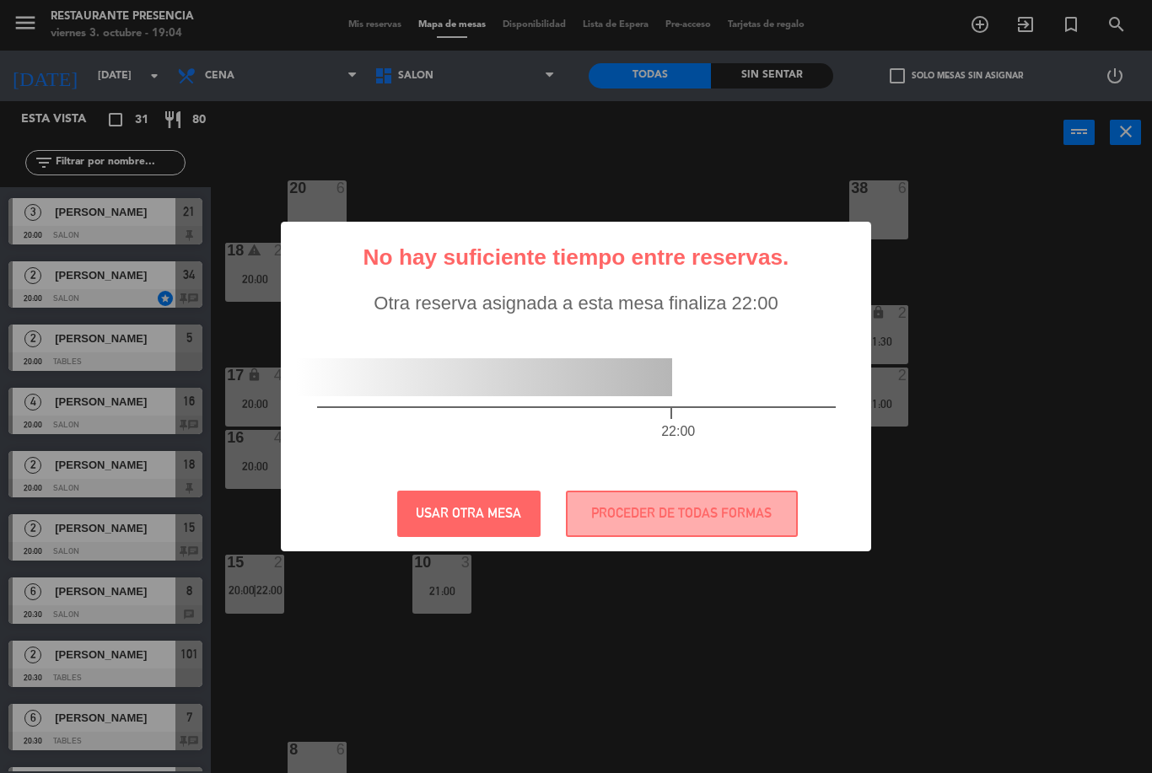
click at [644, 507] on button "PROCEDER DE TODAS FORMAS" at bounding box center [682, 514] width 232 height 46
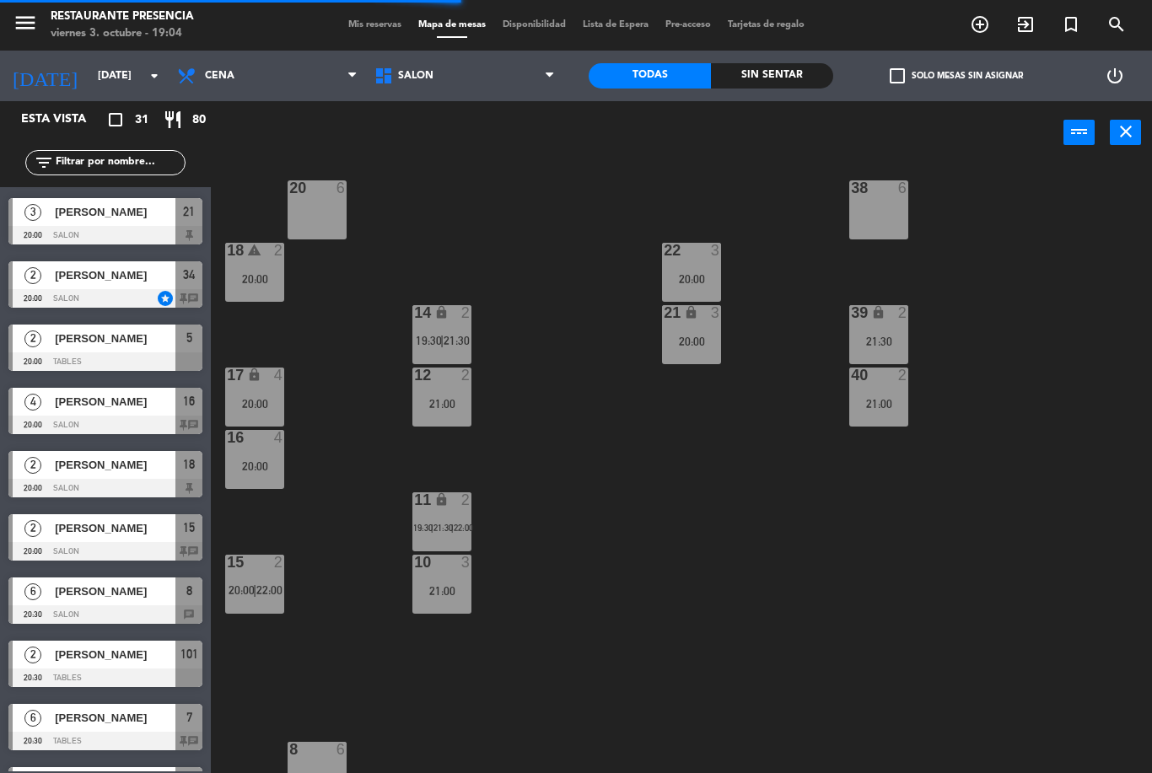
click at [450, 537] on div "11 lock 2 19:30 | 21:30 | 22:00" at bounding box center [441, 521] width 59 height 59
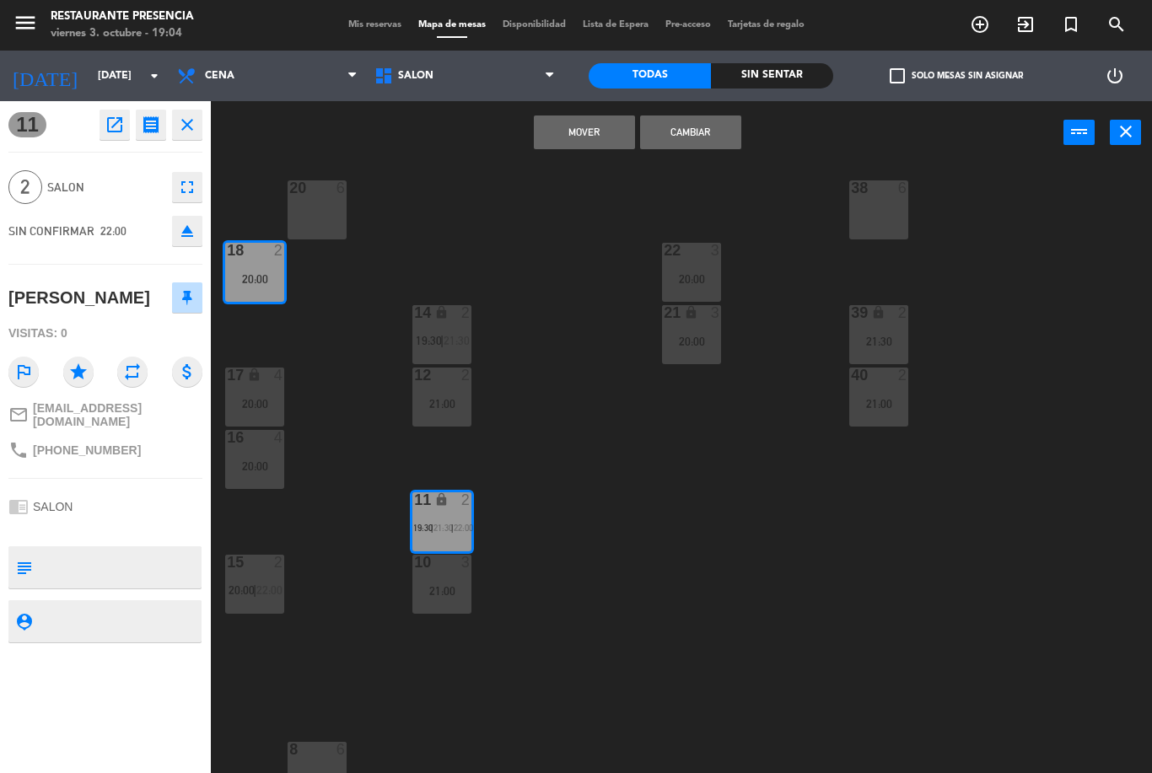
click at [706, 132] on button "Cambiar" at bounding box center [690, 133] width 101 height 34
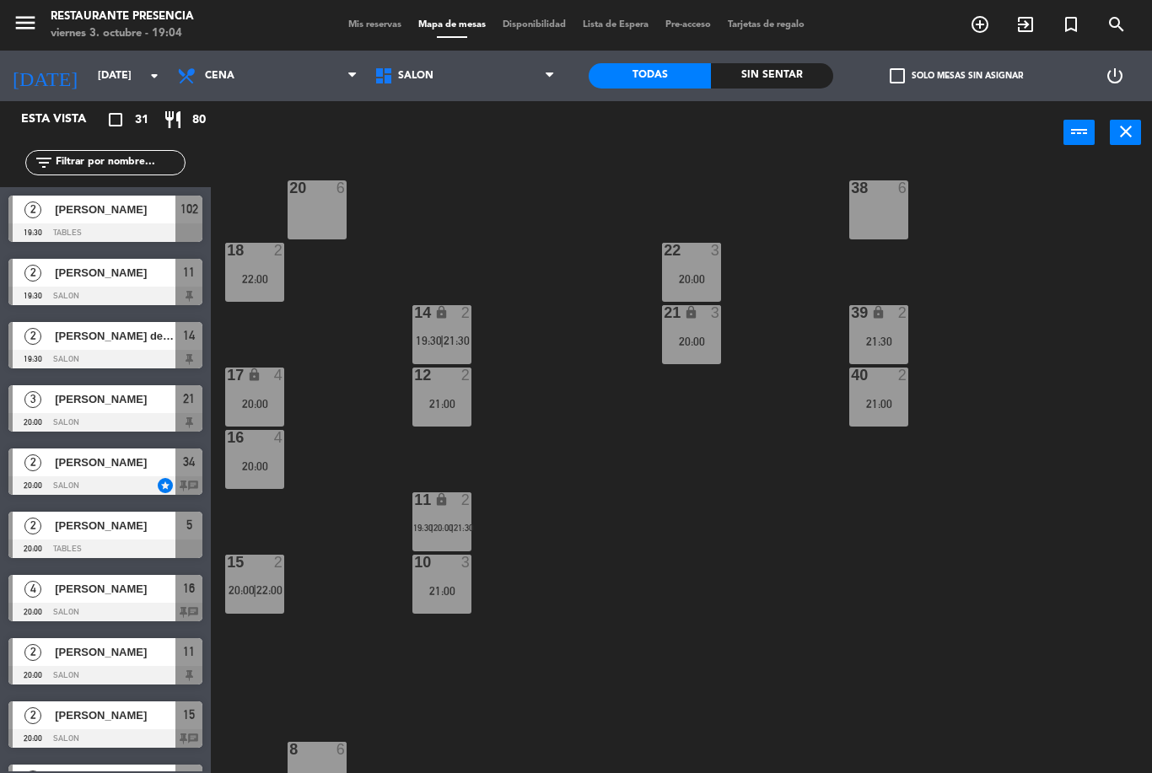
scroll to position [377, 0]
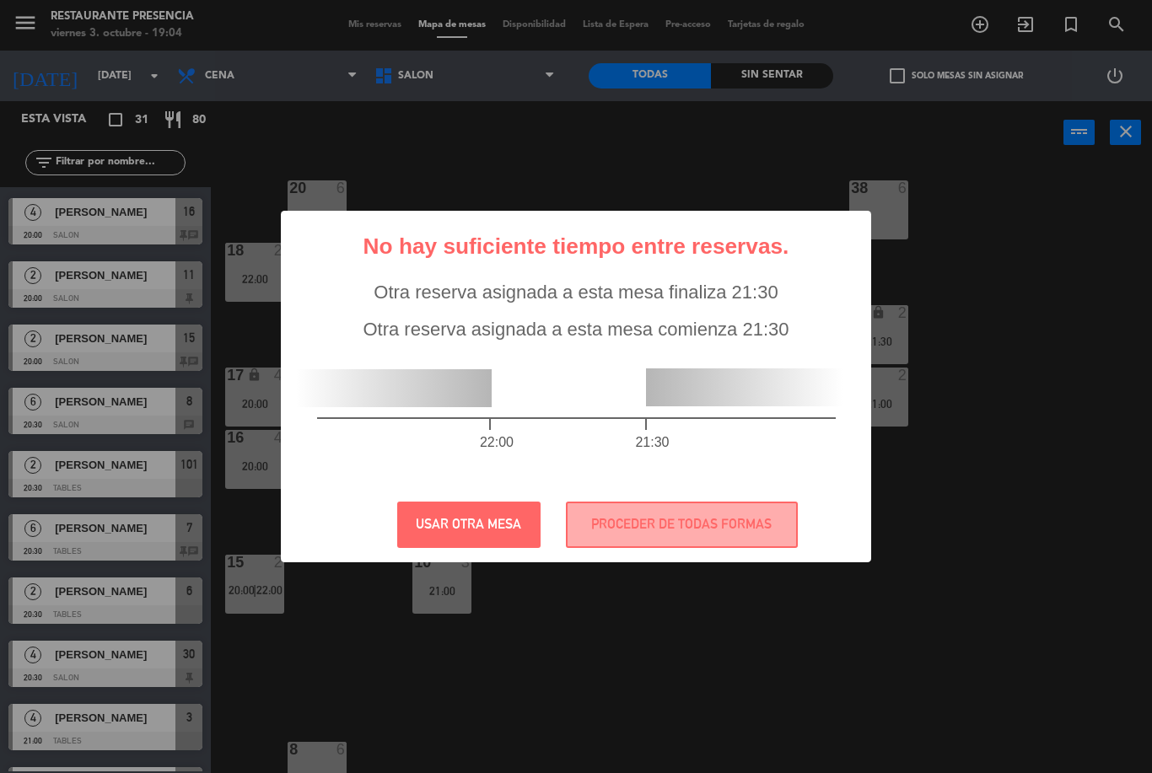
click at [670, 527] on button "PROCEDER DE TODAS FORMAS" at bounding box center [682, 525] width 232 height 46
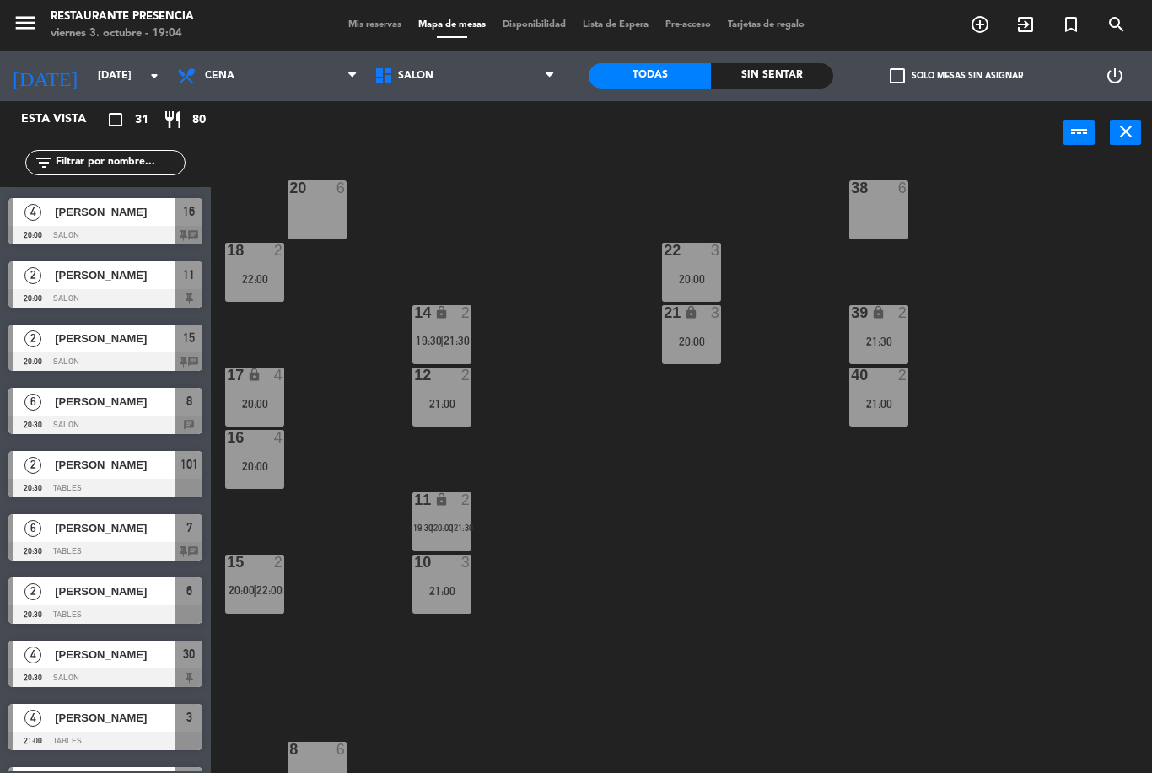
click at [461, 519] on div "11 lock 2 19:30 | 20:00 | 21:30" at bounding box center [441, 521] width 59 height 59
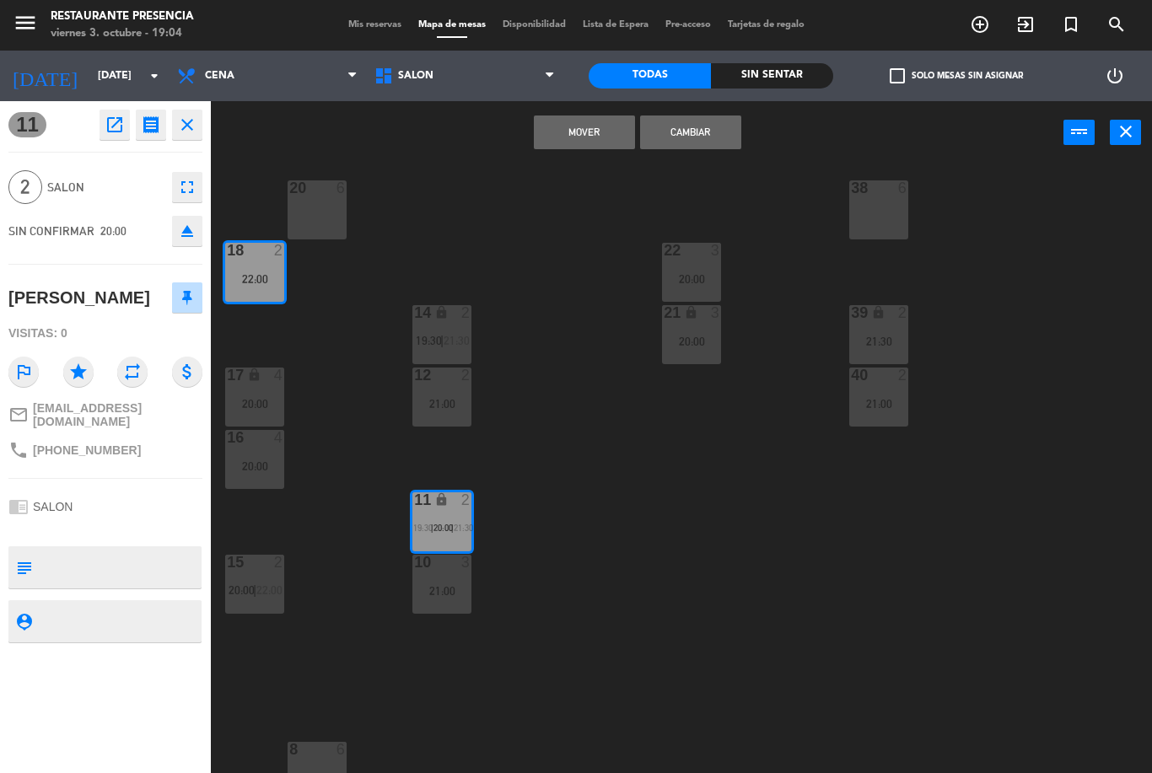
click at [596, 133] on button "Mover" at bounding box center [584, 133] width 101 height 34
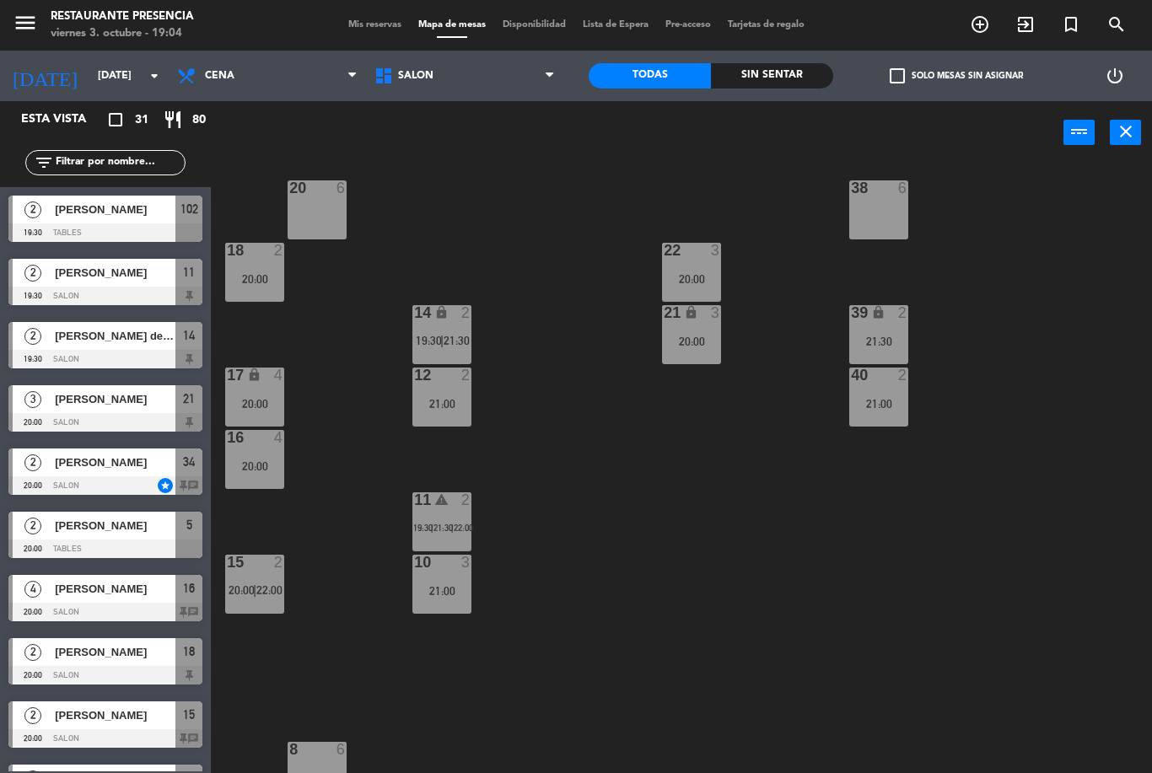
click at [442, 499] on icon "warning" at bounding box center [441, 499] width 14 height 14
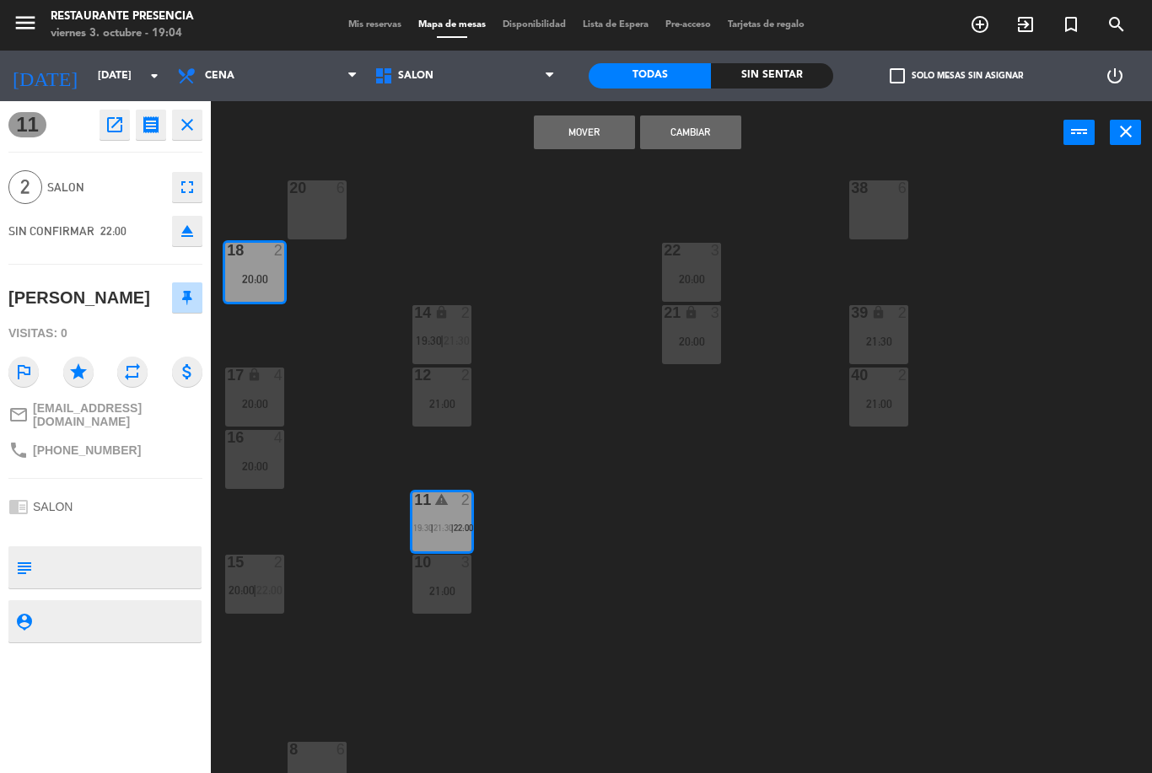
click at [559, 147] on button "Mover" at bounding box center [584, 133] width 101 height 34
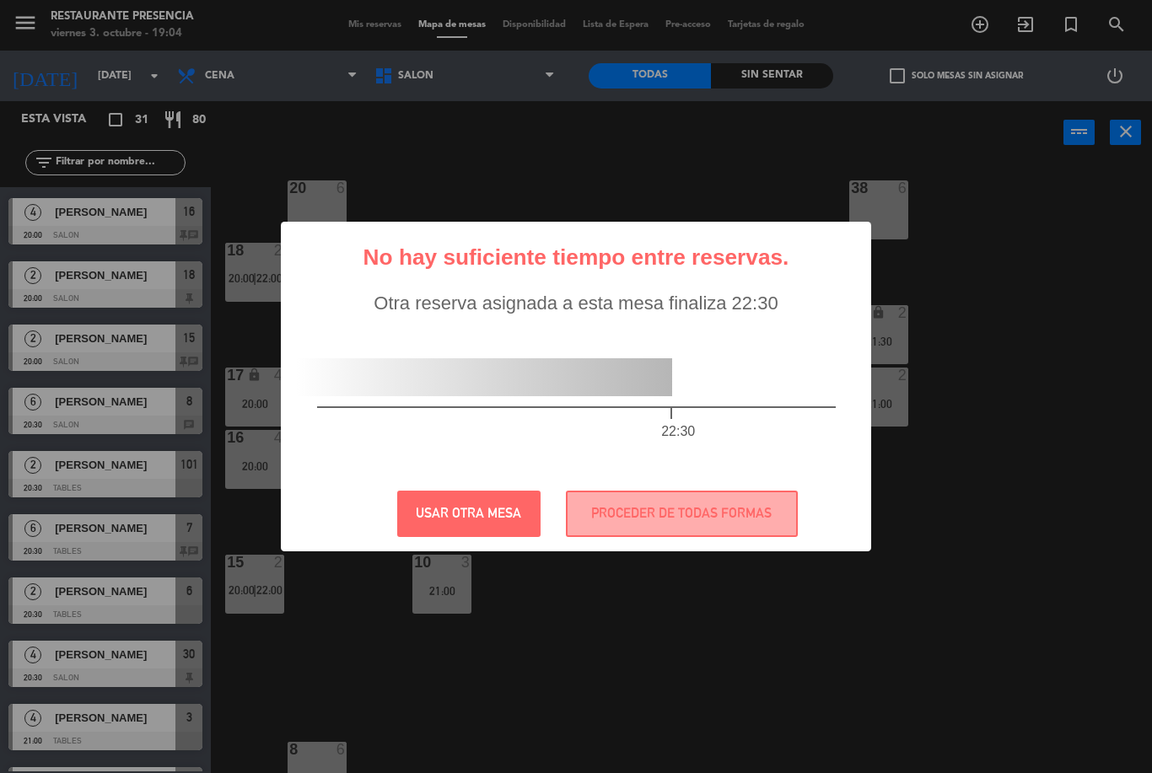
click at [627, 523] on button "PROCEDER DE TODAS FORMAS" at bounding box center [682, 514] width 232 height 46
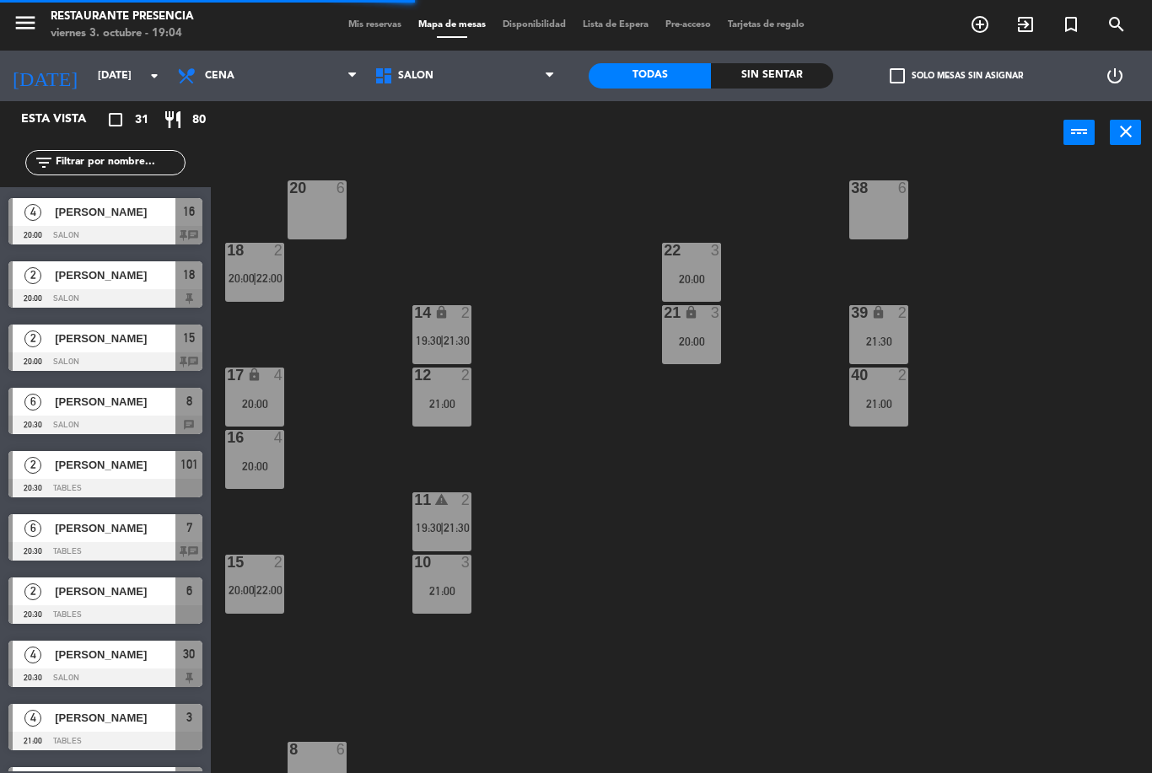
click at [456, 512] on div "11 warning 2 19:30 | 21:30" at bounding box center [441, 521] width 59 height 59
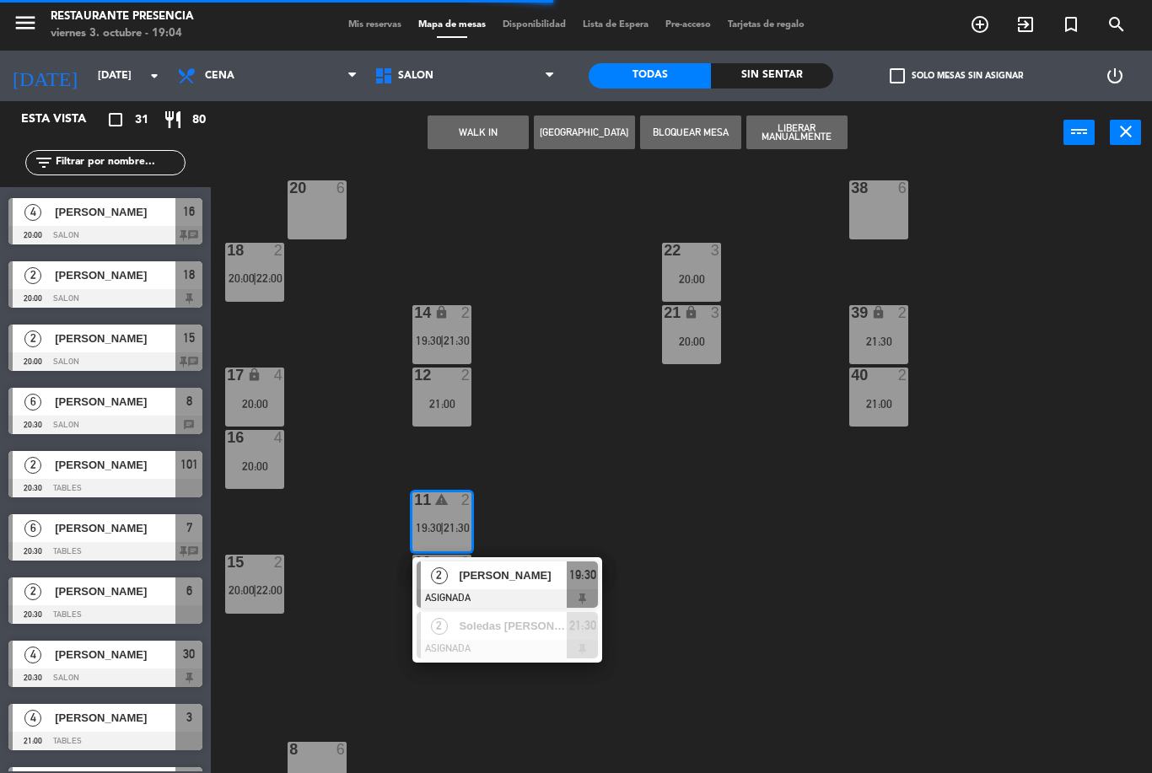
click at [608, 482] on div "30 4 20:30 31 lock 2 32 2 22:00 33 lock 2 34 2 20:00 35 lock 2 21:00 38 6 20 6 …" at bounding box center [687, 468] width 929 height 609
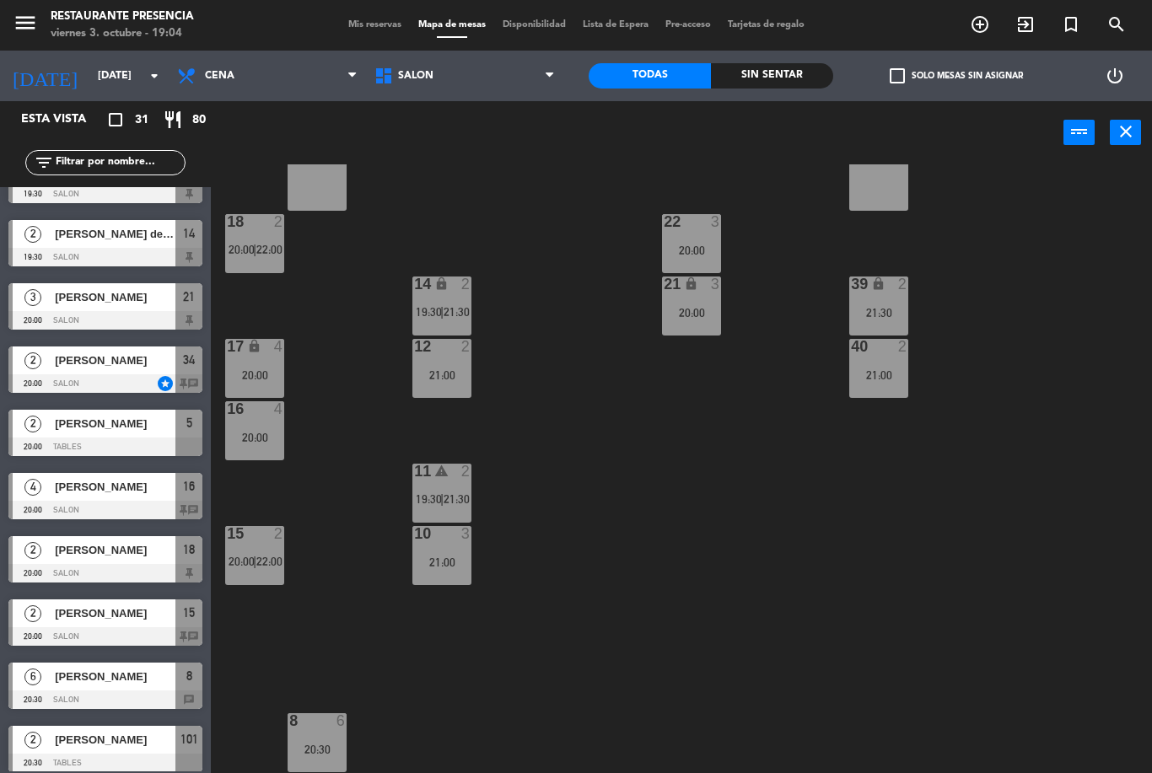
scroll to position [167, 0]
click at [353, 30] on span "Mis reservas" at bounding box center [375, 24] width 70 height 9
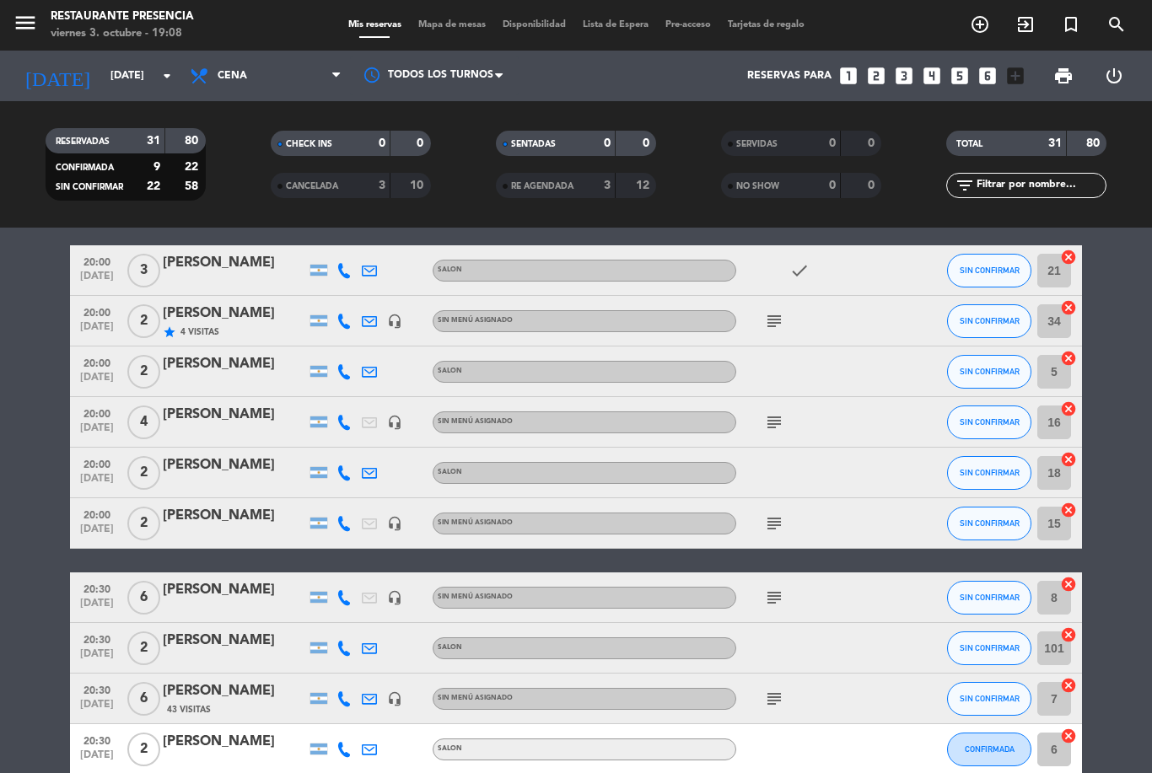
scroll to position [233, 0]
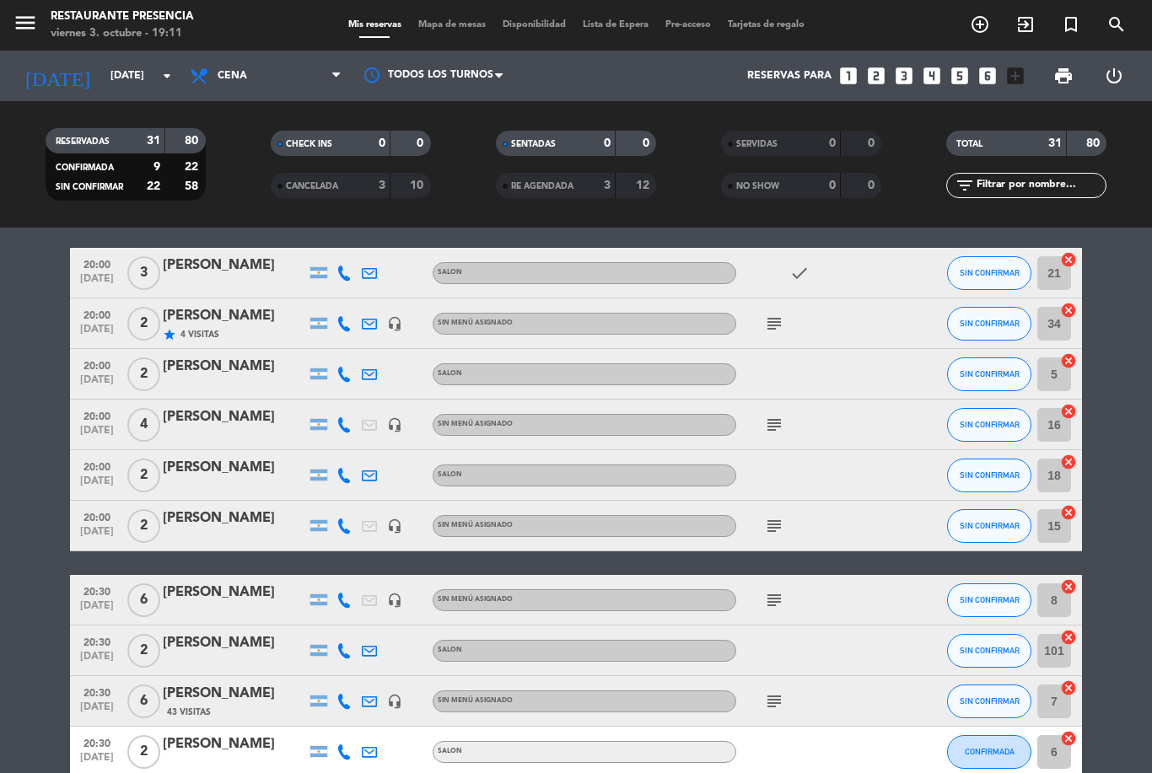
click at [771, 332] on icon "subject" at bounding box center [774, 324] width 20 height 20
click at [772, 416] on icon "subject" at bounding box center [774, 425] width 20 height 20
click at [756, 328] on div "subject" at bounding box center [812, 324] width 152 height 50
click at [771, 328] on icon "subject" at bounding box center [774, 324] width 20 height 20
click at [829, 398] on div at bounding box center [812, 374] width 152 height 50
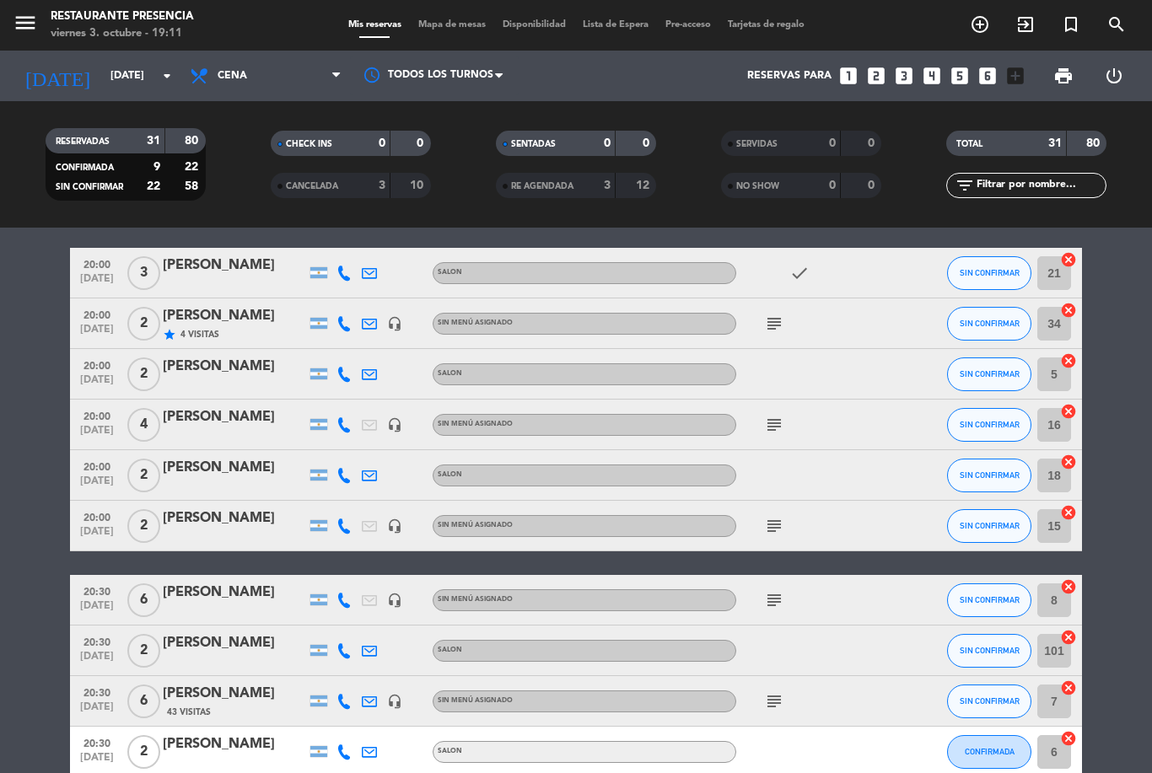
click at [780, 434] on icon "subject" at bounding box center [774, 425] width 20 height 20
click at [768, 518] on icon "subject" at bounding box center [774, 526] width 20 height 20
click at [760, 423] on div "subject" at bounding box center [812, 425] width 152 height 50
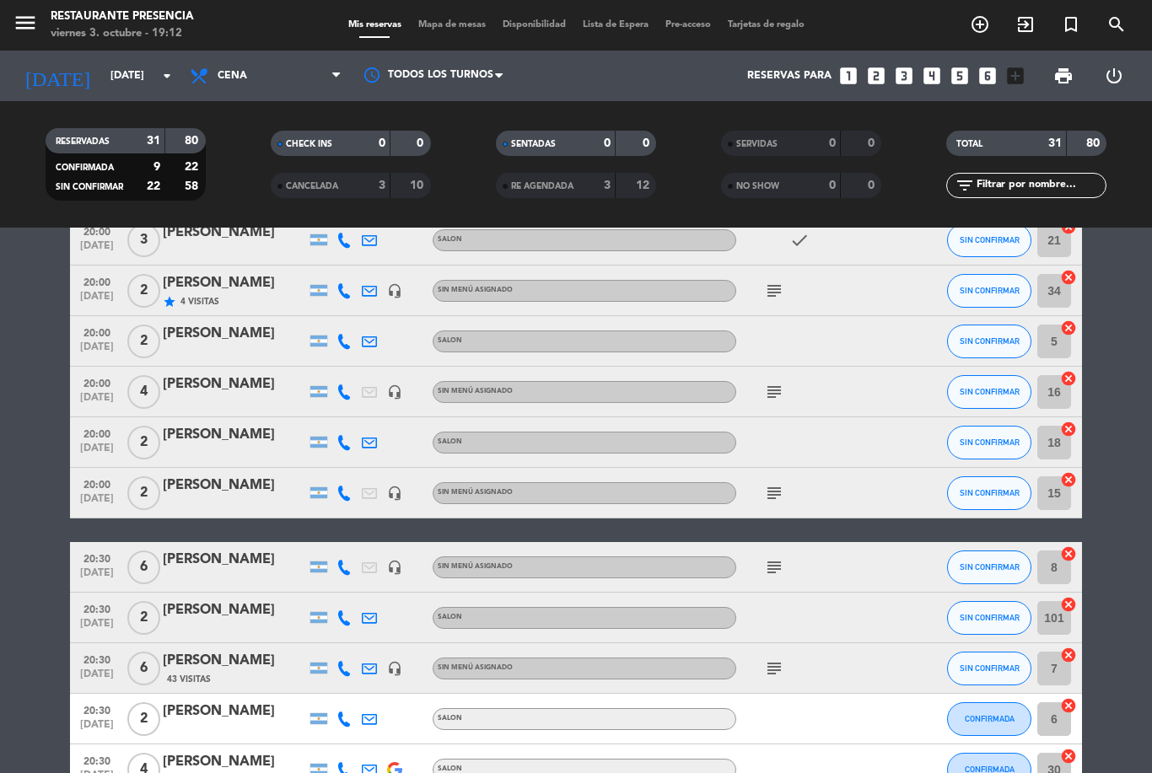
scroll to position [237, 0]
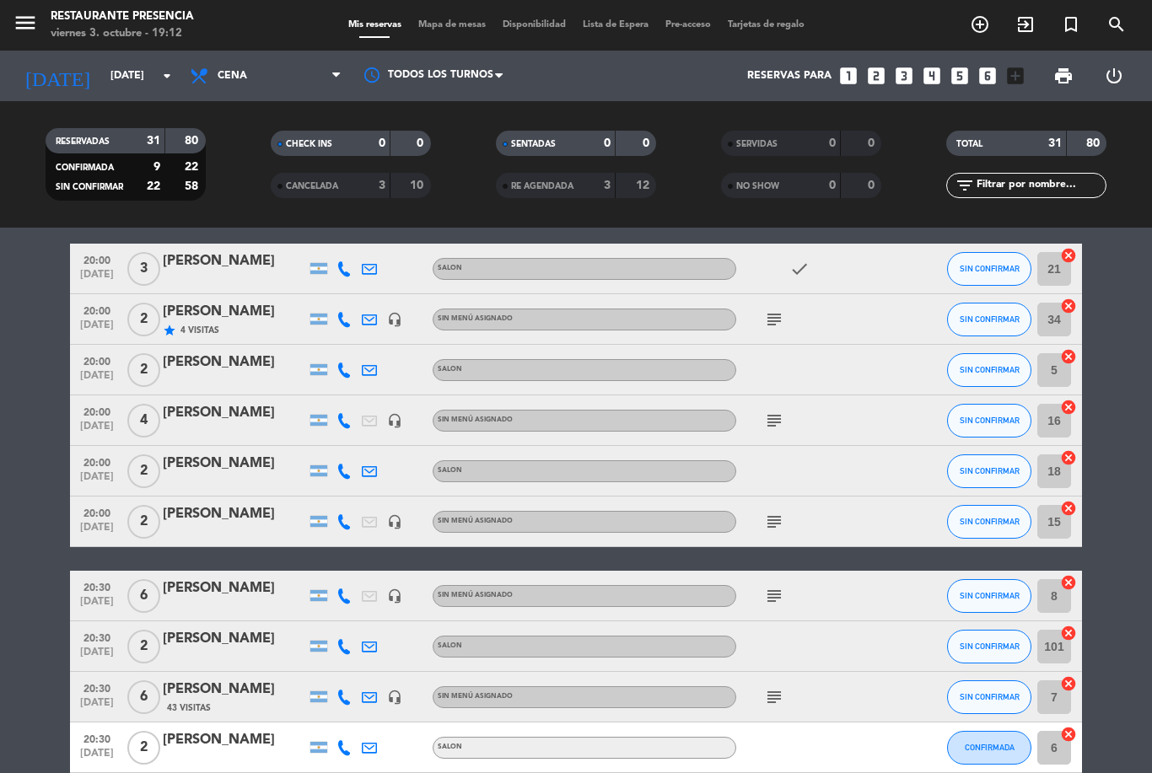
click at [777, 362] on div at bounding box center [812, 370] width 152 height 50
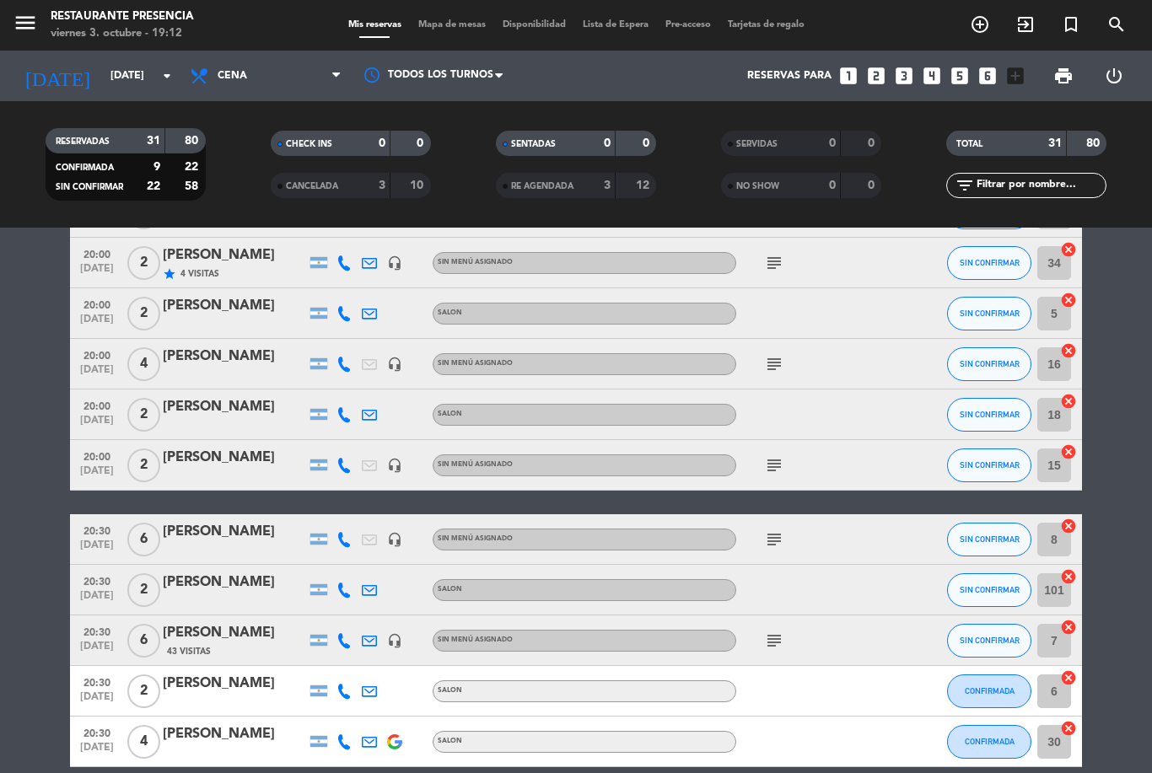
scroll to position [319, 0]
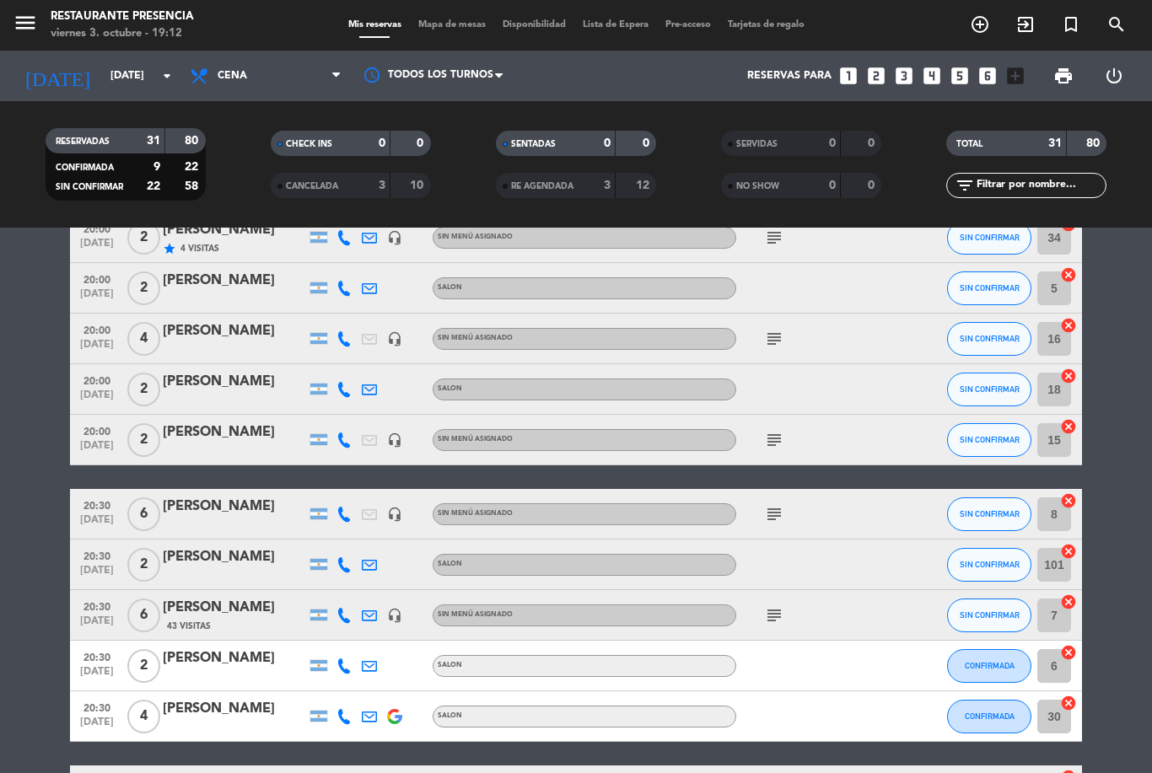
click at [771, 341] on icon "subject" at bounding box center [774, 339] width 20 height 20
click at [782, 437] on icon "subject" at bounding box center [774, 440] width 20 height 20
click at [775, 514] on icon "subject" at bounding box center [774, 514] width 20 height 20
click at [777, 610] on icon "subject" at bounding box center [774, 615] width 20 height 20
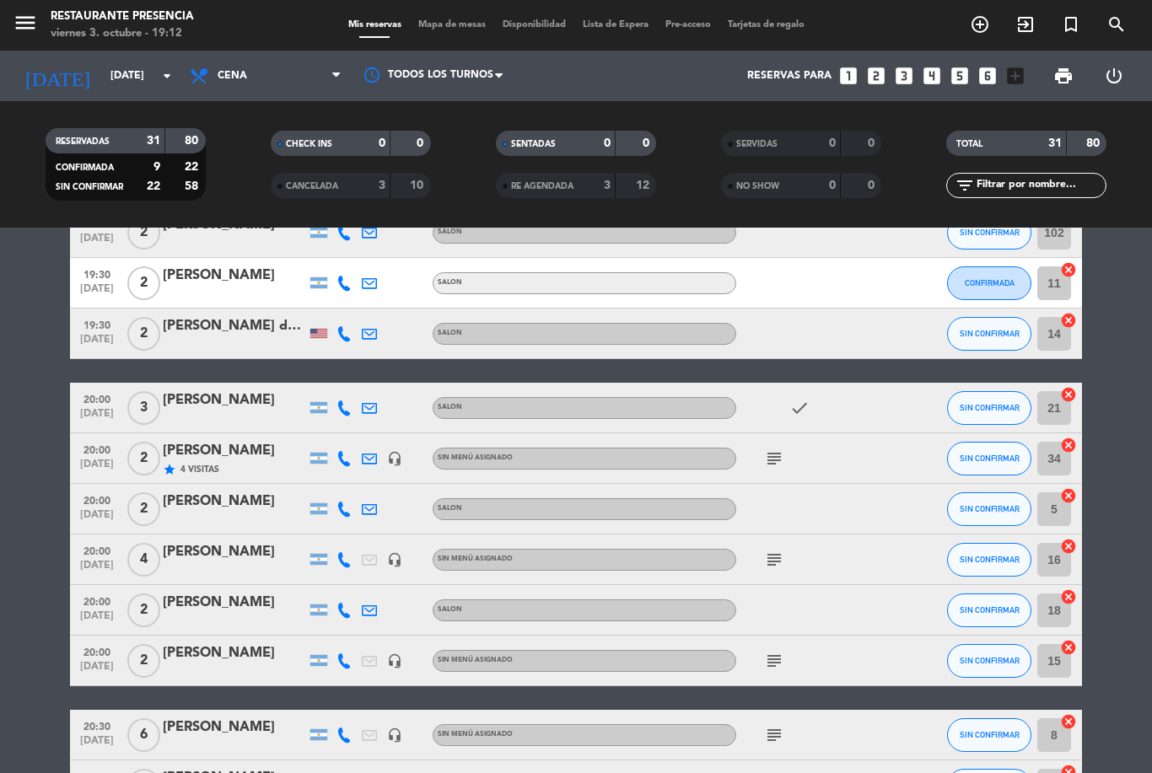
click at [1114, 35] on icon "search" at bounding box center [1116, 24] width 20 height 20
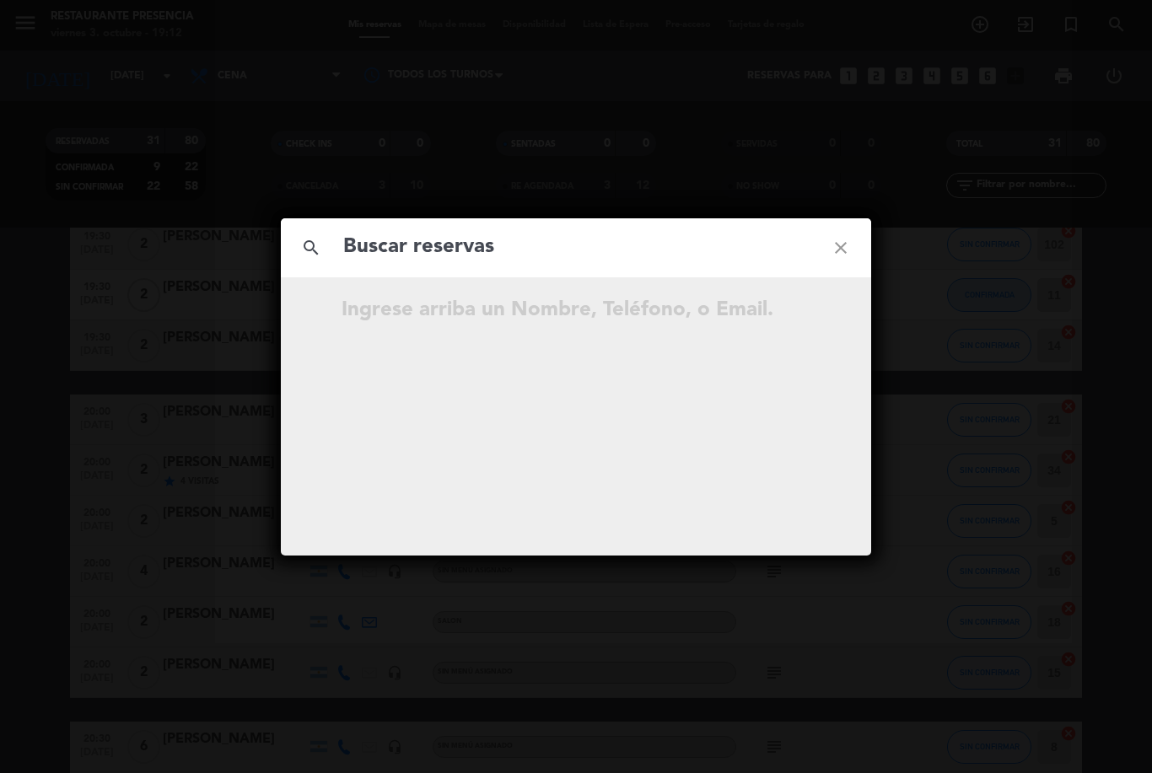
scroll to position [83, 0]
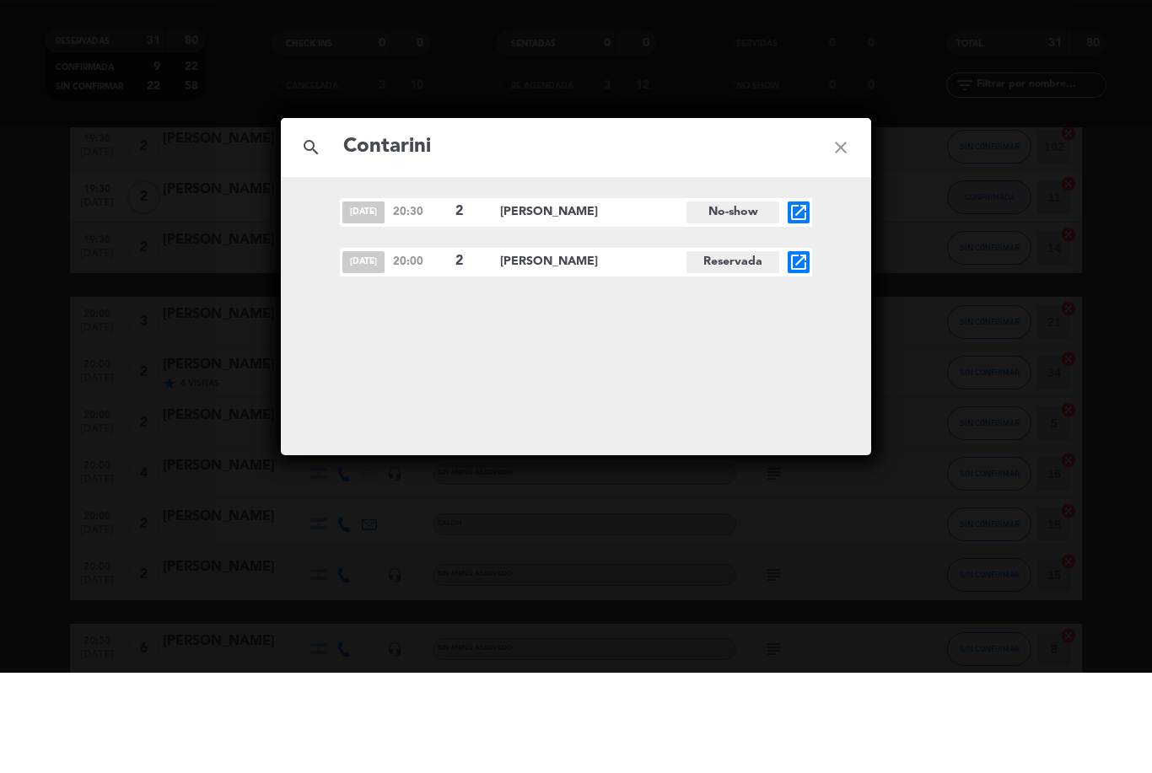
type input "Contarini"
click at [844, 218] on icon "close" at bounding box center [840, 248] width 61 height 61
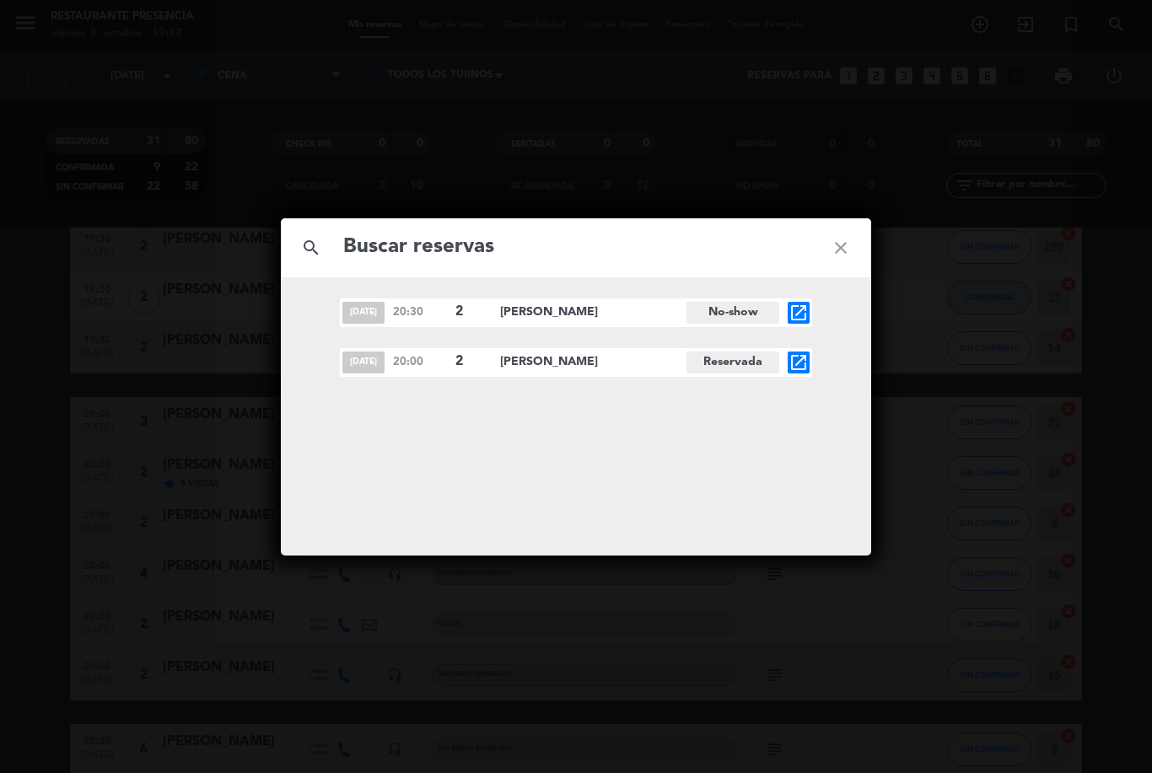
click at [843, 244] on icon "close" at bounding box center [840, 248] width 61 height 61
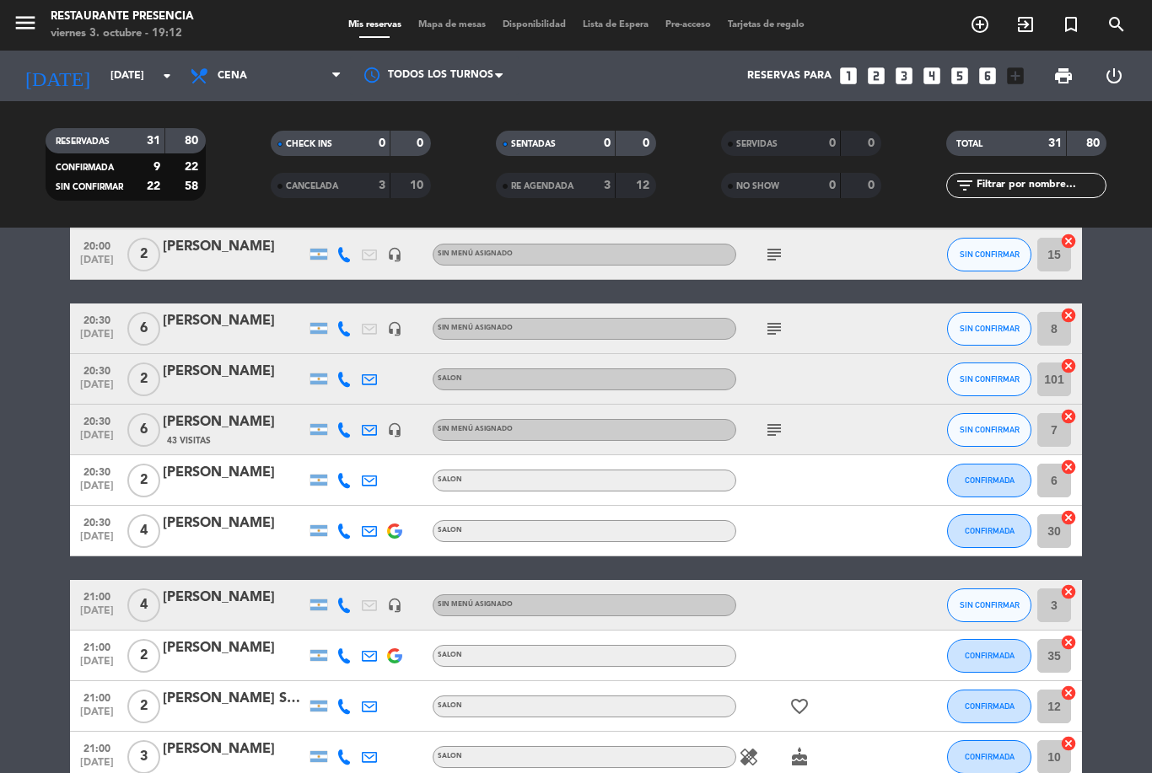
scroll to position [503, 0]
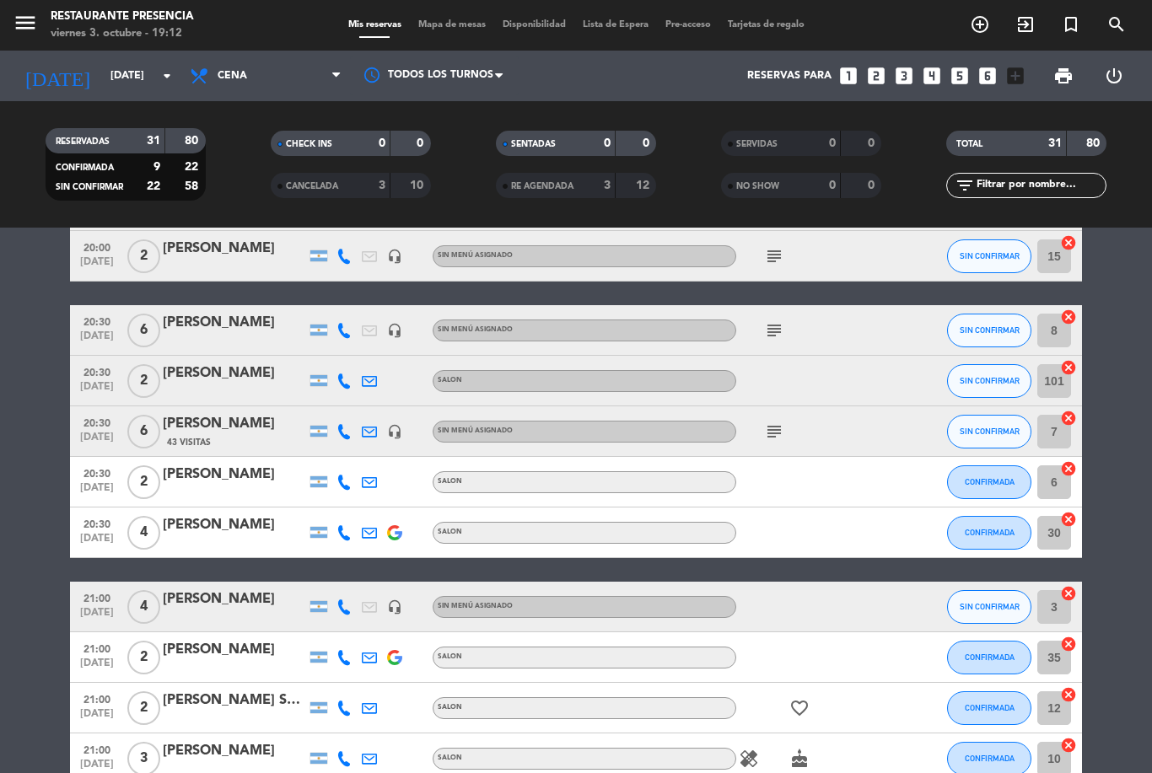
click at [766, 327] on icon "subject" at bounding box center [774, 330] width 20 height 20
click at [774, 433] on icon "subject" at bounding box center [774, 432] width 20 height 20
click at [773, 322] on icon "subject" at bounding box center [774, 330] width 20 height 20
click at [767, 248] on icon "subject" at bounding box center [774, 256] width 20 height 20
click at [783, 435] on icon "subject" at bounding box center [774, 432] width 20 height 20
